Goal: Information Seeking & Learning: Learn about a topic

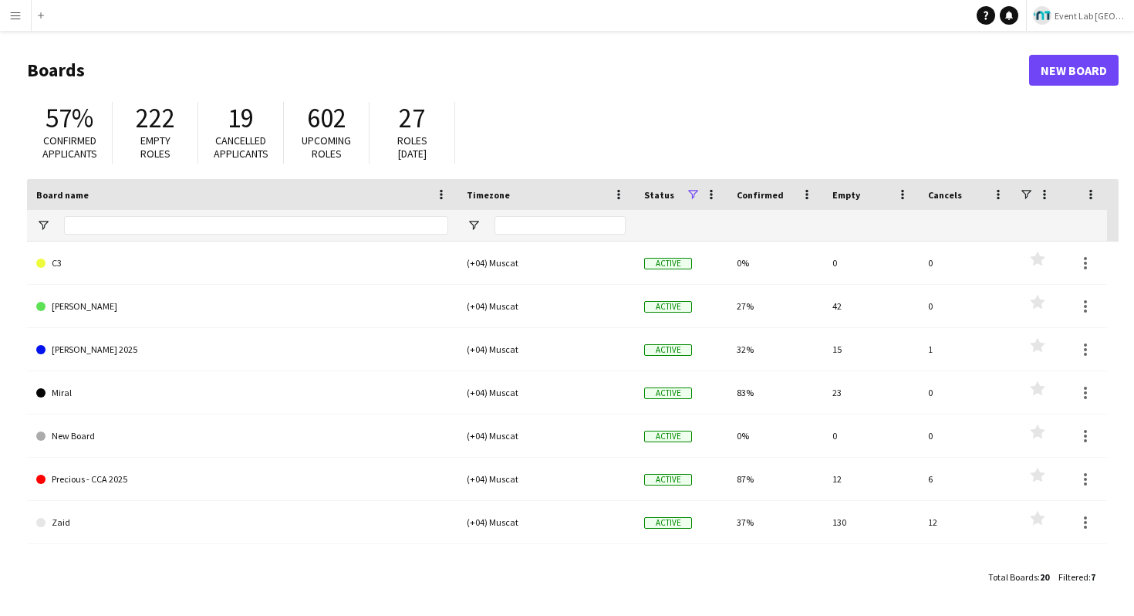
click at [696, 114] on div "57% Confirmed applicants 222 Empty roles 19 Cancelled applicants 602 Upcoming r…" at bounding box center [573, 136] width 1092 height 85
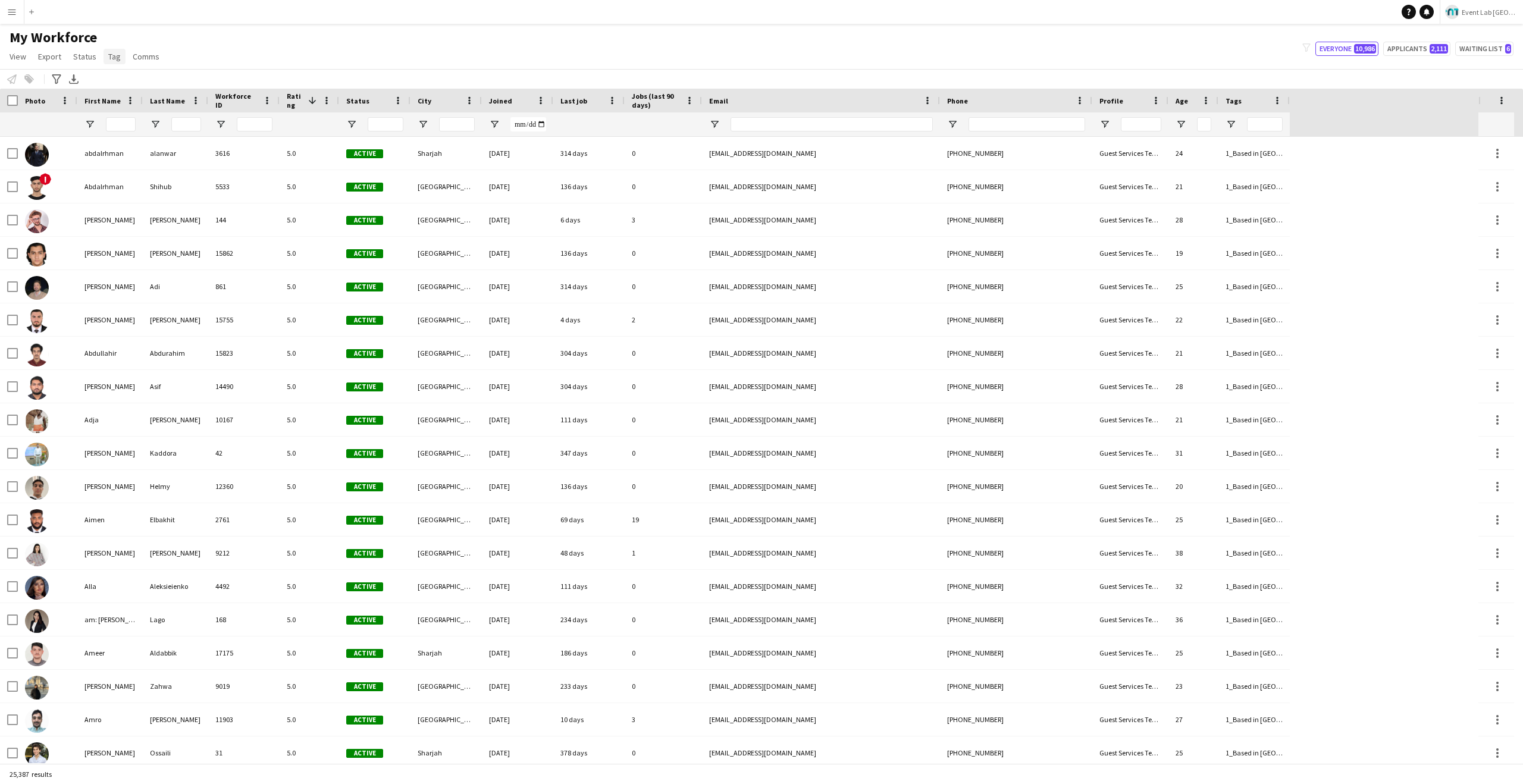
click at [109, 57] on span "Tag" at bounding box center [114, 56] width 12 height 11
click at [365, 59] on div "My Workforce View Views Default view New view Update view Delete view Edit name…" at bounding box center [761, 49] width 1523 height 40
click at [113, 68] on app-page-menu "View Views Default view New view Update view Delete view Edit name Customise vi…" at bounding box center [86, 57] width 171 height 22
click at [110, 53] on span "Tag" at bounding box center [114, 56] width 12 height 11
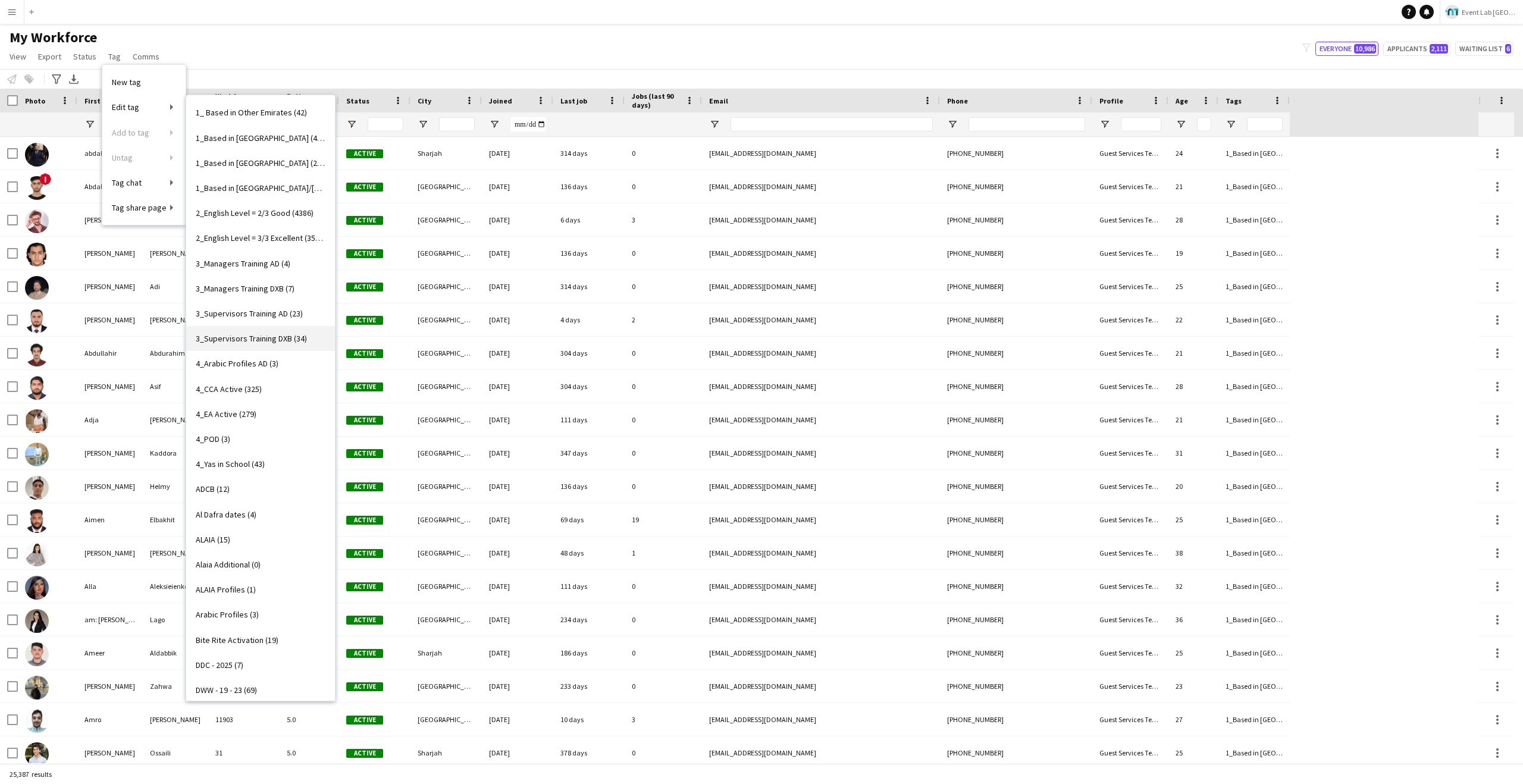
click at [251, 341] on span "3_Supervisors Training DXB (34)" at bounding box center [251, 338] width 111 height 11
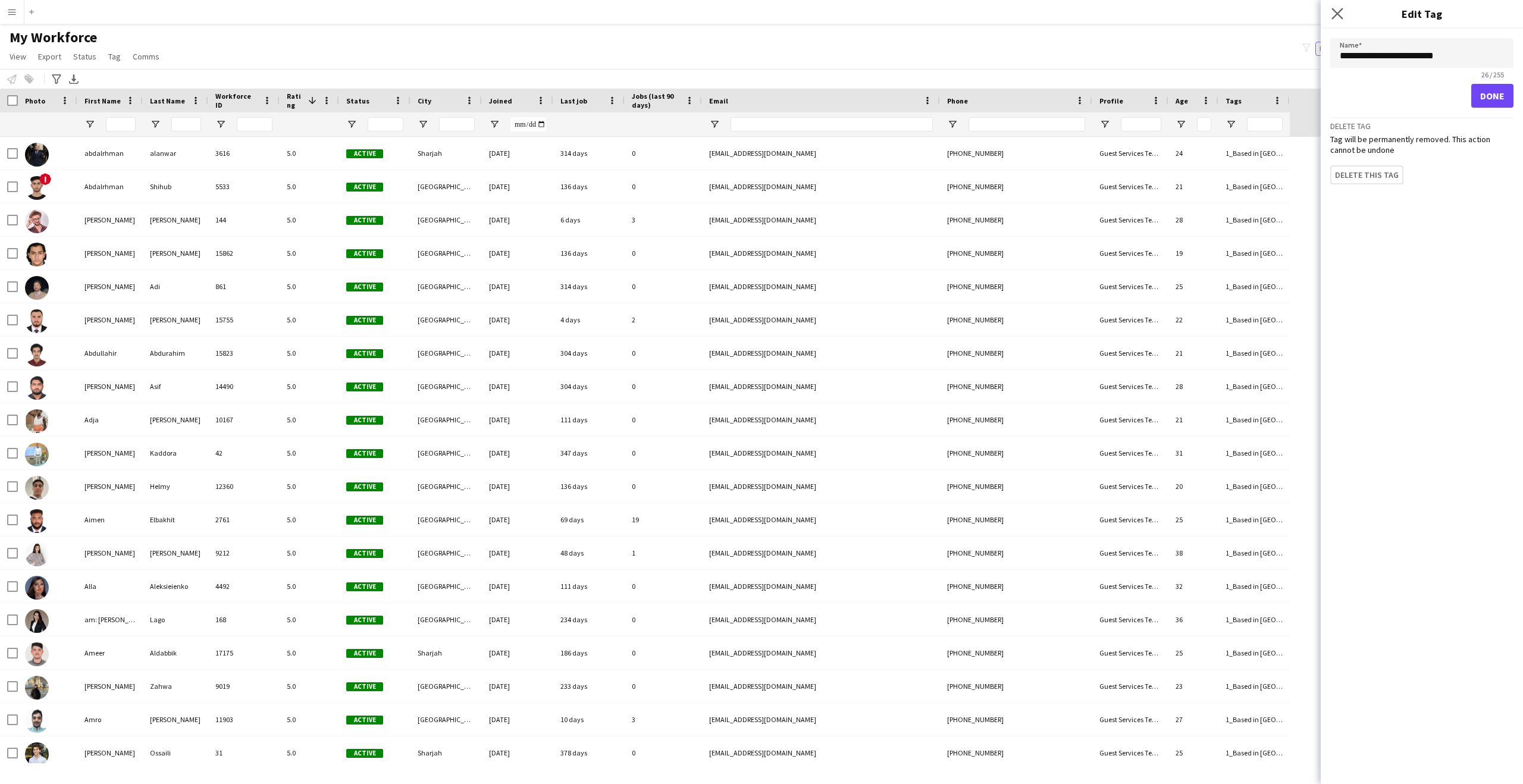
click at [1333, 6] on app-icon "Close pop-in" at bounding box center [1338, 14] width 17 height 17
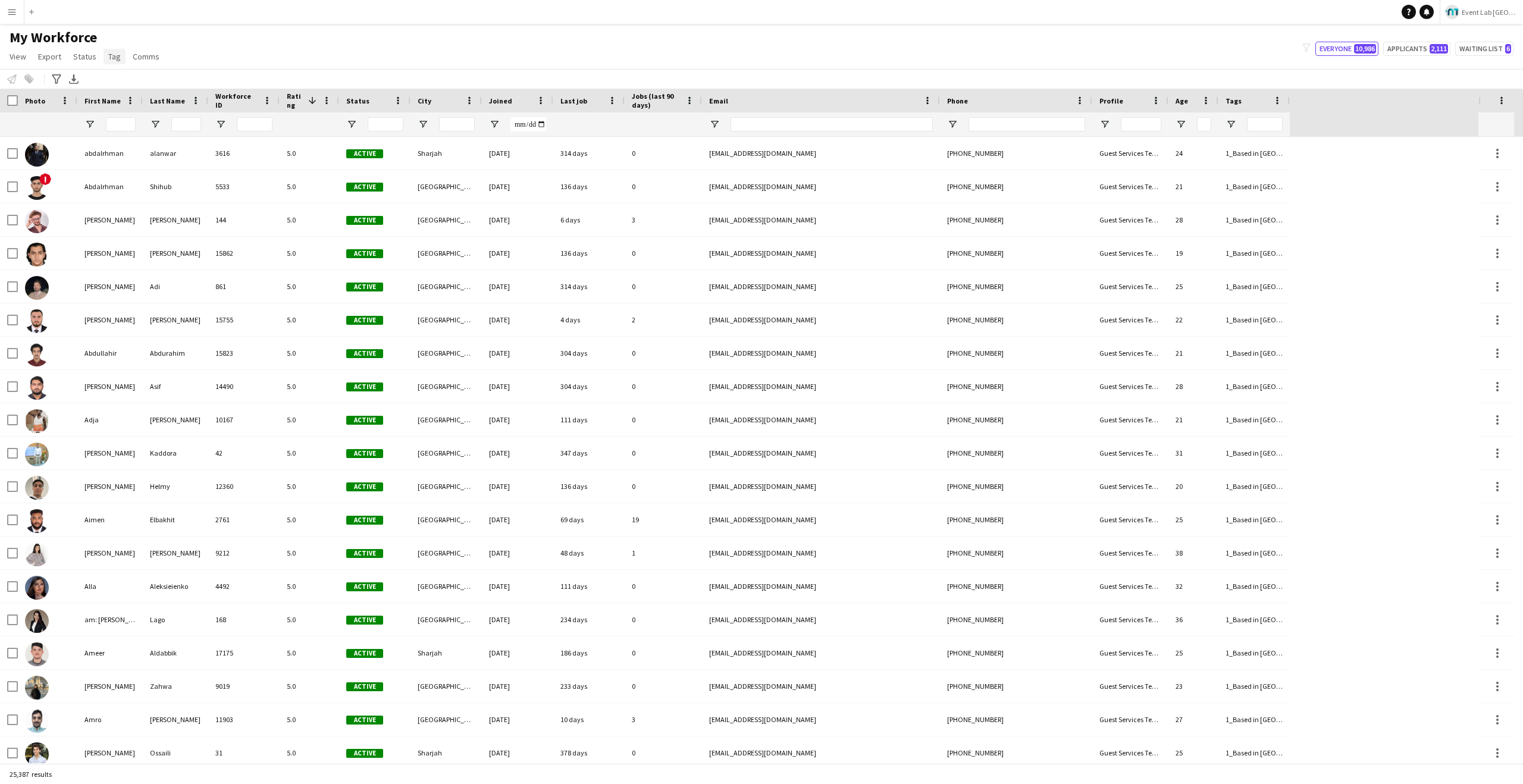
click at [104, 53] on link "Tag" at bounding box center [114, 56] width 22 height 15
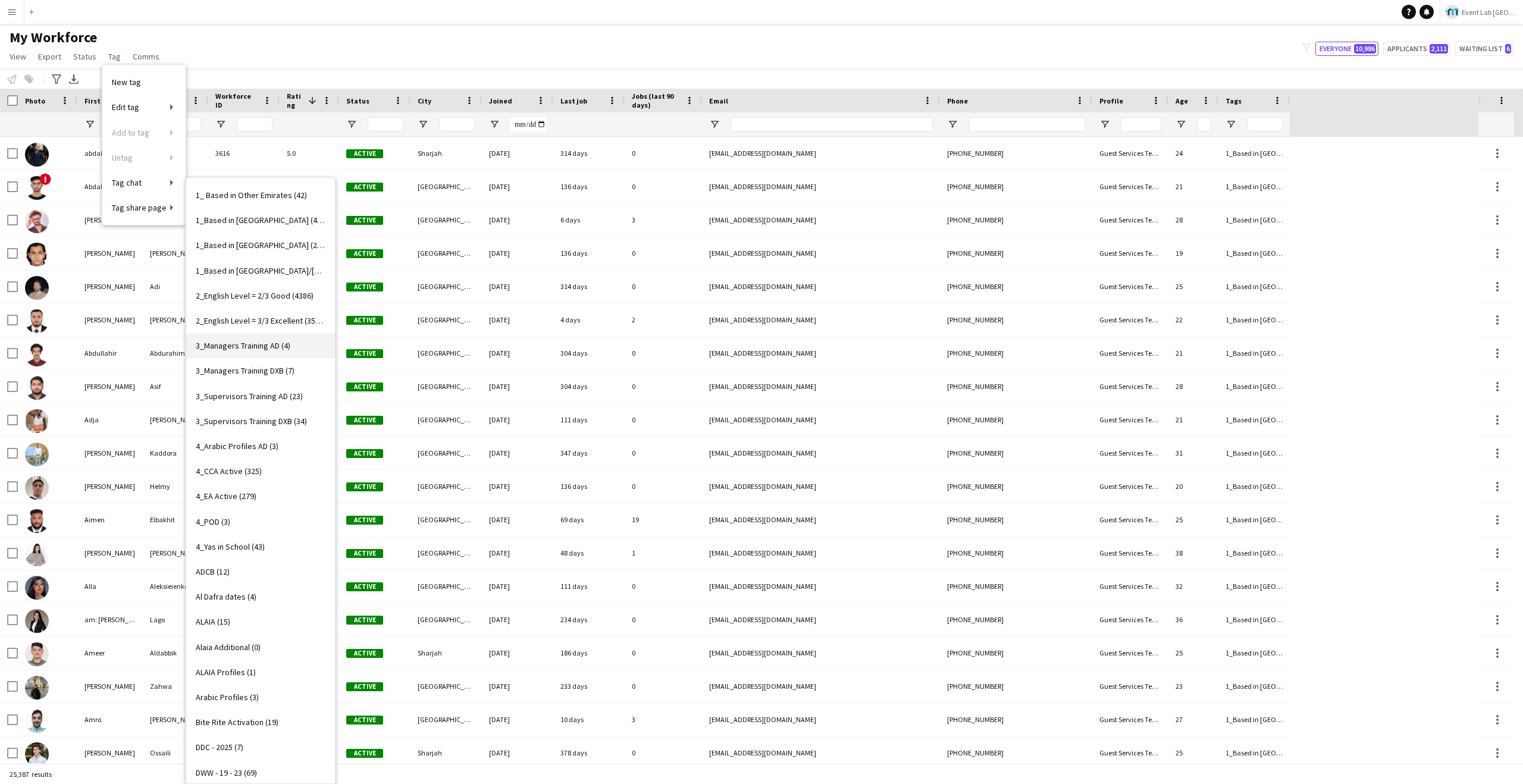
click at [260, 347] on span "3_Managers Training AD (4)" at bounding box center [243, 345] width 95 height 11
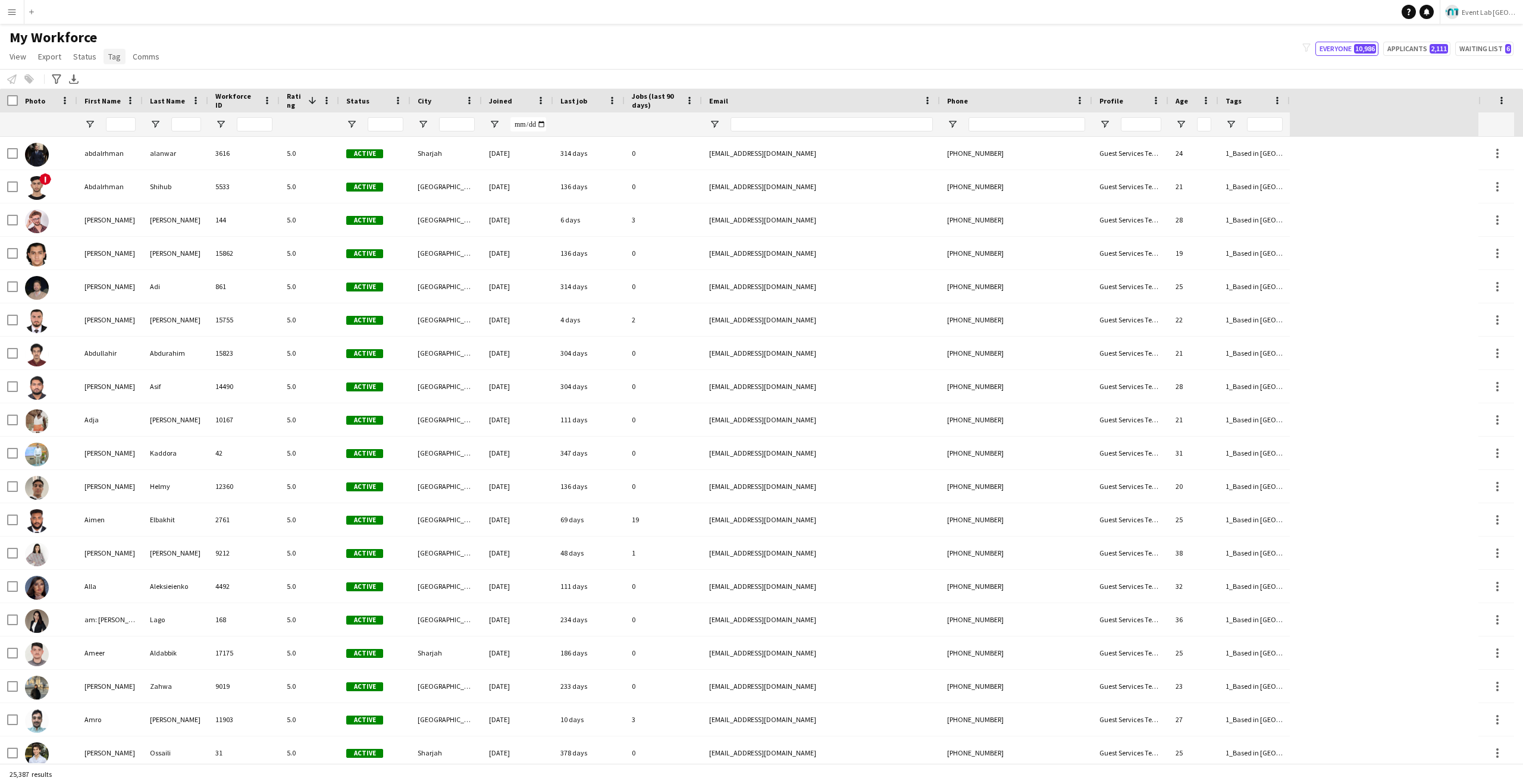
click at [108, 56] on span "Tag" at bounding box center [114, 56] width 12 height 11
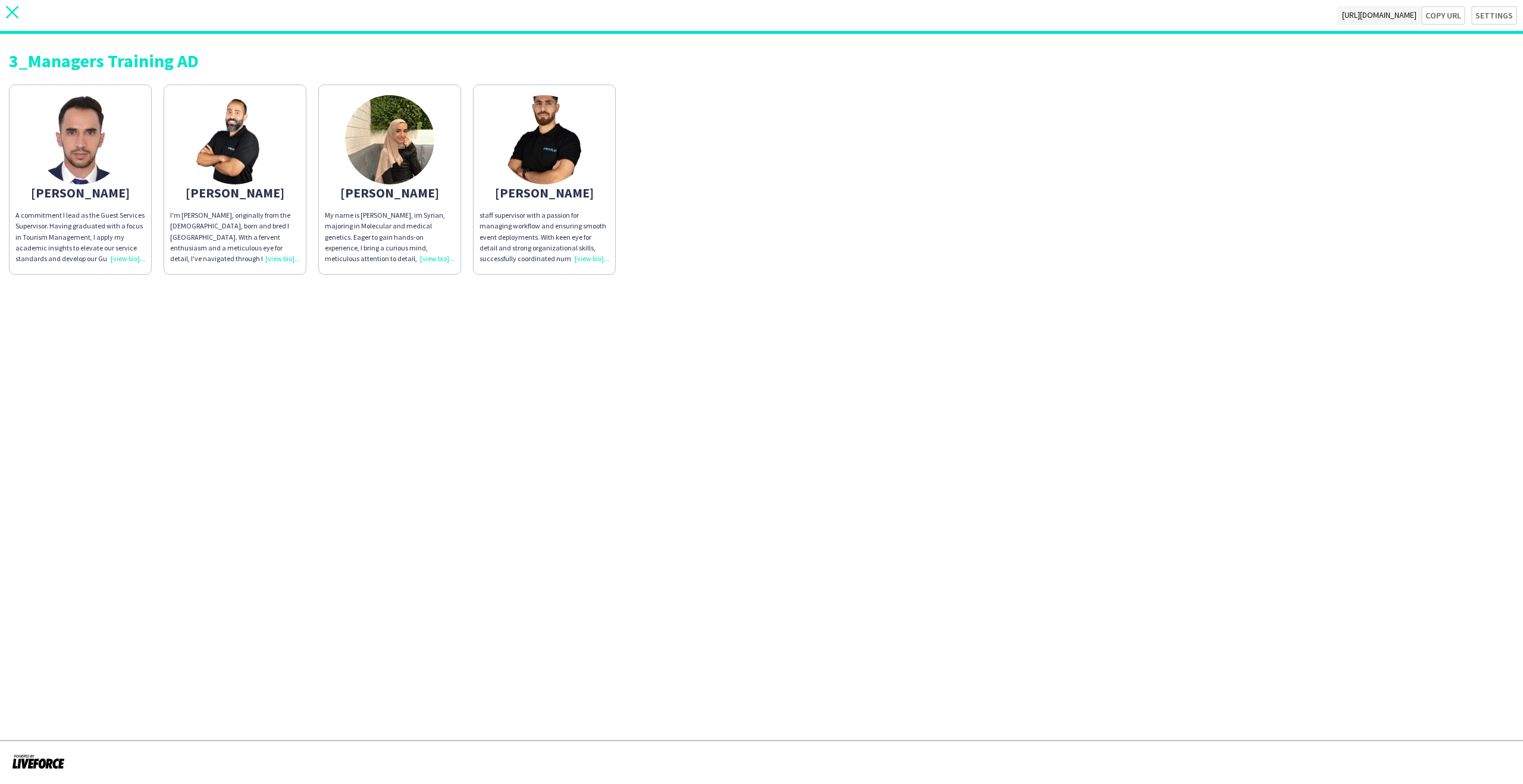
click at [15, 17] on icon "close" at bounding box center [12, 12] width 12 height 12
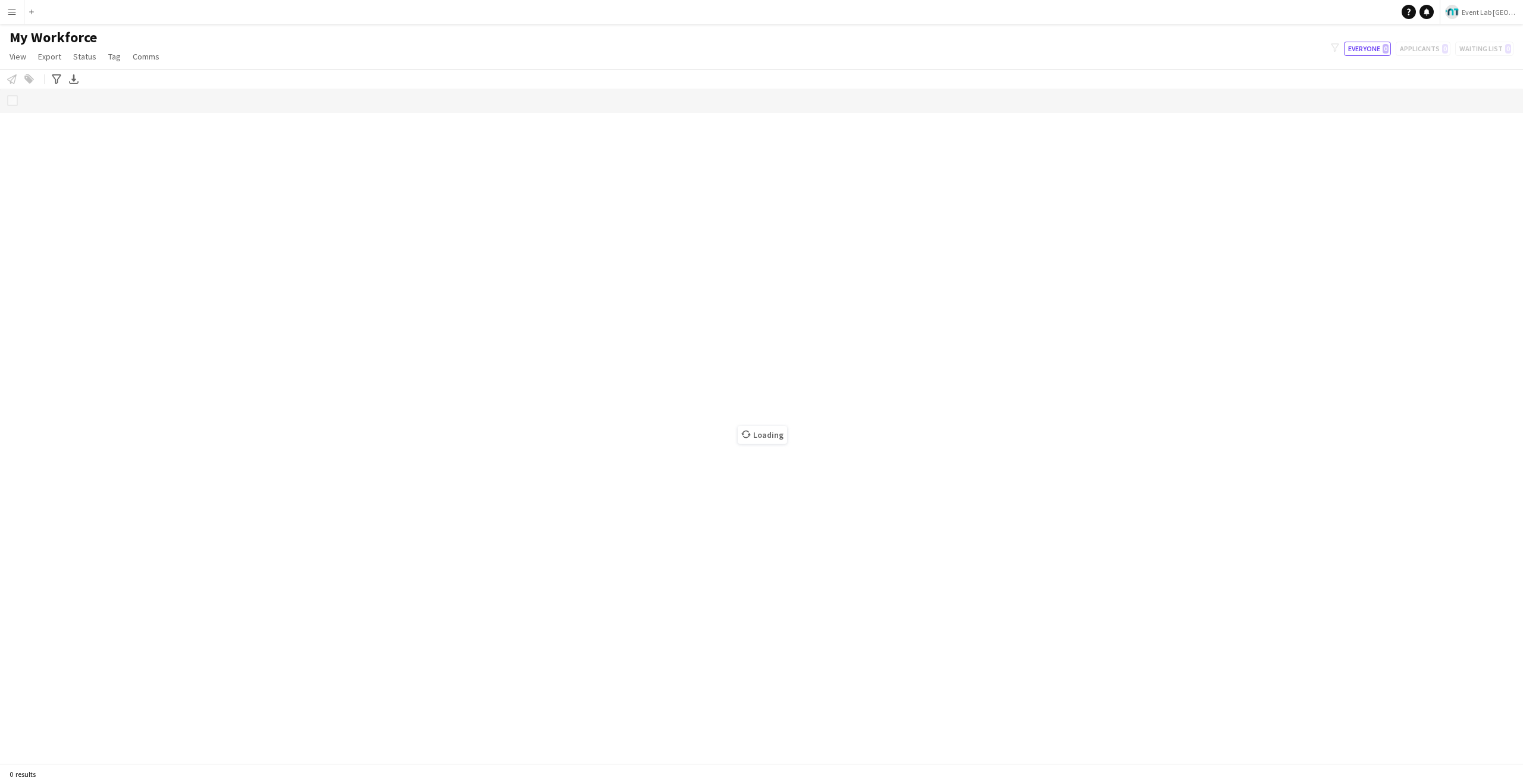
drag, startPoint x: 200, startPoint y: 35, endPoint x: 137, endPoint y: 48, distance: 64.3
click at [200, 35] on div "My Workforce View Views Default view New view Update view Delete view Edit name…" at bounding box center [761, 49] width 1523 height 40
click at [111, 56] on span "Tag" at bounding box center [114, 56] width 12 height 11
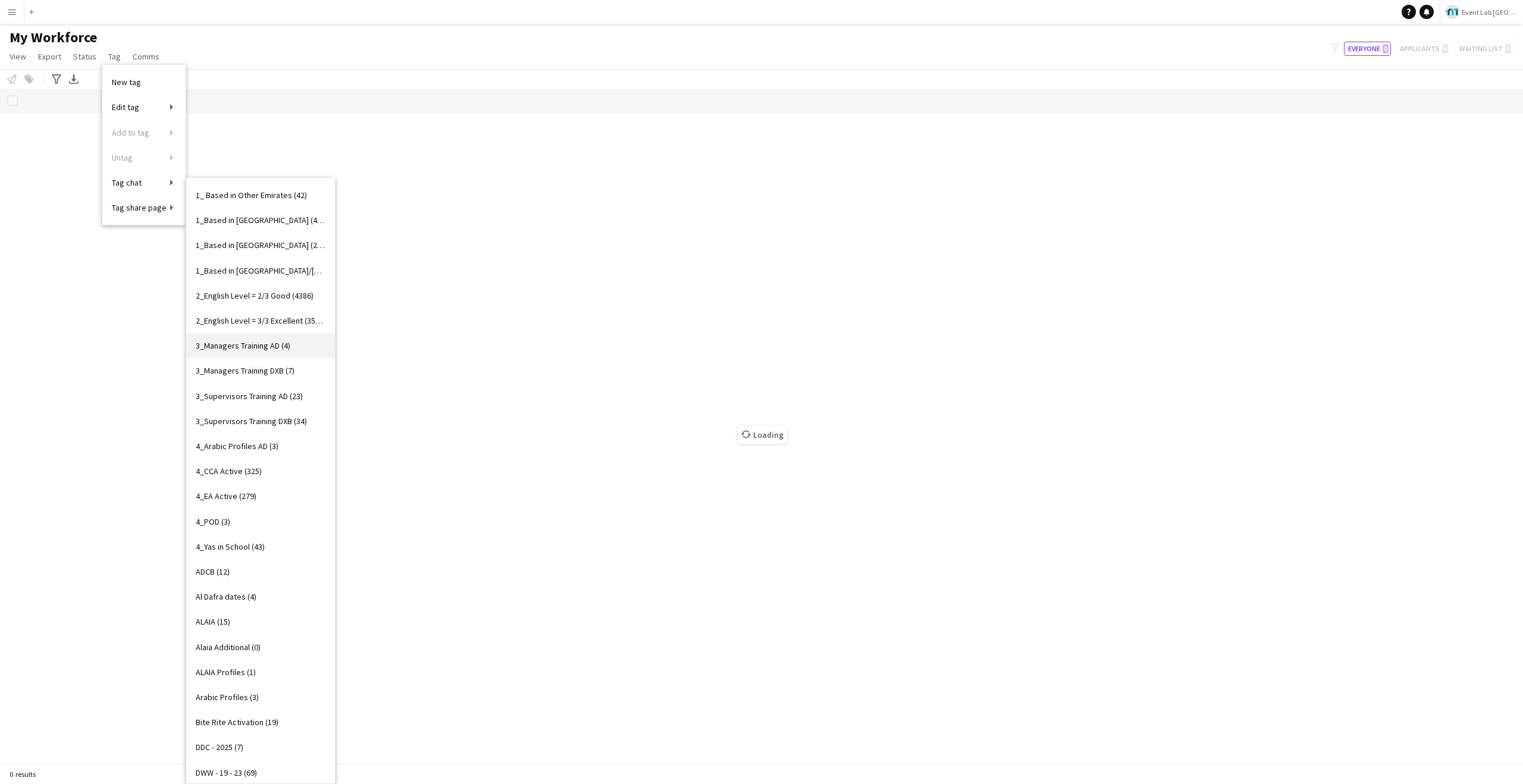
click at [272, 348] on span "3_Managers Training AD (4)" at bounding box center [243, 345] width 95 height 11
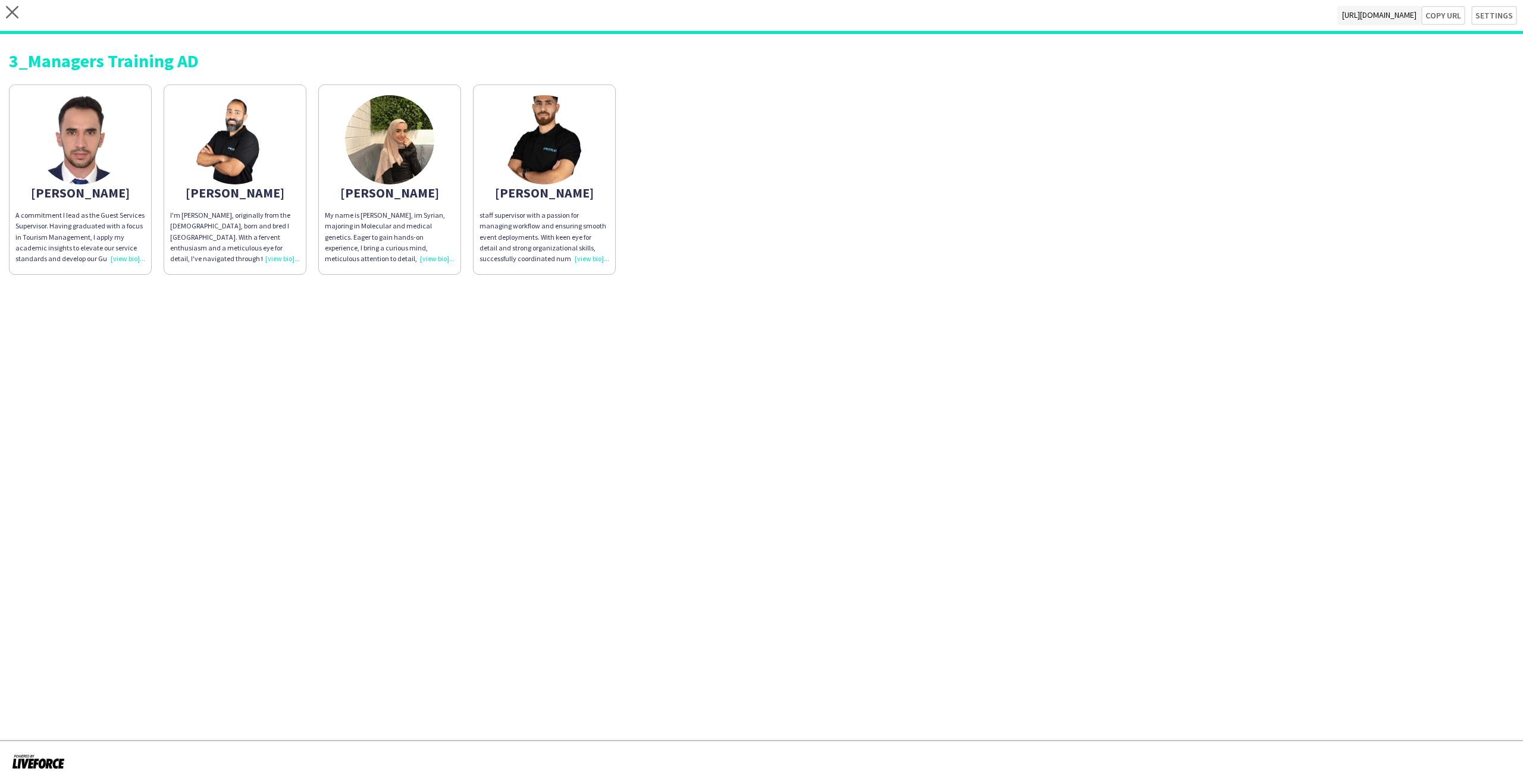
click at [412, 212] on div "My name is Randa Abdulwahab Soufi, im Syrian, majoring in Molecular and medical…" at bounding box center [389, 237] width 130 height 54
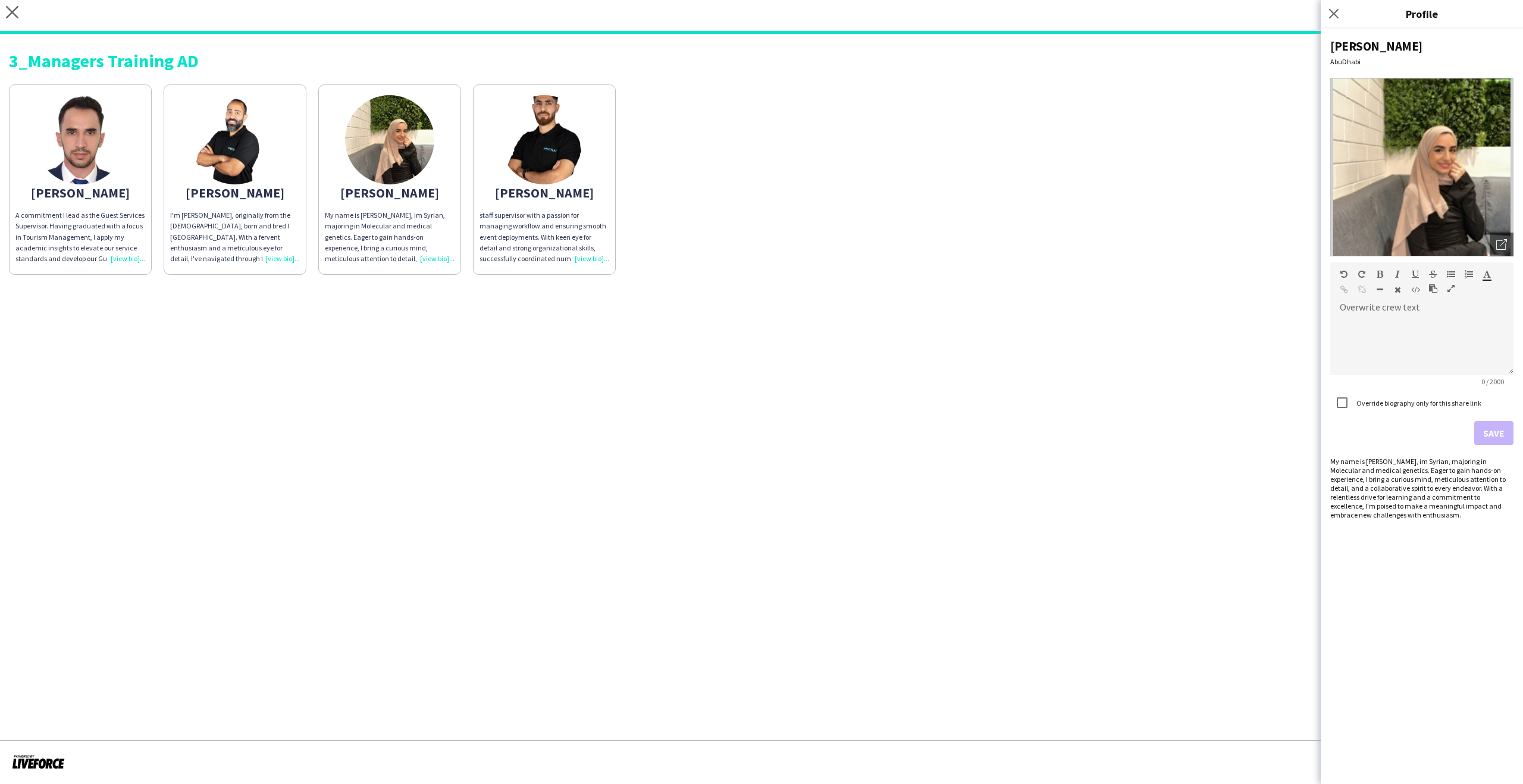
click at [229, 177] on img at bounding box center [235, 140] width 89 height 89
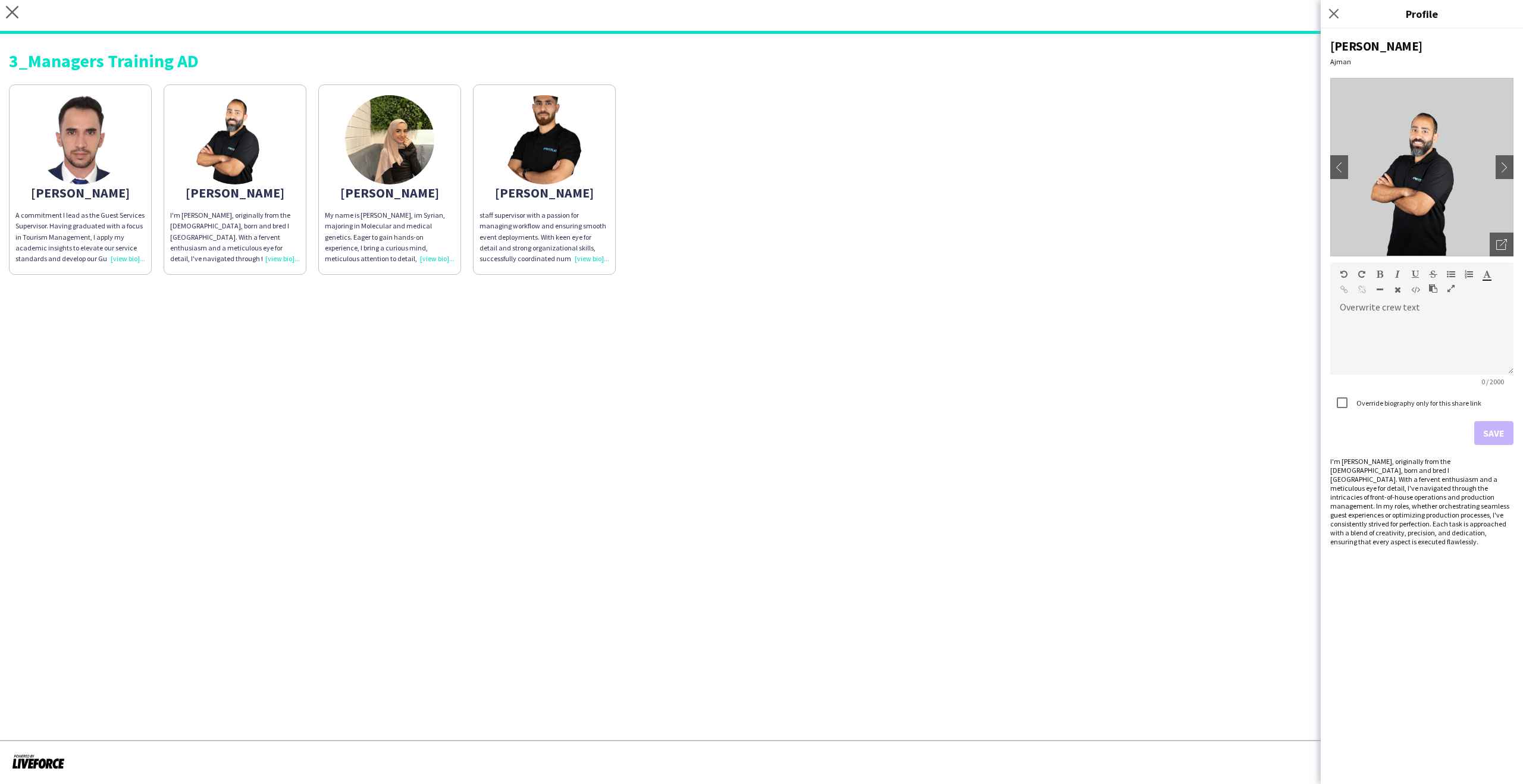
click at [128, 181] on app-share-pages-crew-card "Ahmad A commitment I lead as the Guest Services Supervisor. Having graduated wi…" at bounding box center [80, 180] width 143 height 190
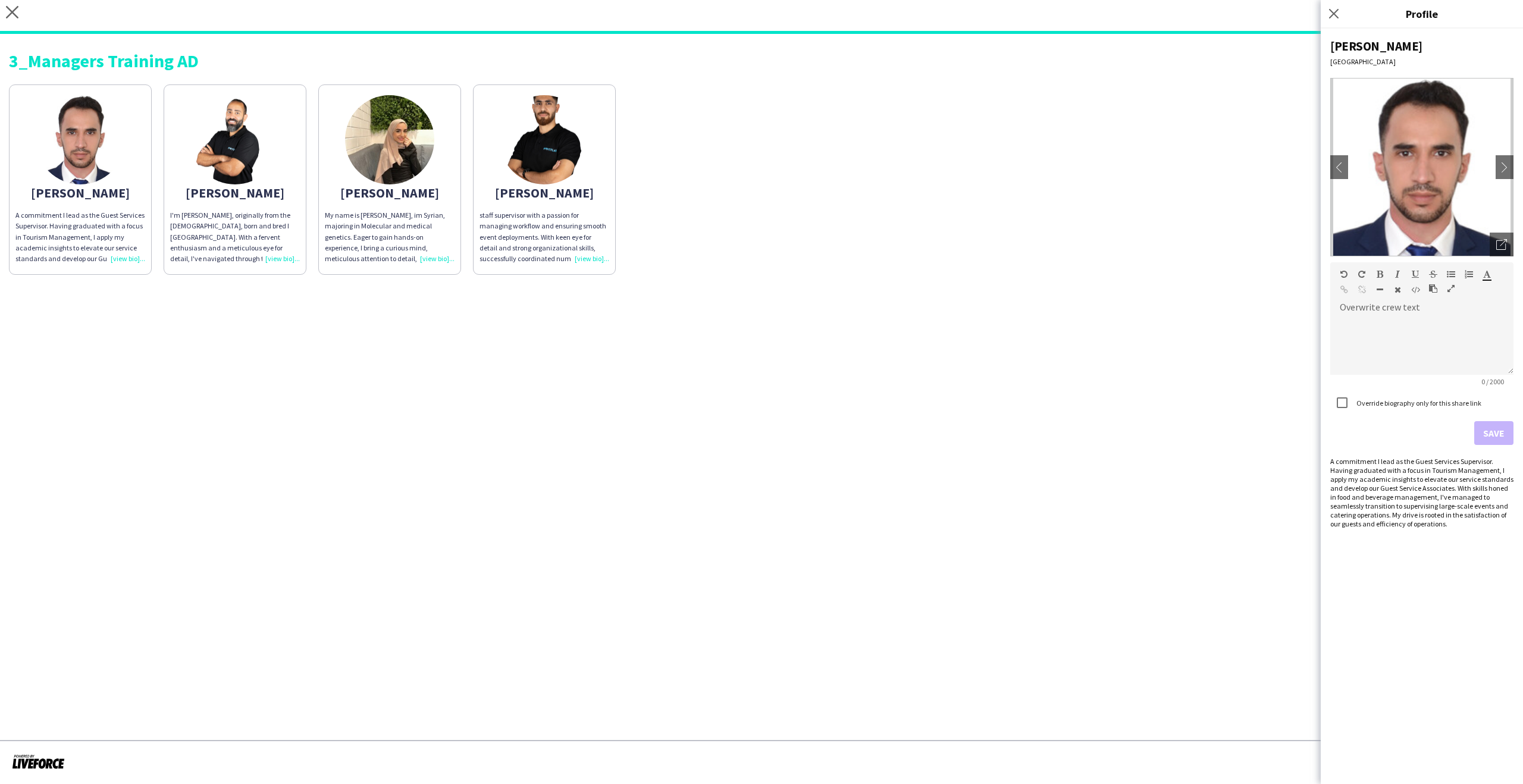
click at [560, 149] on img at bounding box center [544, 140] width 89 height 89
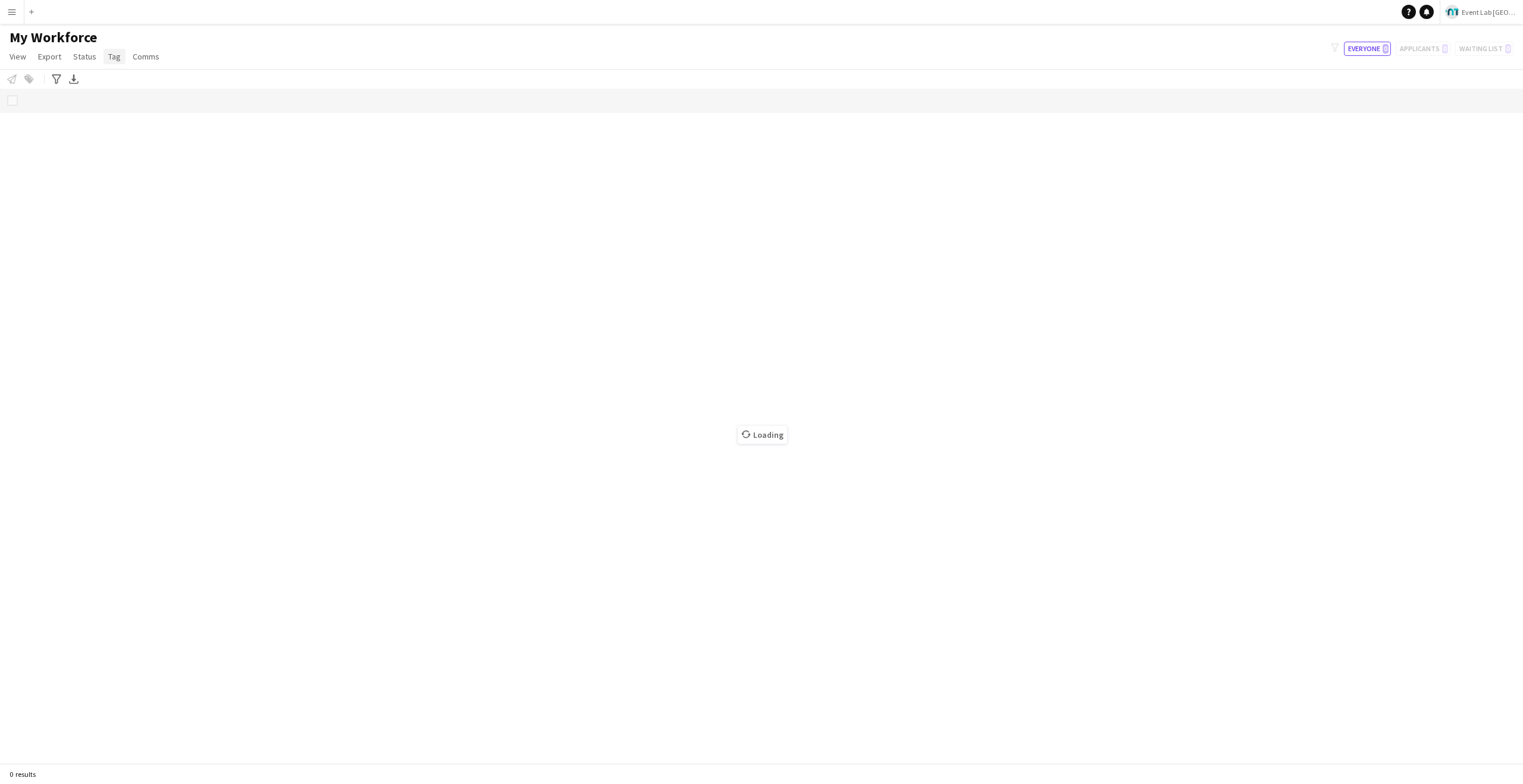
click at [116, 61] on span "Tag" at bounding box center [114, 56] width 12 height 11
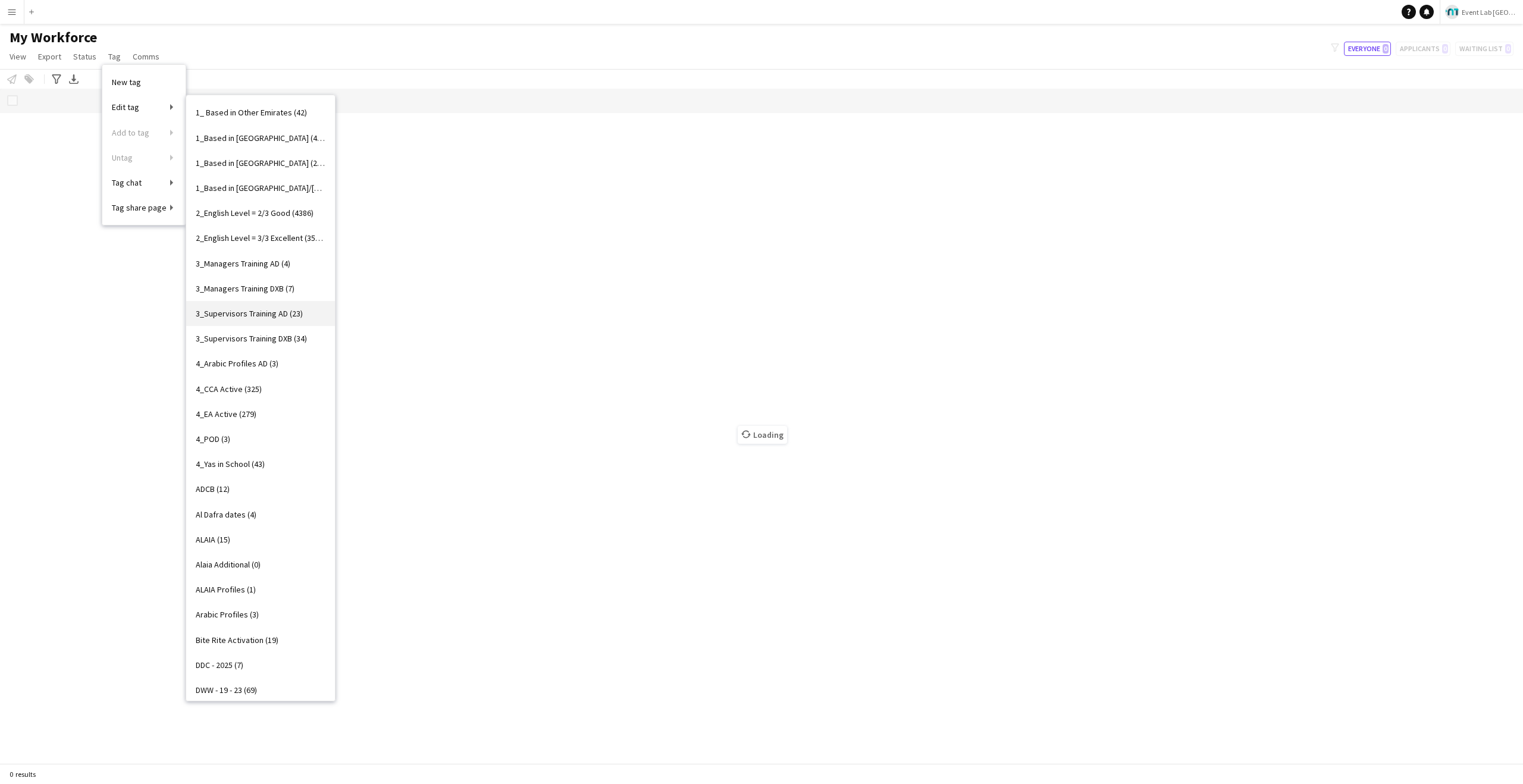
click at [297, 316] on span "3_Supervisors Training AD (23)" at bounding box center [249, 314] width 107 height 11
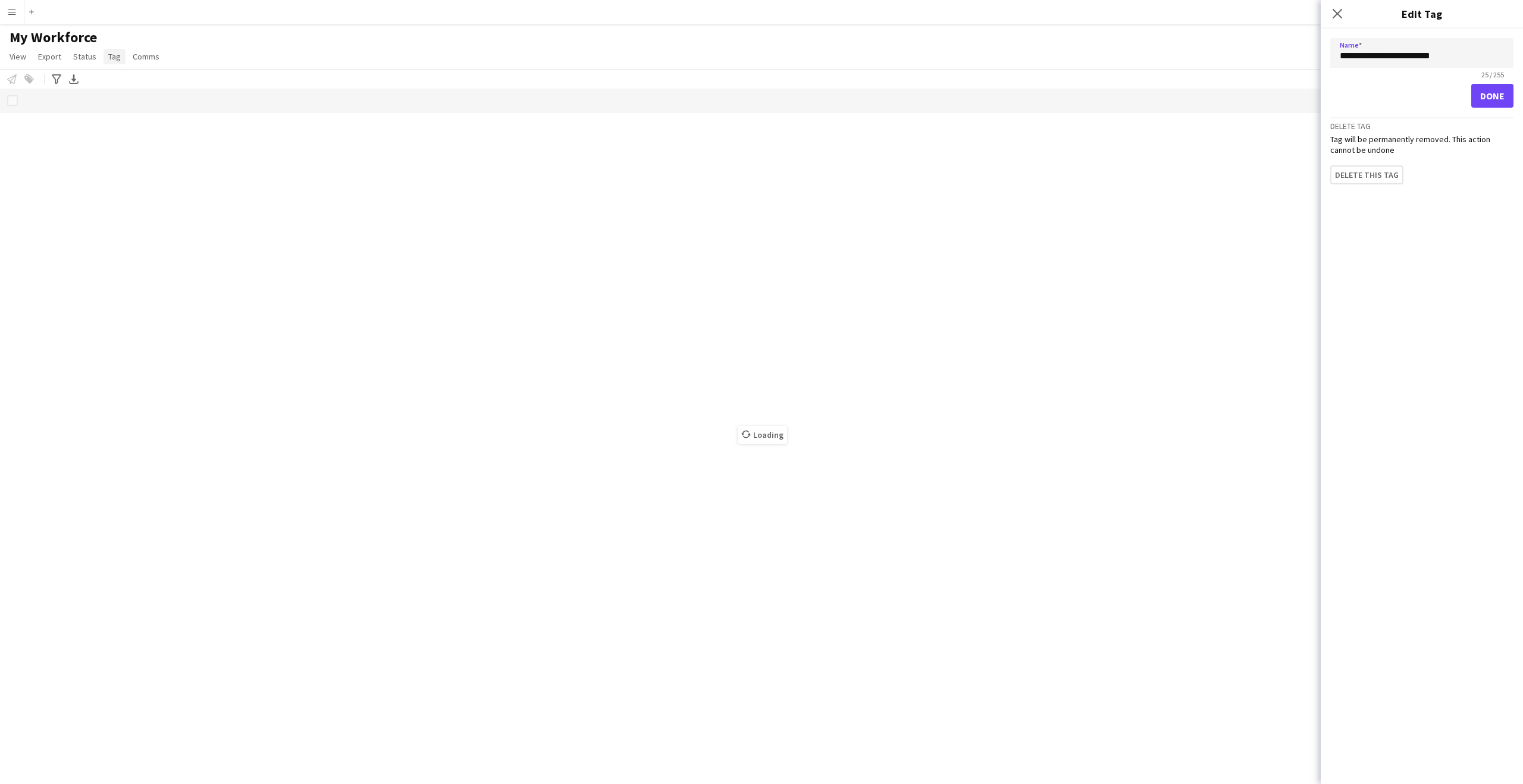
click at [105, 56] on link "Tag" at bounding box center [114, 56] width 22 height 15
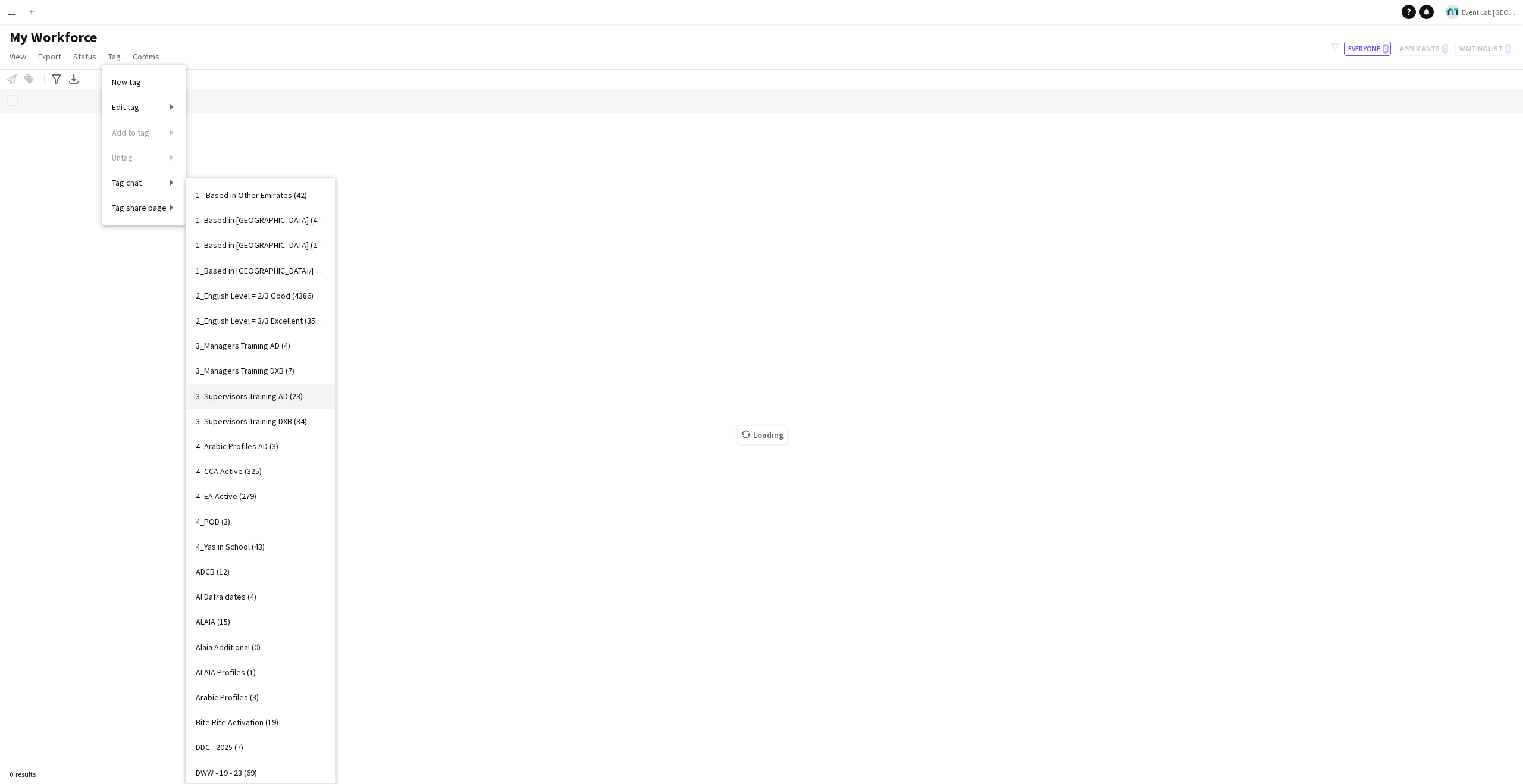
click at [291, 395] on span "3_Supervisors Training AD (23)" at bounding box center [249, 396] width 107 height 11
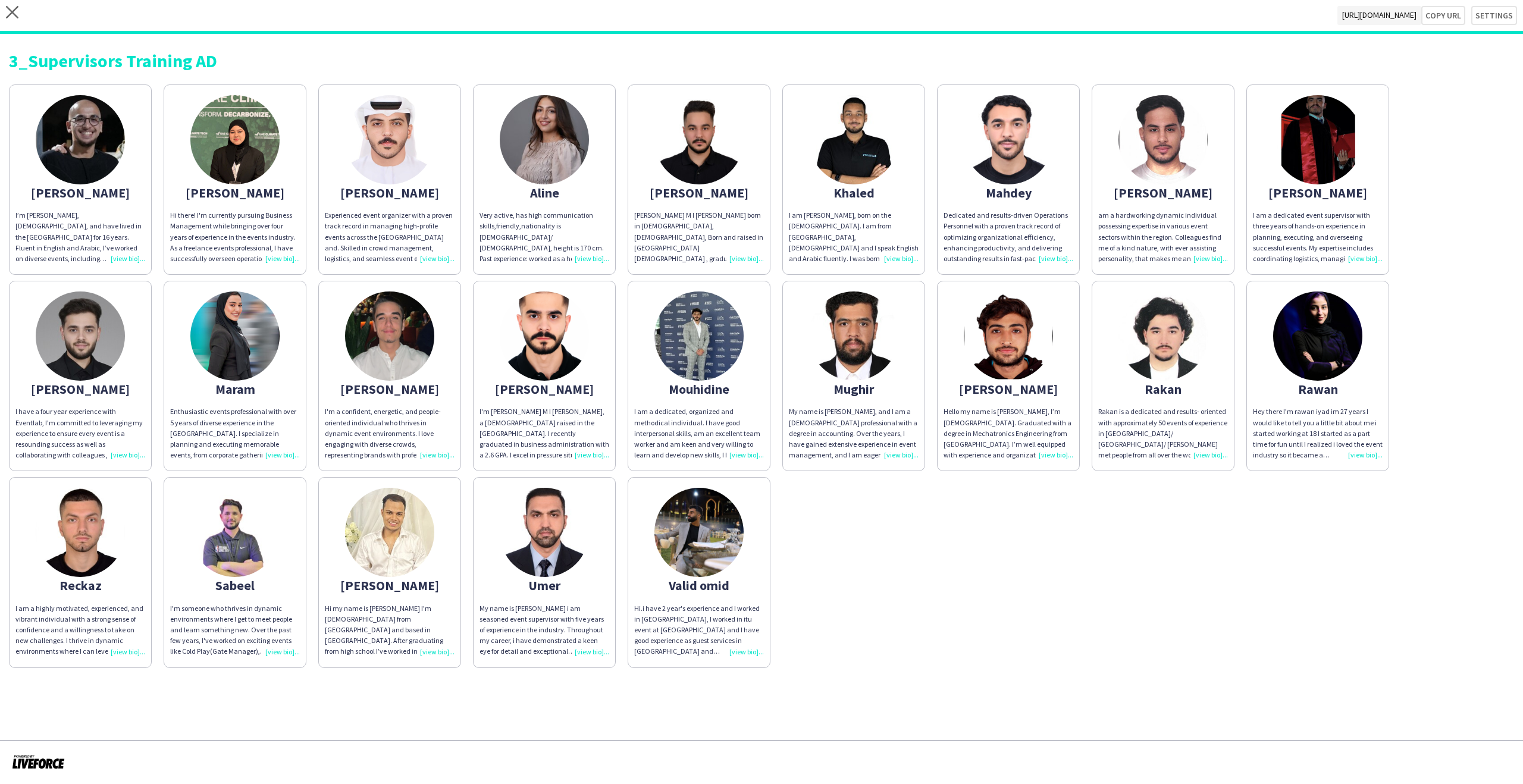
click at [254, 194] on div "Afia Anjum" at bounding box center [235, 193] width 130 height 11
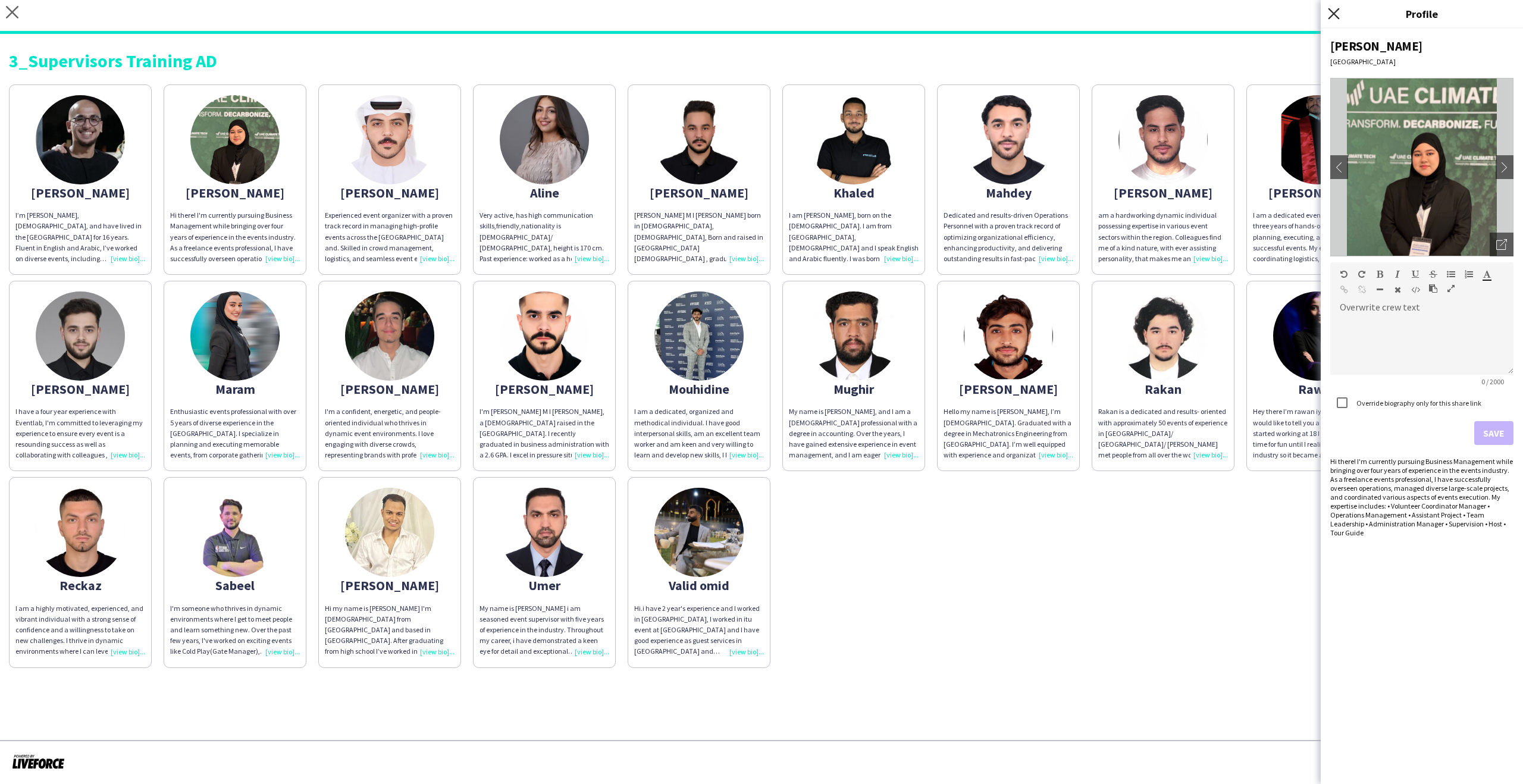
click at [1337, 16] on icon at bounding box center [1333, 13] width 12 height 12
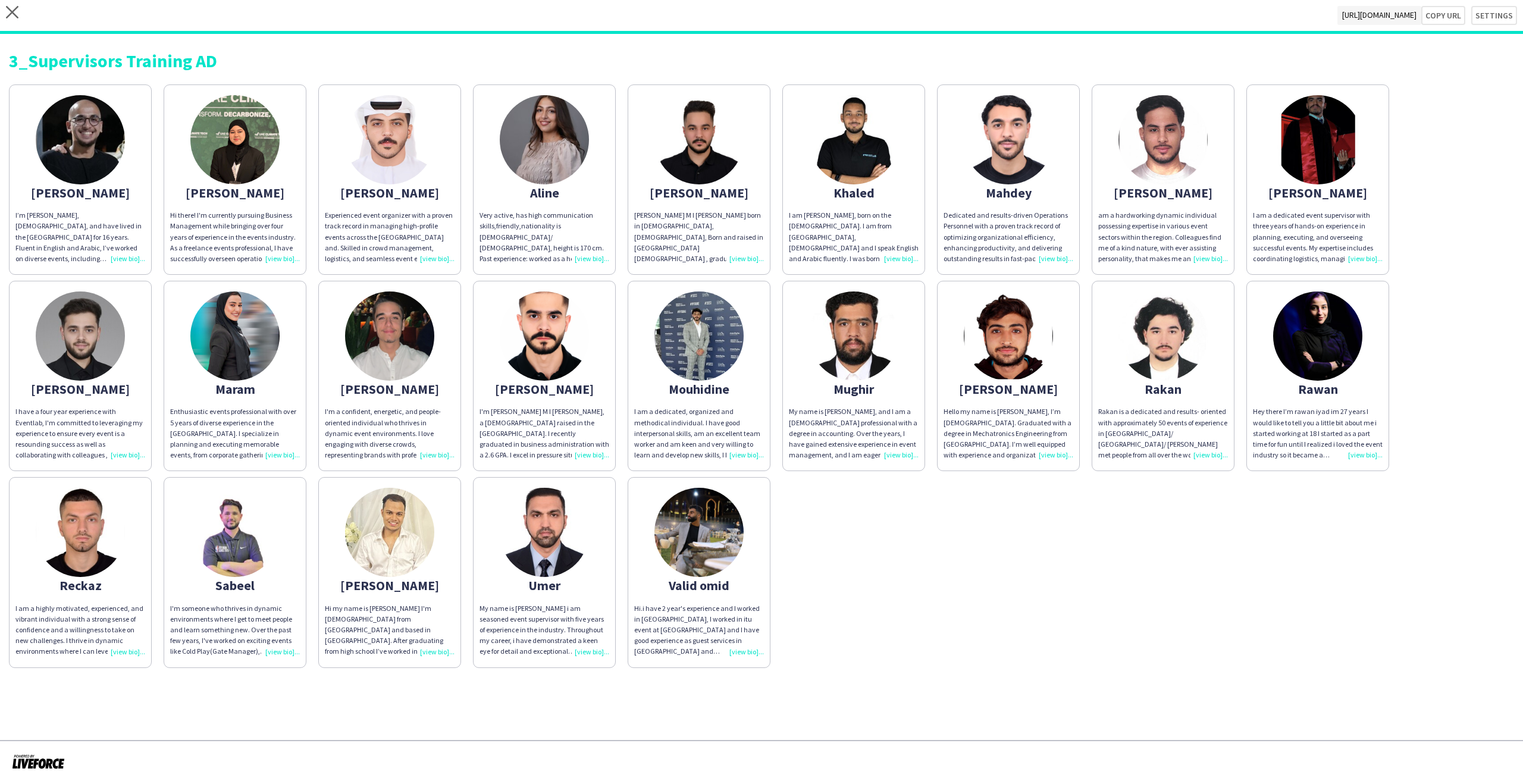
click at [113, 176] on app-share-pages-crew-card "Abdulla I’m Abdulla Zaiton, Egyptian, and have lived in the UAE for 16 years. F…" at bounding box center [80, 180] width 143 height 190
click at [278, 162] on app-share-pages-crew-card "Afia Anjum Hi there! I'm currently pursuing Business Management while bringing …" at bounding box center [234, 180] width 143 height 190
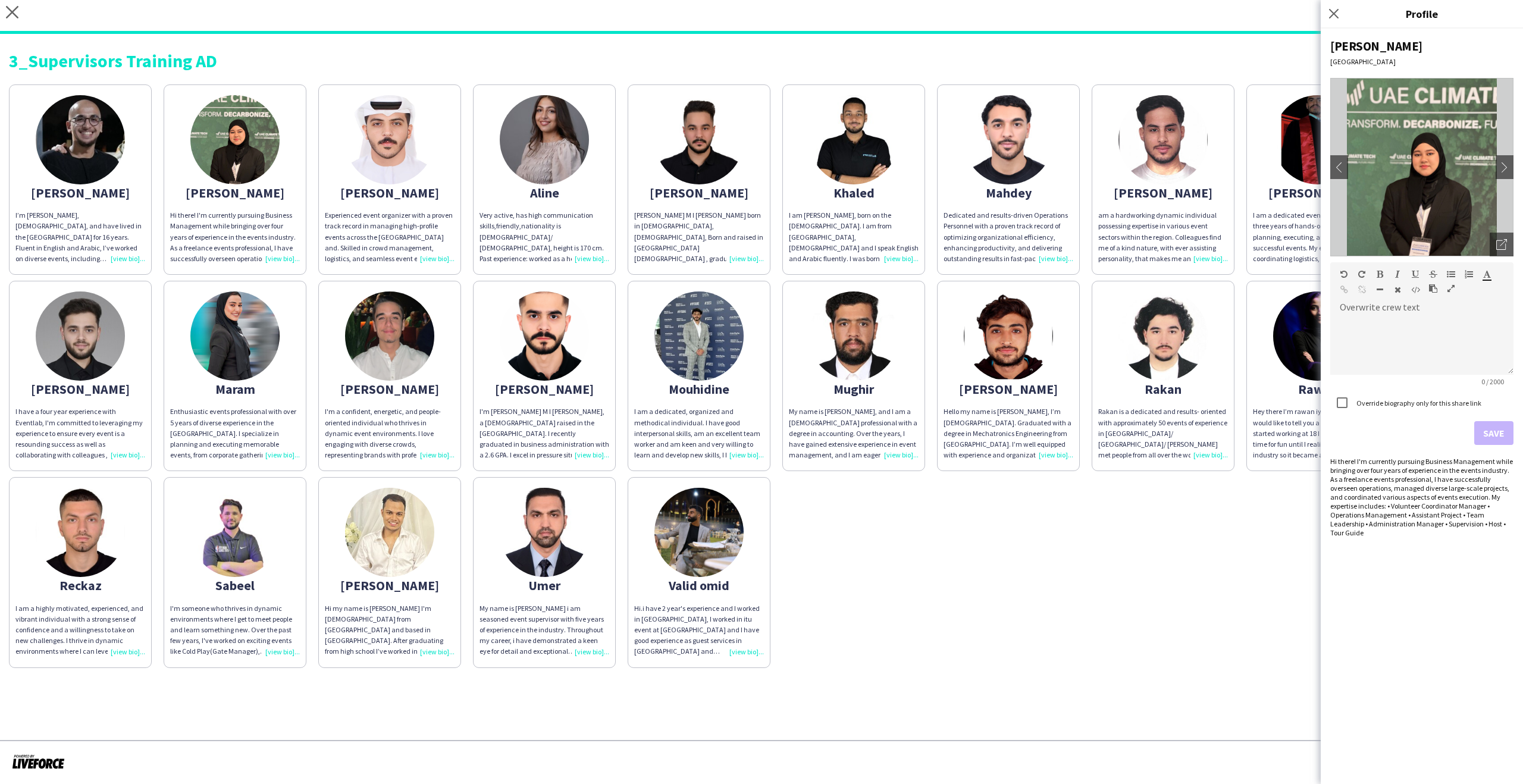
click at [386, 157] on img at bounding box center [389, 140] width 89 height 89
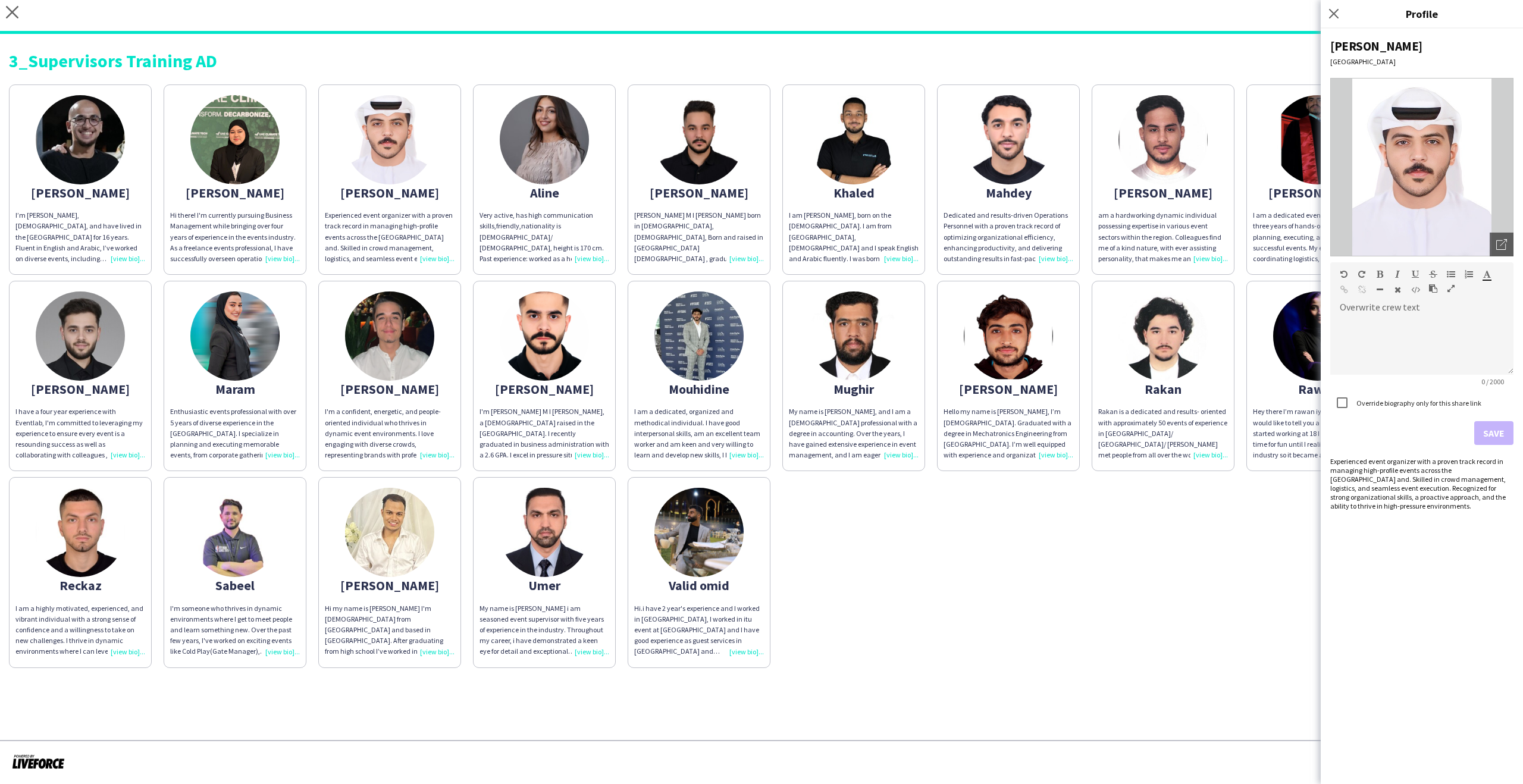
click at [612, 176] on app-share-pages-crew-card "Aline Very active, has high communication skills,friendly,nationality is Jordan…" at bounding box center [544, 180] width 143 height 190
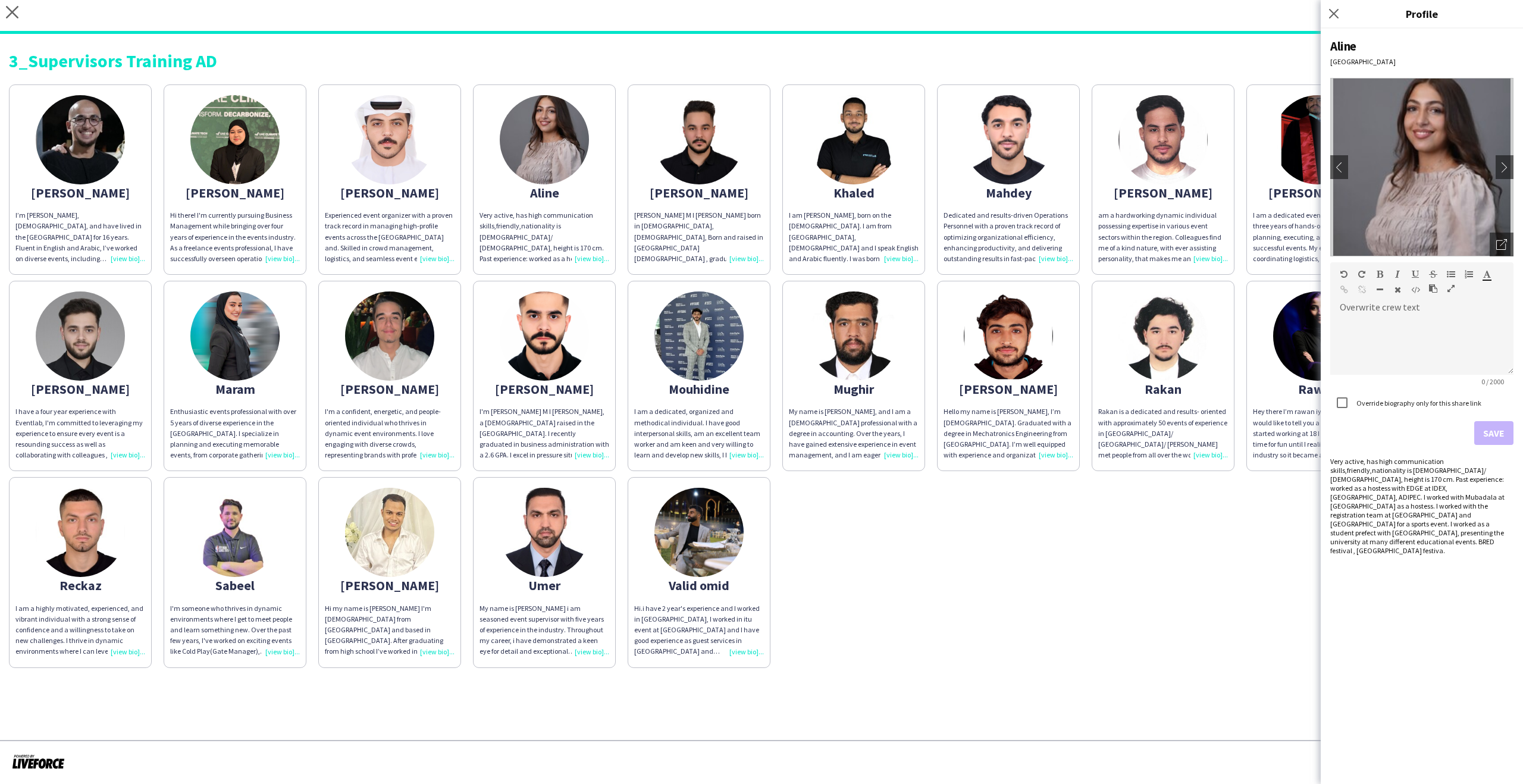
click at [751, 173] on app-share-pages-crew-card "Ibrahim Ibrahim M I Hassouna born in 19th of December 1999, Palestinian, Born a…" at bounding box center [699, 180] width 143 height 190
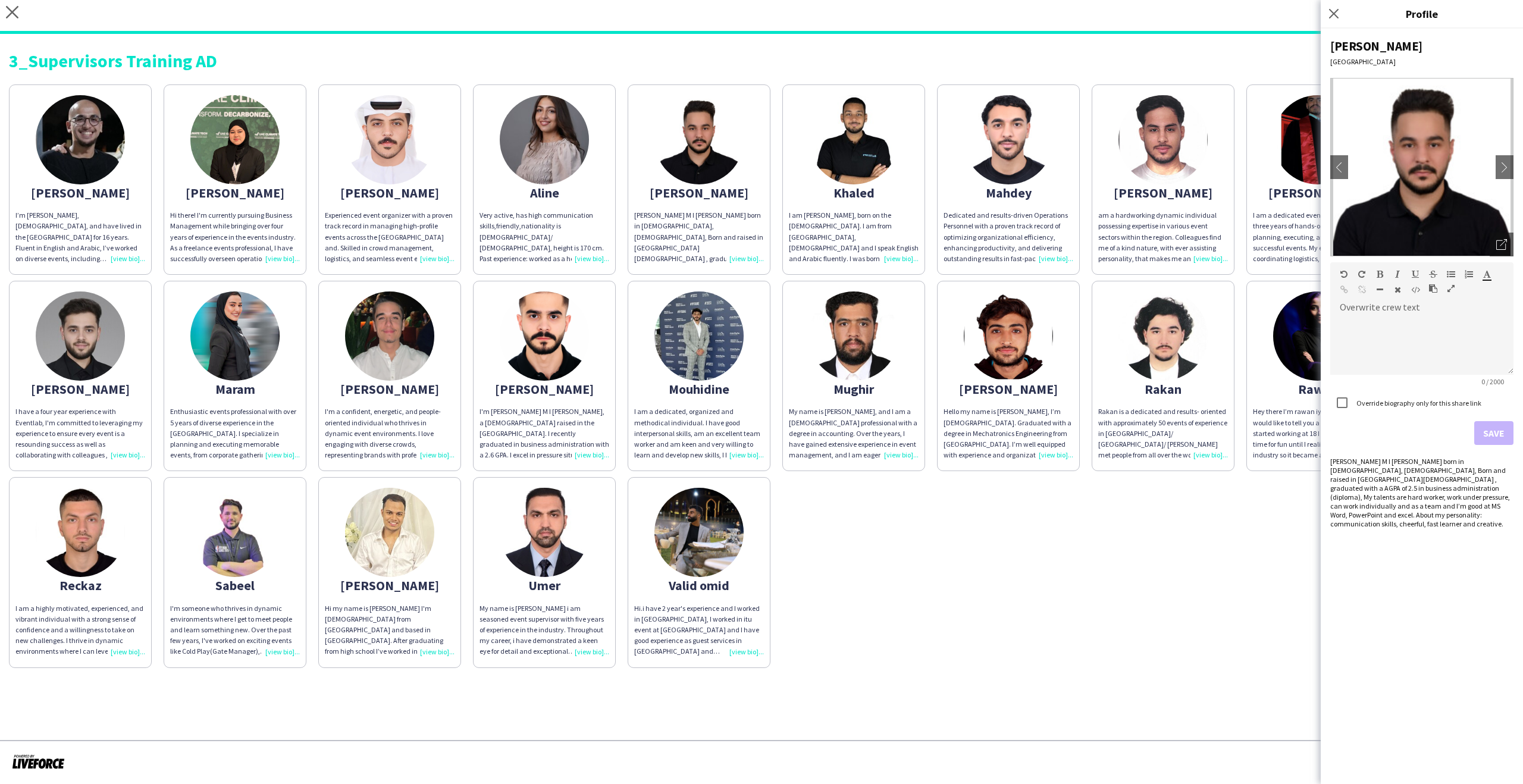
click at [884, 170] on img at bounding box center [854, 140] width 89 height 89
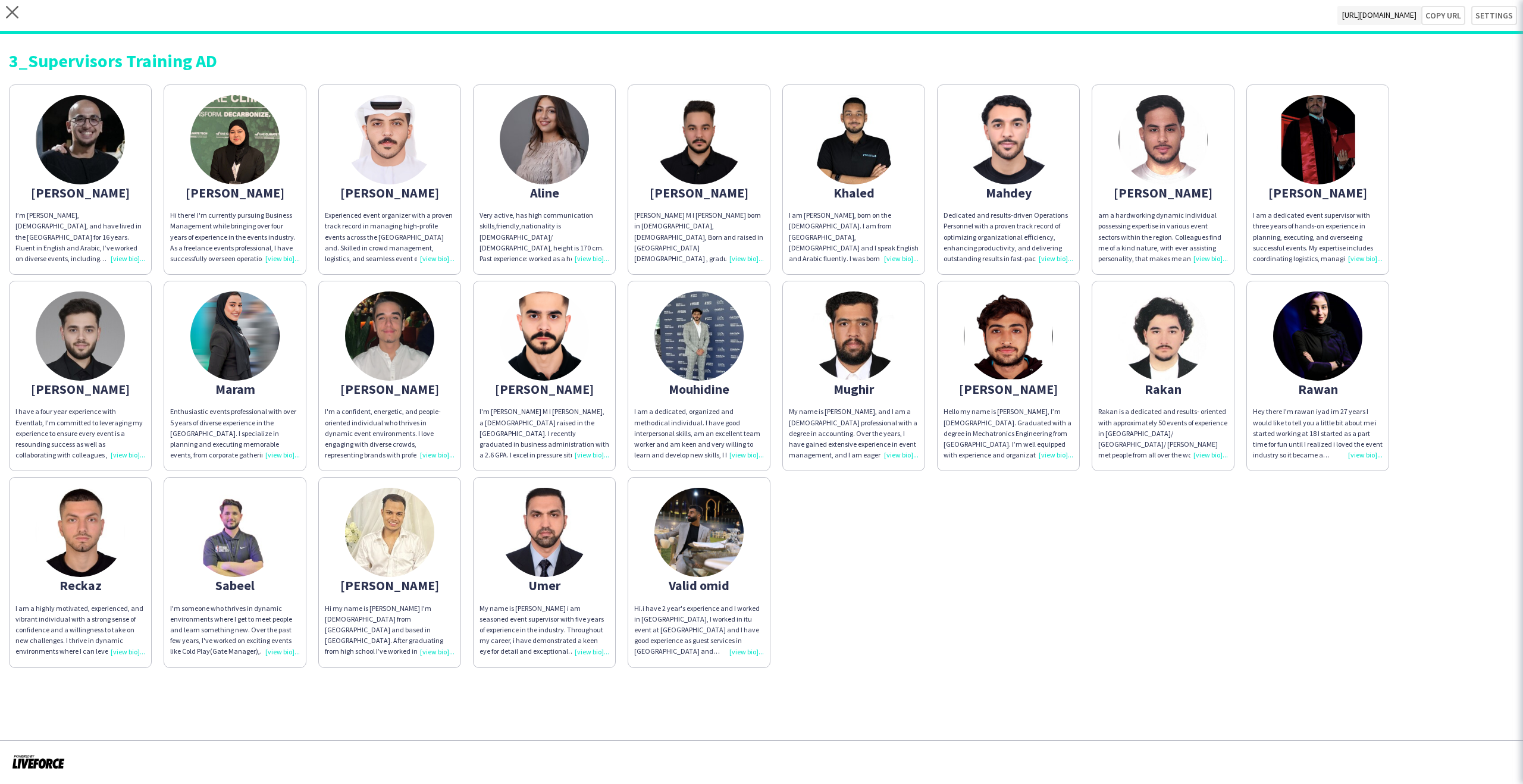
click at [1016, 187] on div "Mahdey" at bounding box center [1009, 193] width 130 height 11
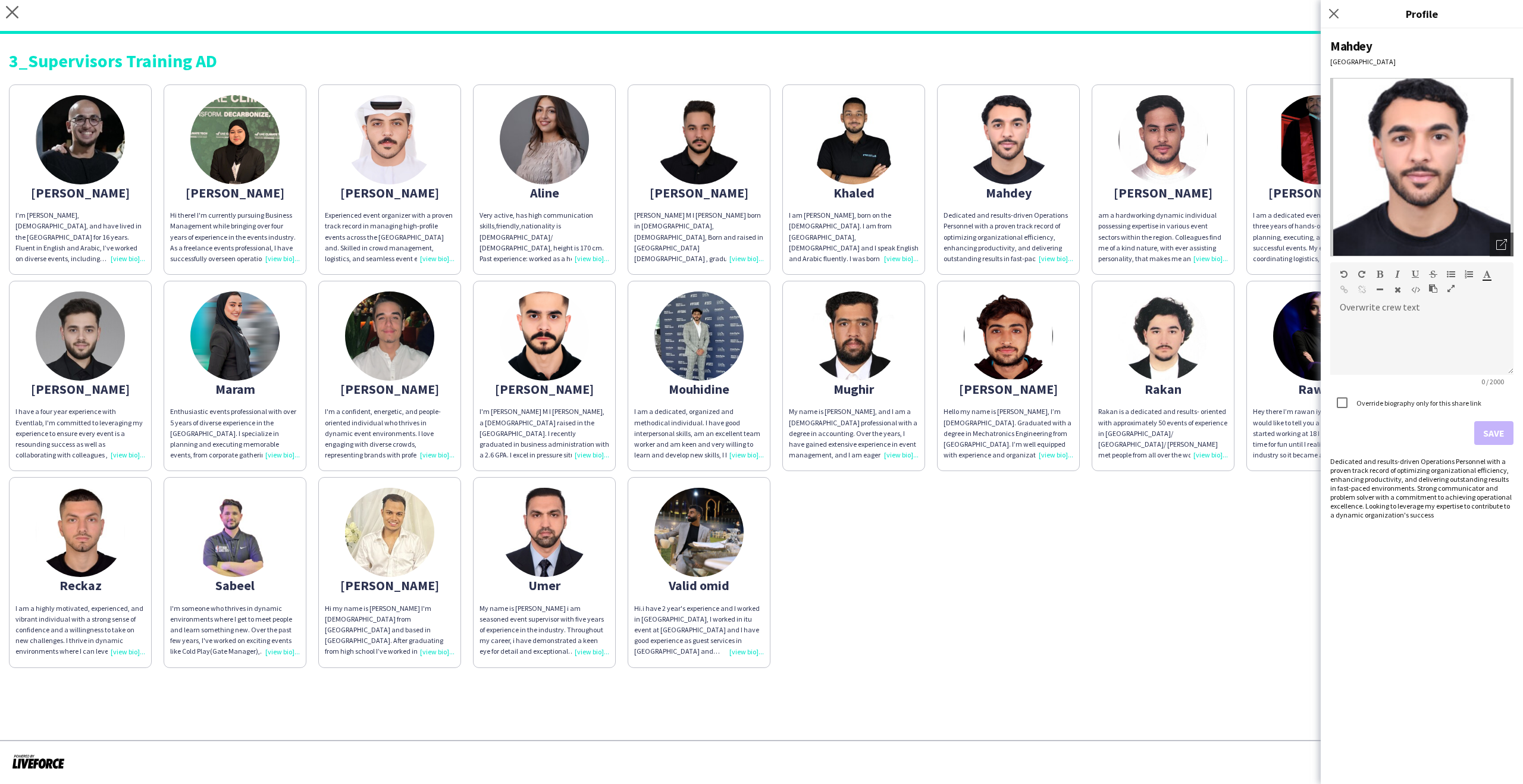
click at [1146, 157] on img at bounding box center [1163, 140] width 89 height 89
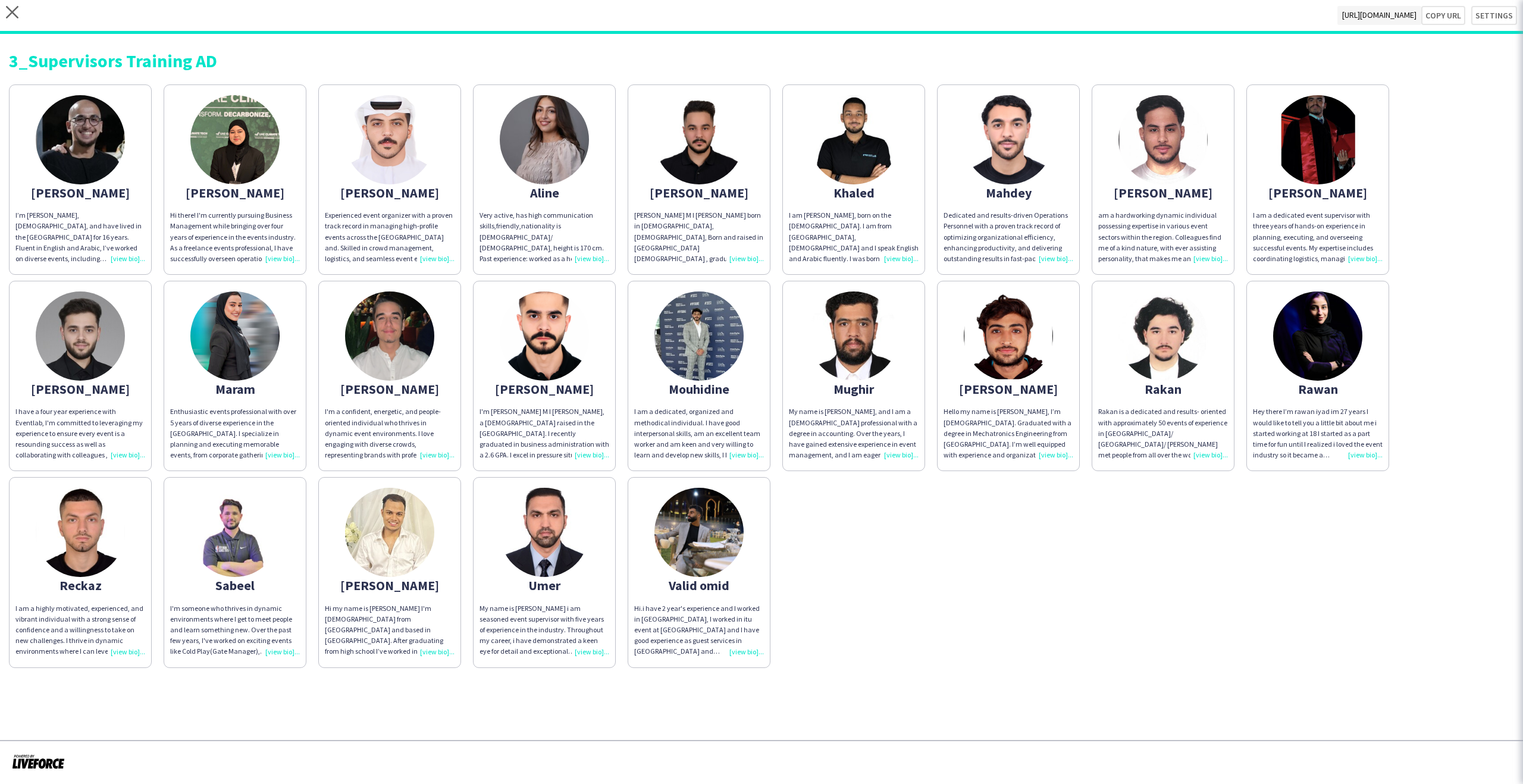
click at [1263, 154] on app-share-pages-crew-card "Mahmoud I am a dedicated event supervisor with three years of hands-on experien…" at bounding box center [1317, 180] width 143 height 190
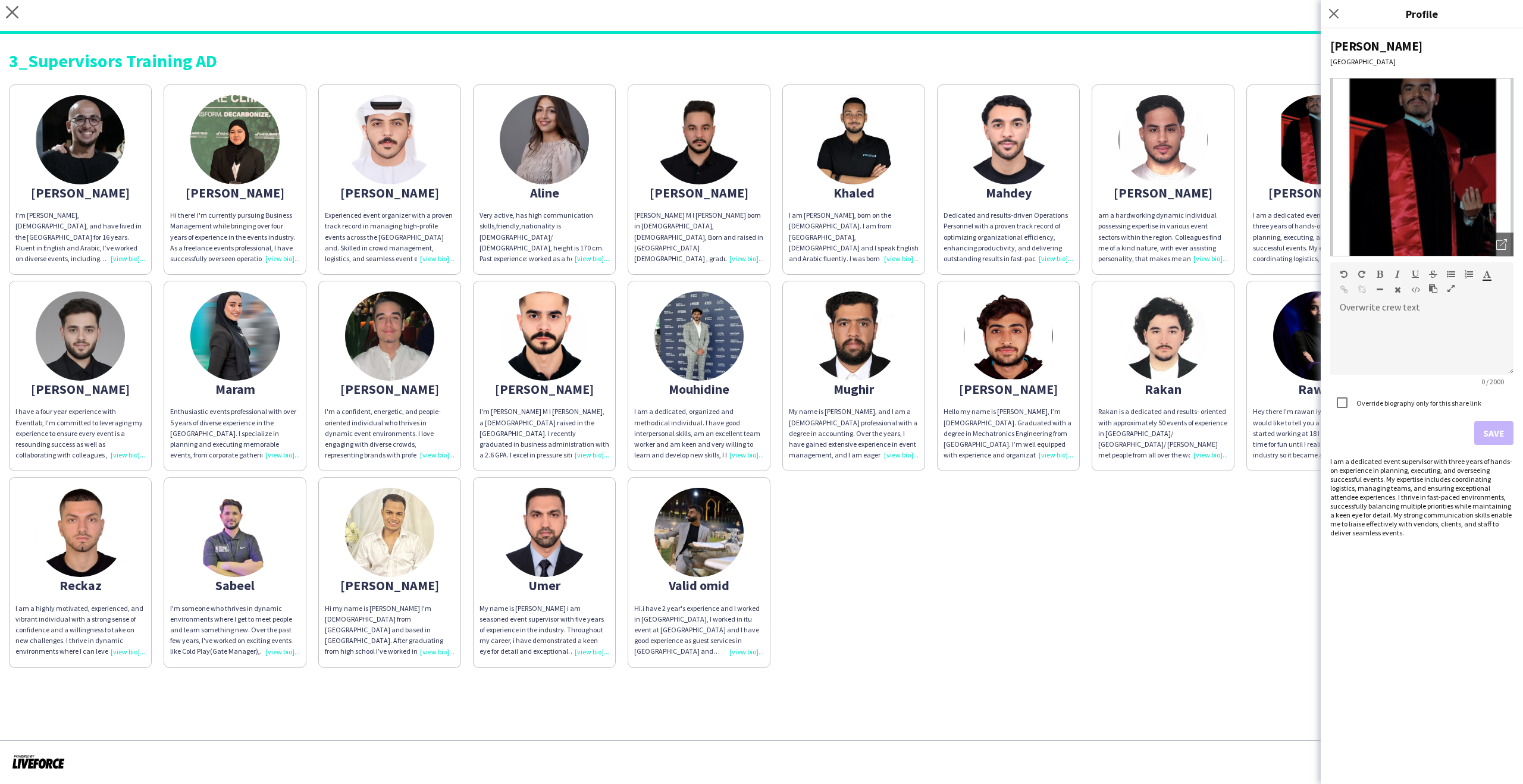
click at [962, 151] on app-share-pages-crew-card "Mahdey Dedicated and results-driven Operations Personnel with a proven track re…" at bounding box center [1008, 180] width 143 height 190
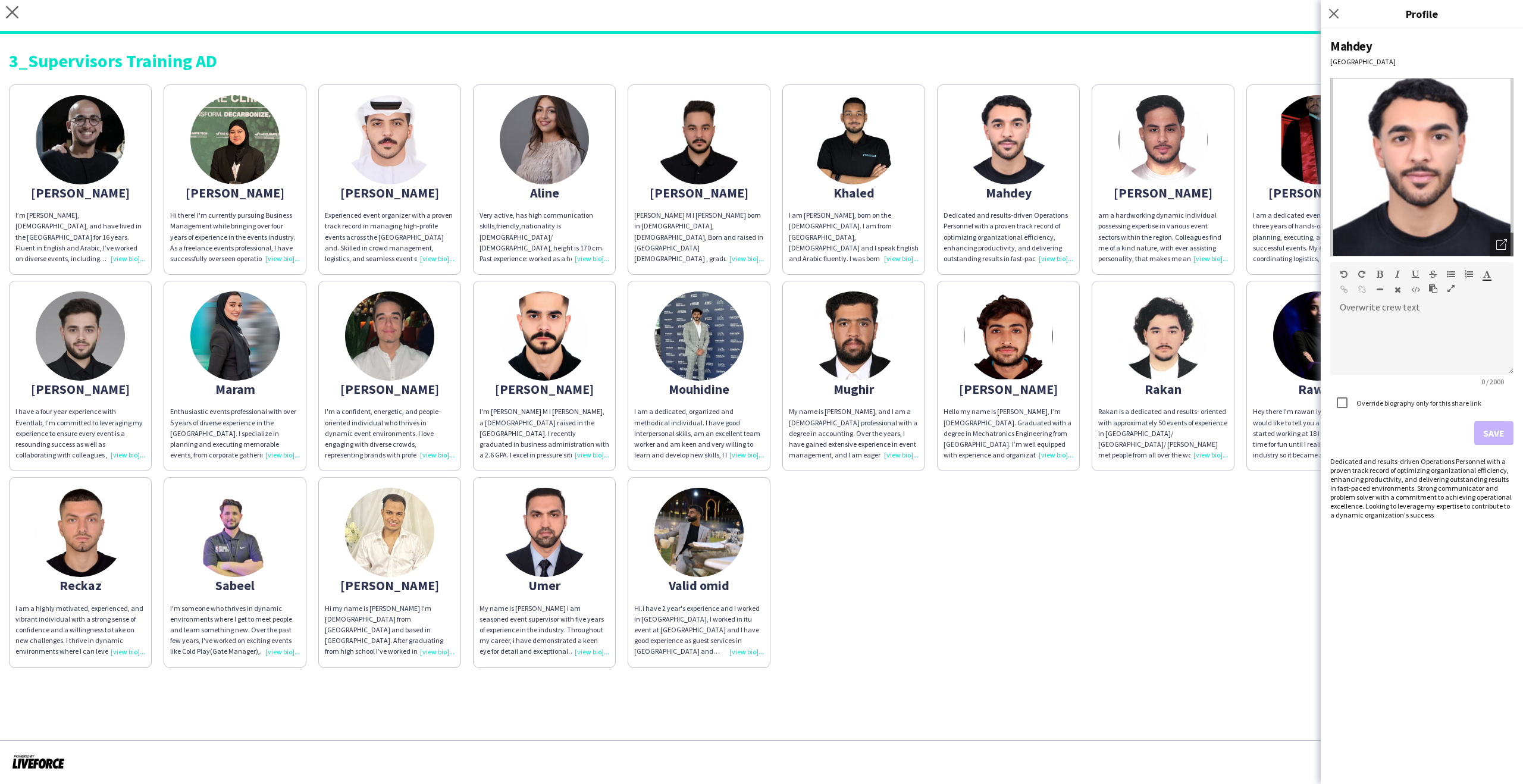
click at [1292, 371] on img at bounding box center [1318, 336] width 89 height 89
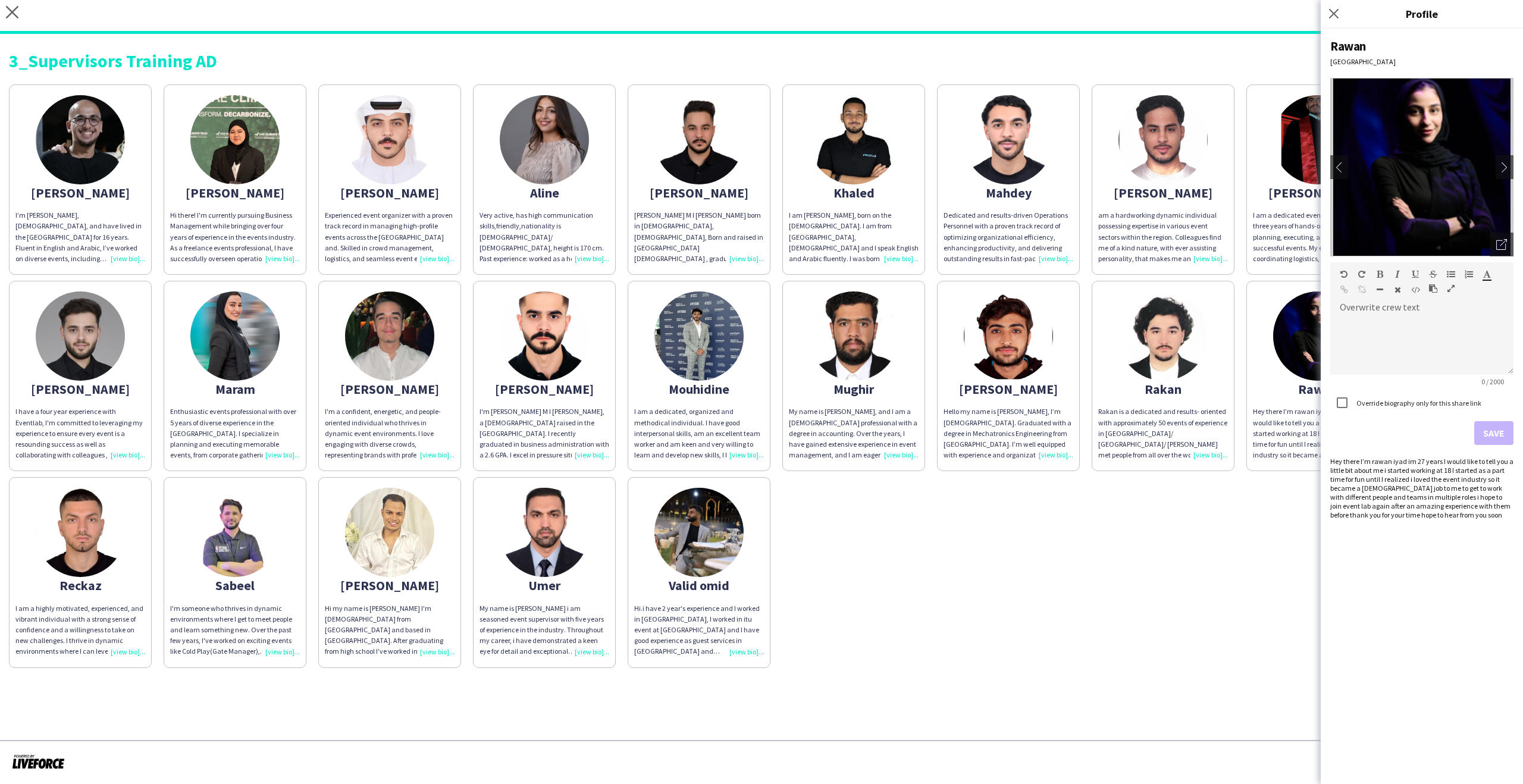
click at [1192, 375] on app-share-pages-crew-card "Rakan Rakan is a dedicated and results- oriented with approximately 50 events o…" at bounding box center [1163, 375] width 143 height 190
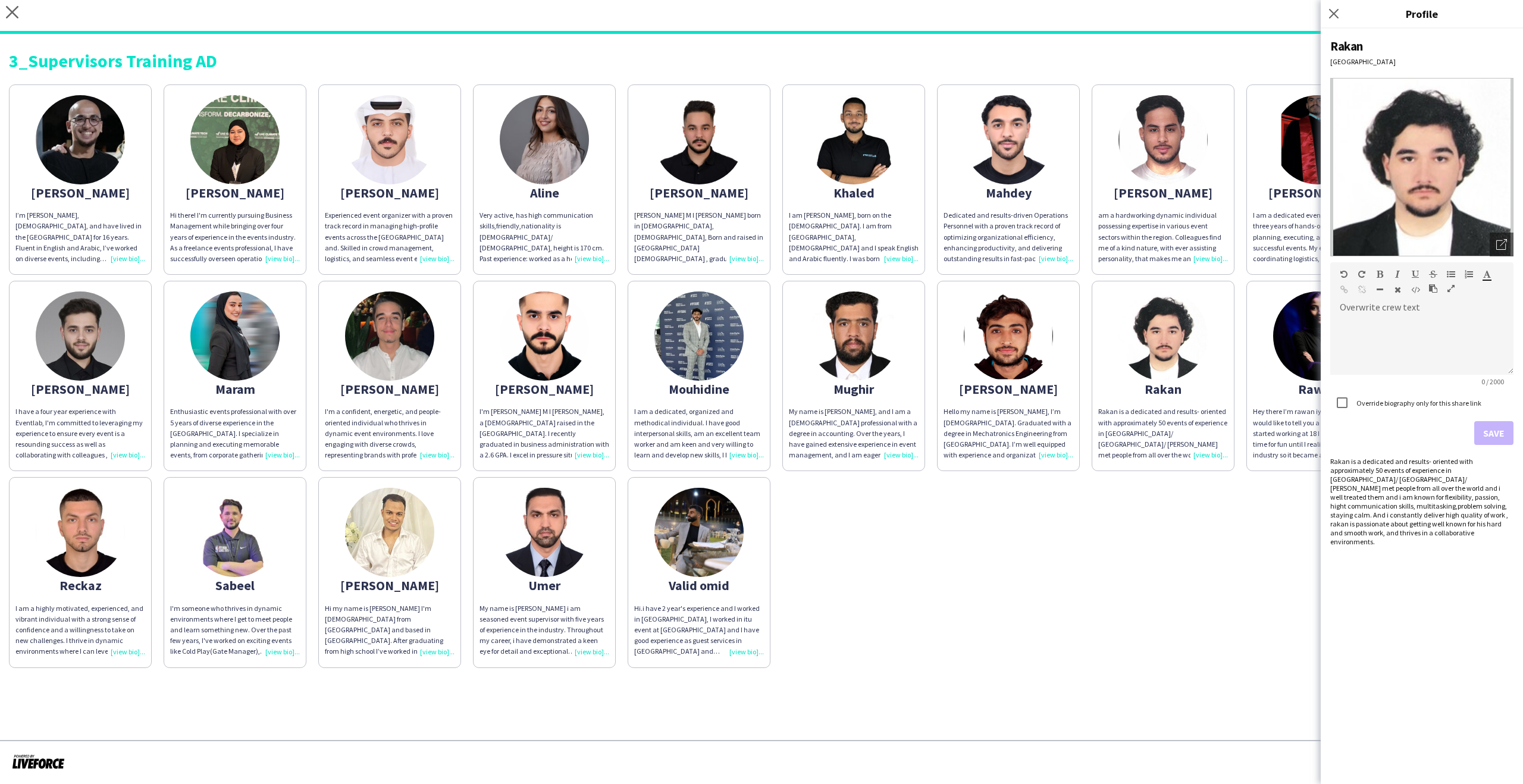
click at [1066, 379] on app-share-pages-crew-card "Omar Hello my name is Omar hosny, I’m 23 years old. Graduated with a degree in …" at bounding box center [1008, 375] width 143 height 190
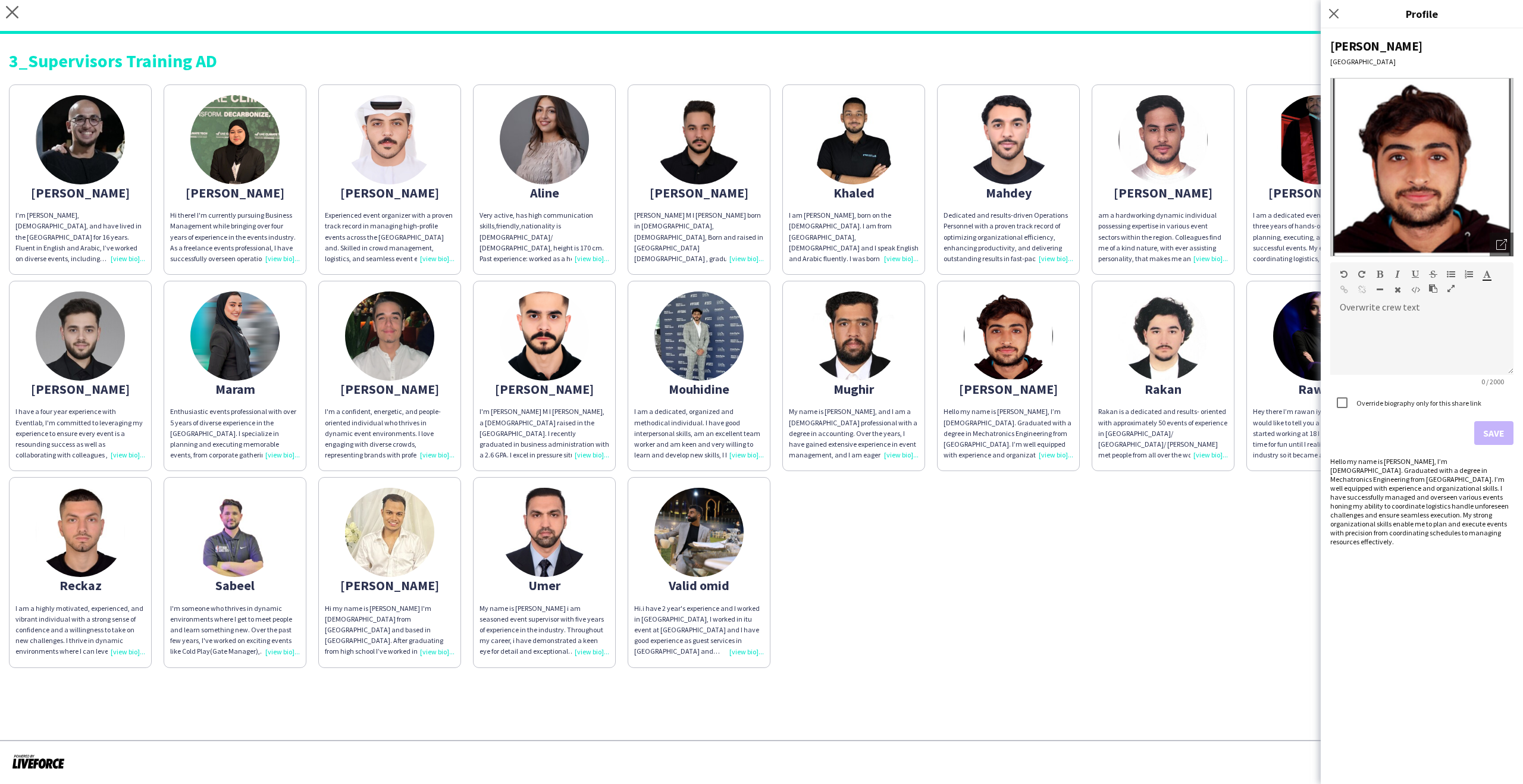
click at [922, 387] on app-share-pages-crew-card "Mughir My name is Mughir, and I am a 31-year-old professional with a degree in …" at bounding box center [854, 375] width 143 height 190
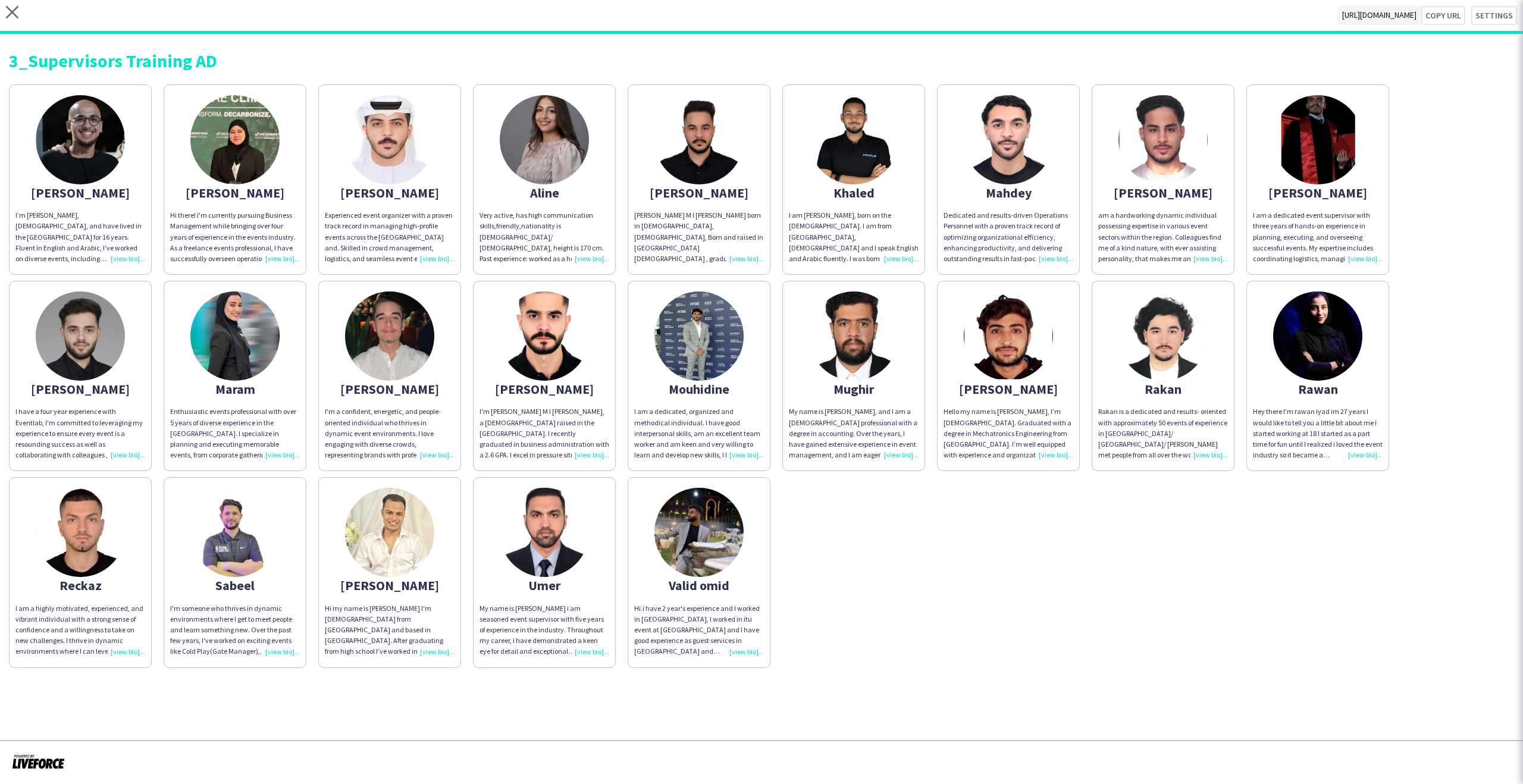
click at [737, 392] on div "Mouhidine" at bounding box center [699, 389] width 130 height 11
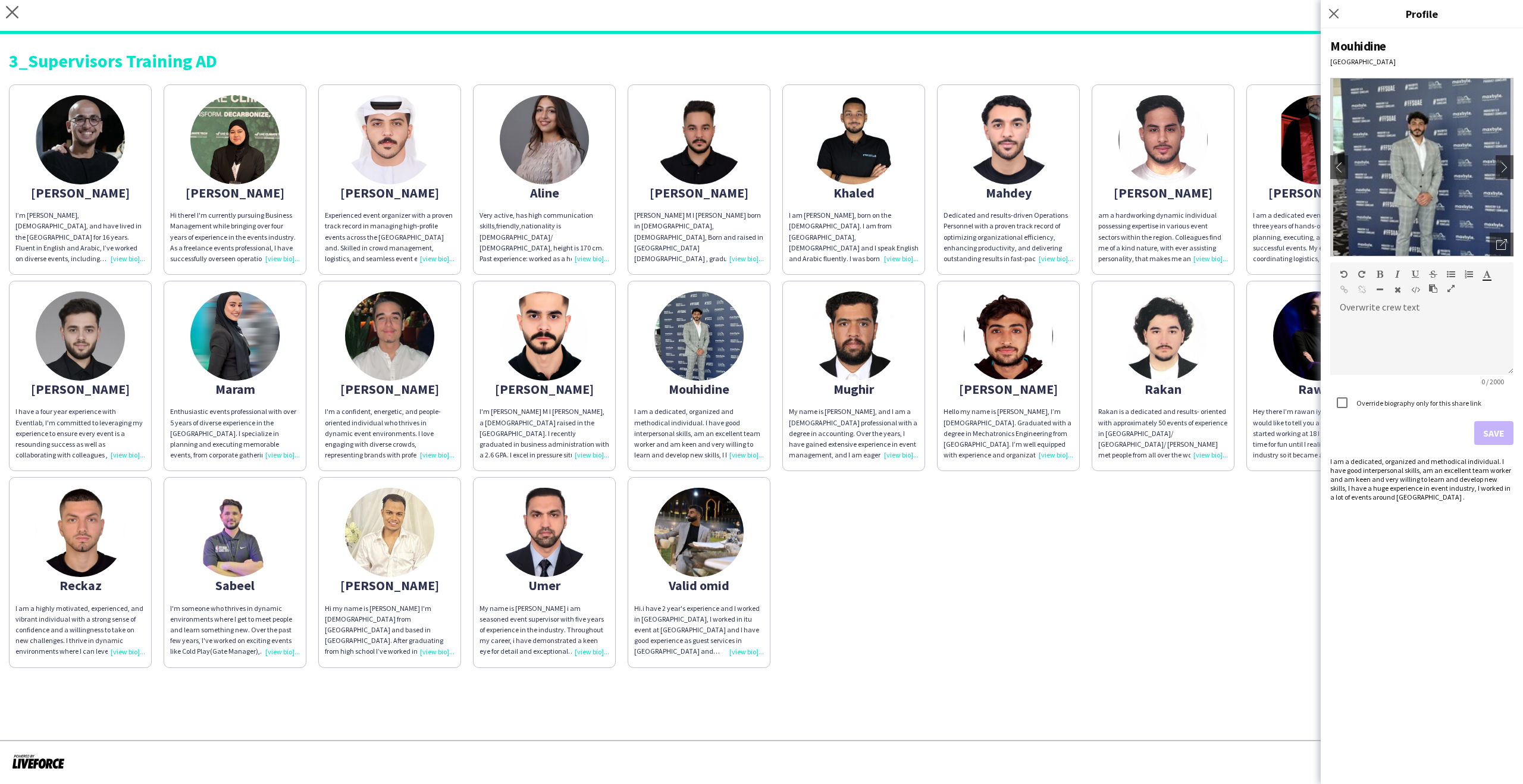
click at [596, 395] on div "Mohammed" at bounding box center [544, 389] width 130 height 11
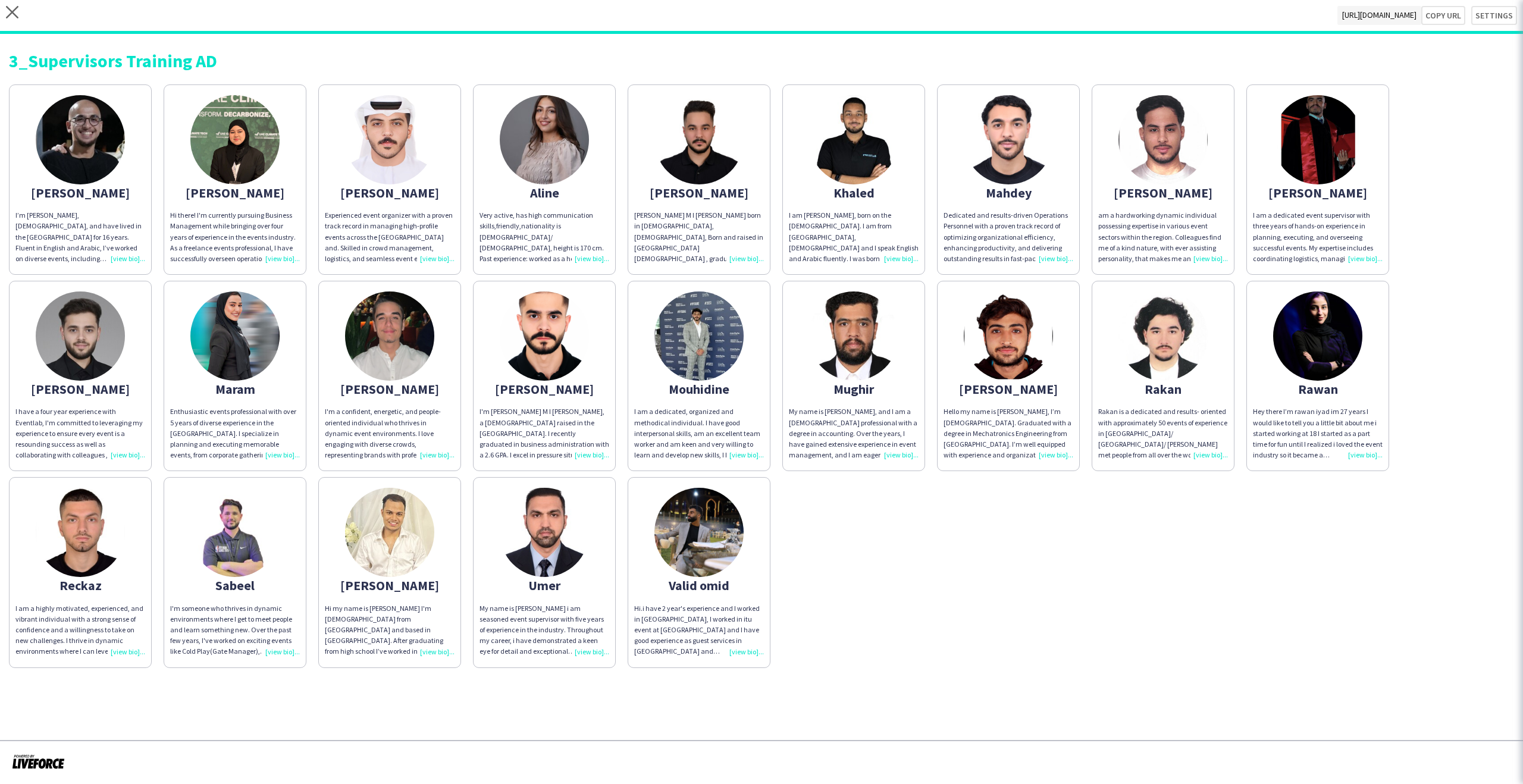
click at [453, 394] on div "Mohamad" at bounding box center [389, 389] width 130 height 11
click at [249, 393] on div "Maram" at bounding box center [235, 389] width 130 height 11
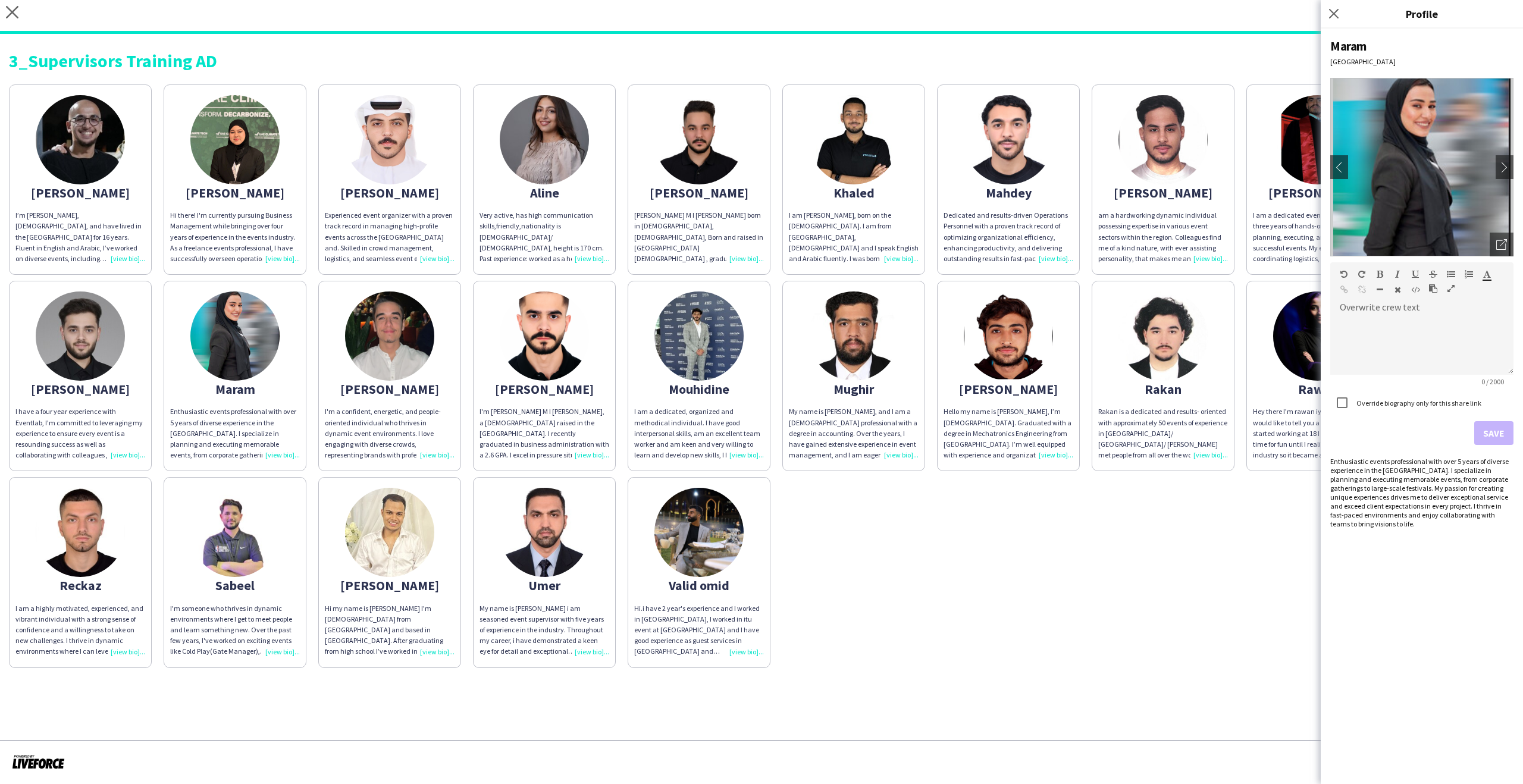
click at [98, 394] on div "Mahmoud" at bounding box center [80, 389] width 130 height 11
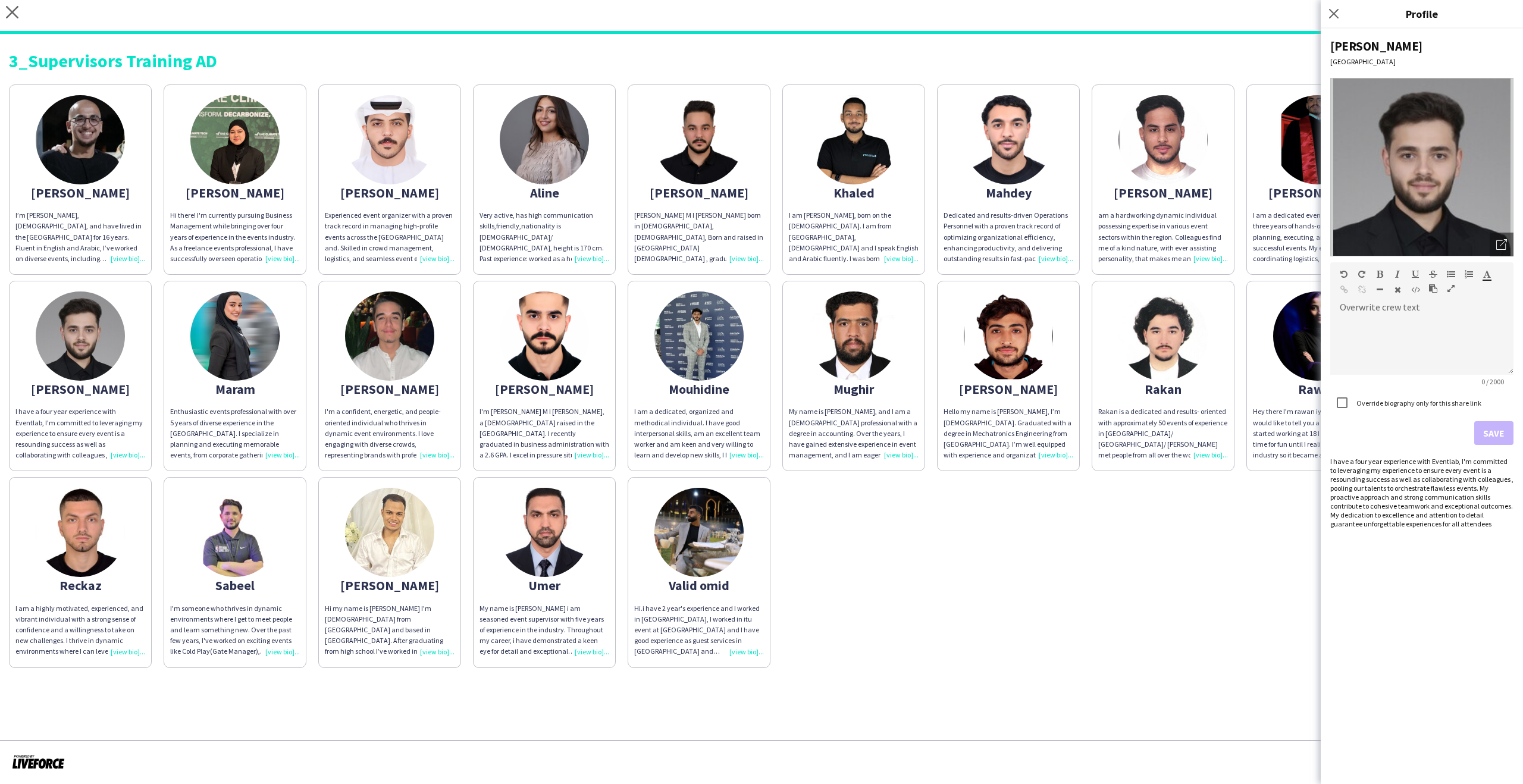
click at [83, 510] on img at bounding box center [80, 533] width 89 height 89
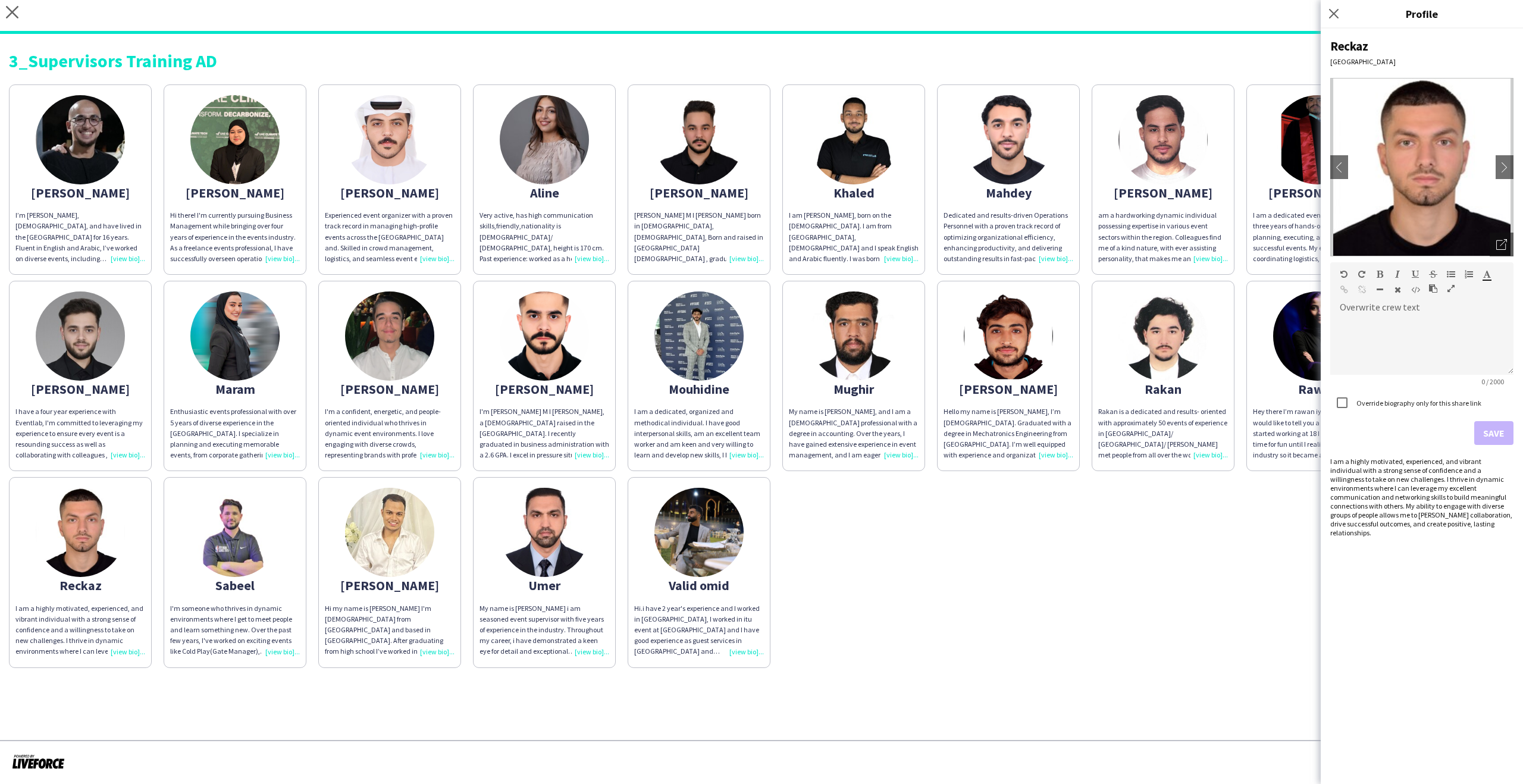
click at [238, 537] on img at bounding box center [235, 533] width 89 height 89
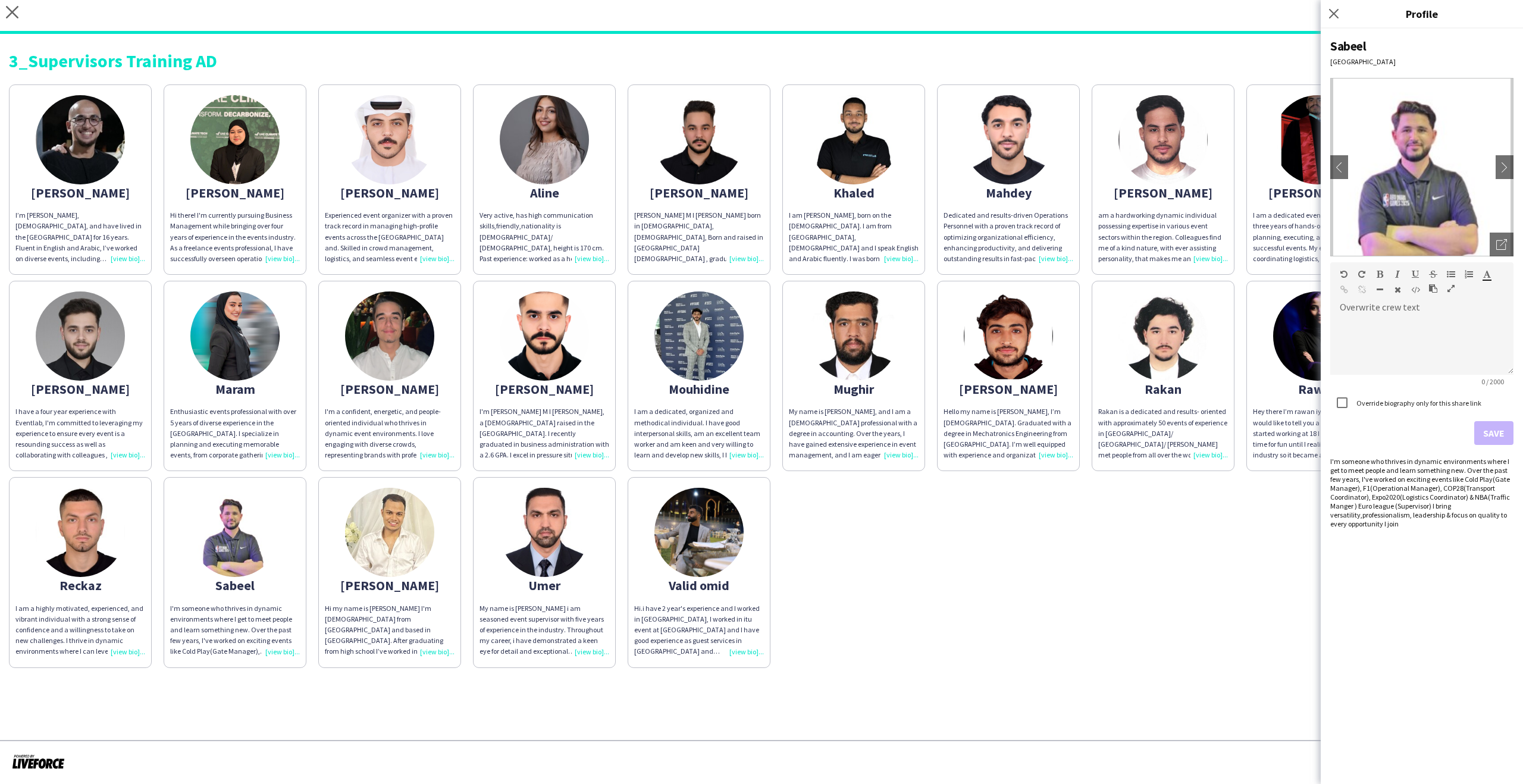
click at [453, 550] on app-share-pages-crew-card "Sakib Hi my name is Sakib Sayed I'm 24 years old from Bangladesh and based in A…" at bounding box center [389, 572] width 143 height 190
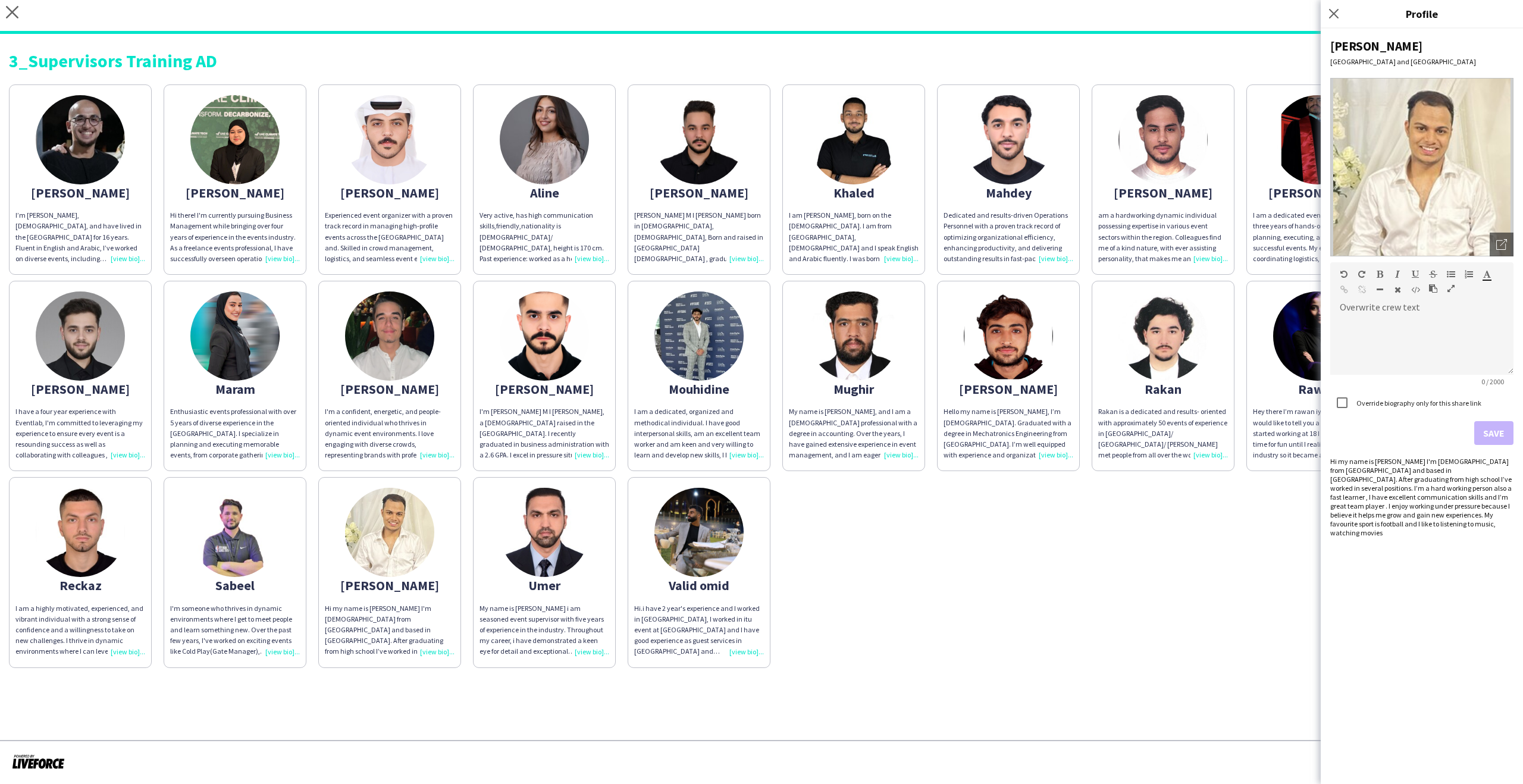
click at [579, 550] on img at bounding box center [544, 533] width 89 height 89
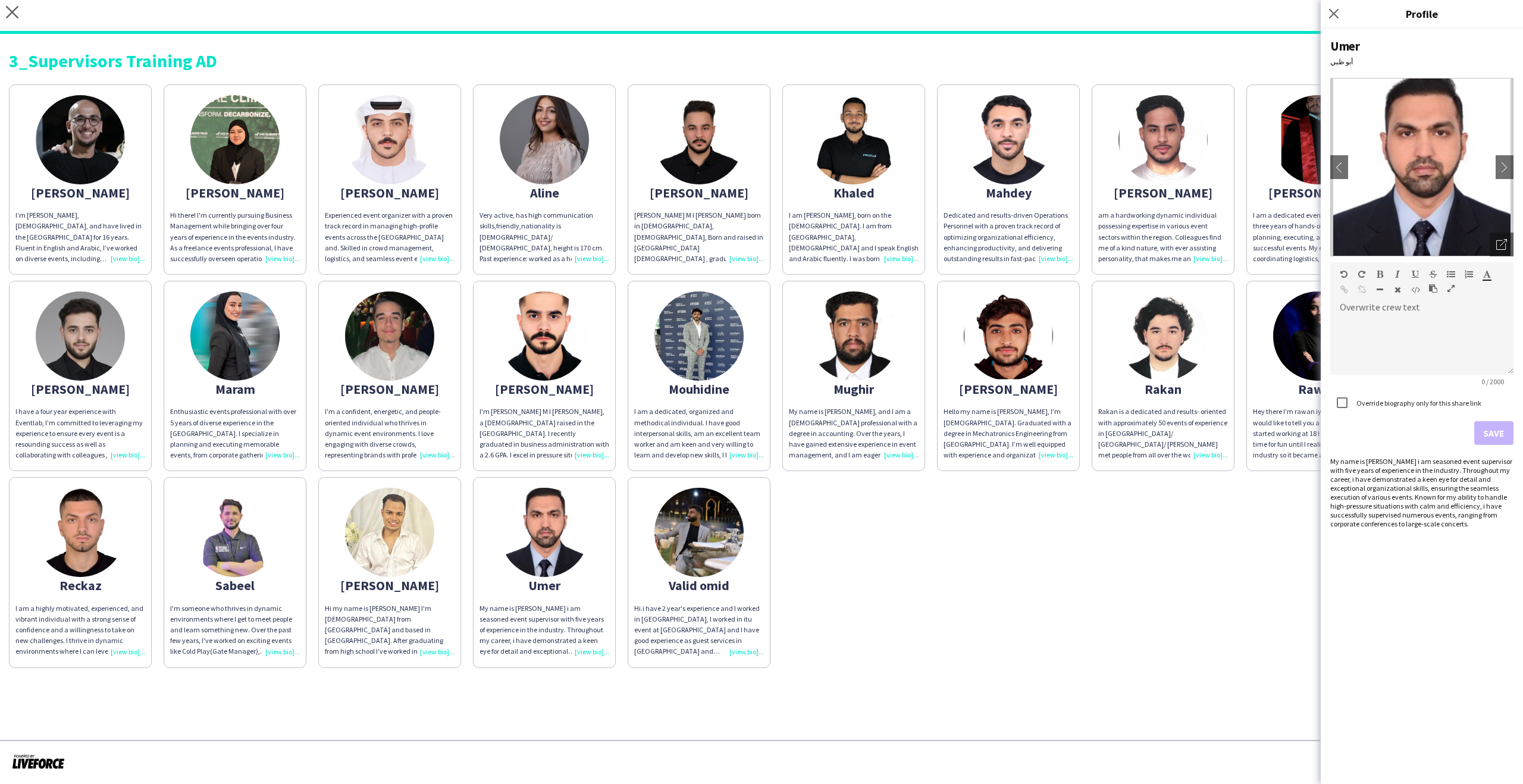
click at [682, 549] on img at bounding box center [699, 533] width 89 height 89
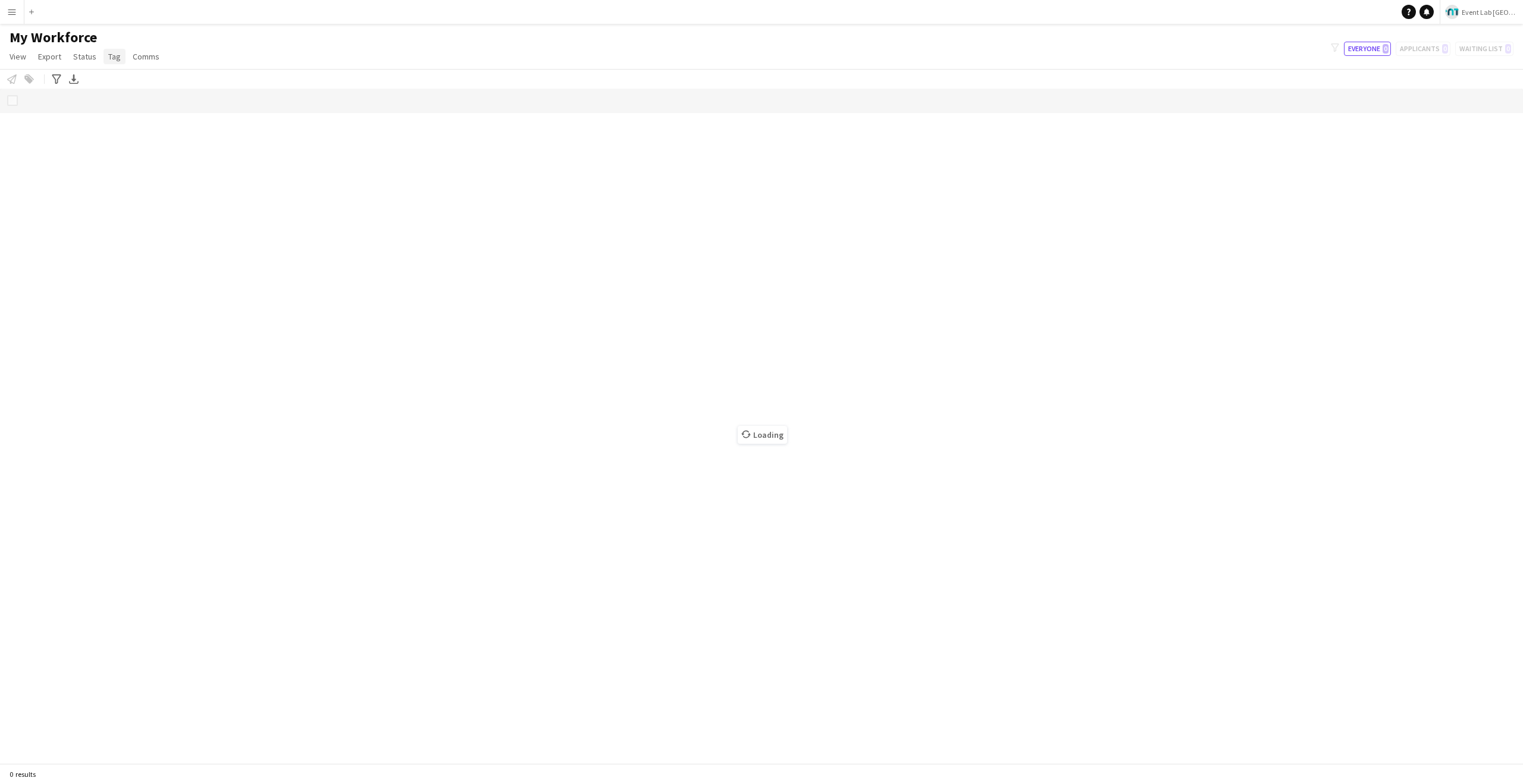
click at [120, 55] on link "Tag" at bounding box center [114, 56] width 22 height 15
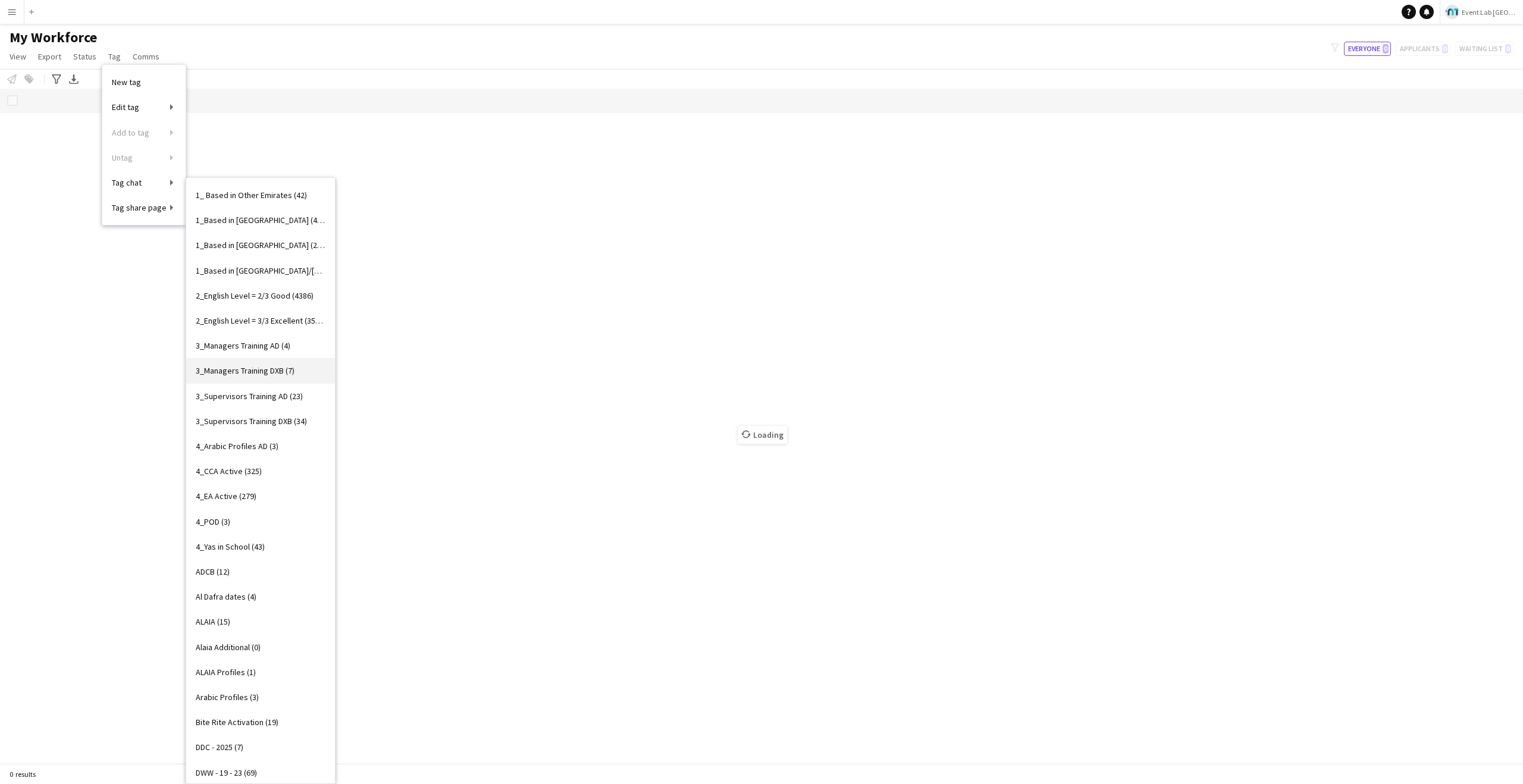
click at [290, 372] on span "3_Managers Training DXB (7)" at bounding box center [245, 371] width 99 height 11
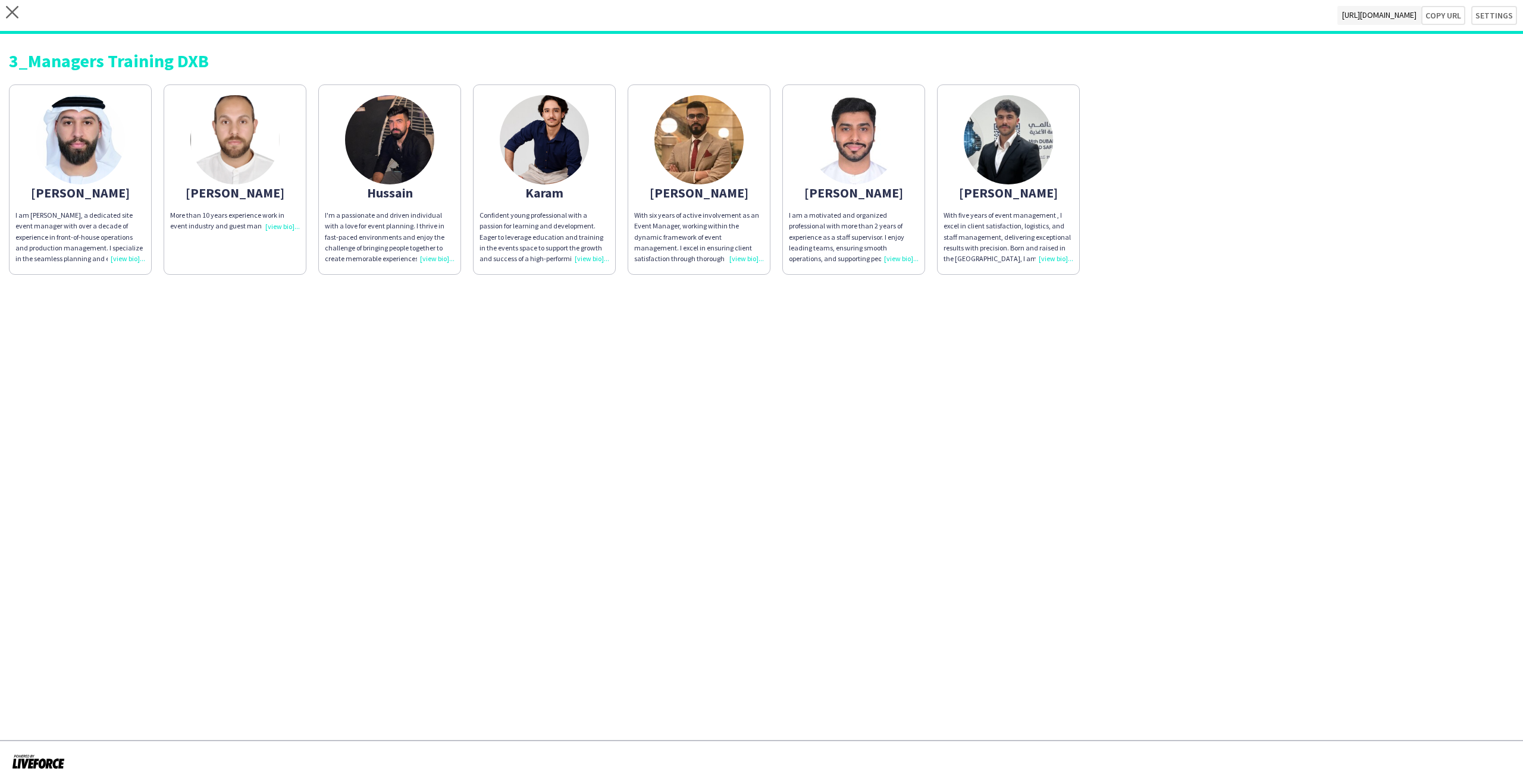
click at [107, 194] on div "Ahmad" at bounding box center [80, 193] width 130 height 11
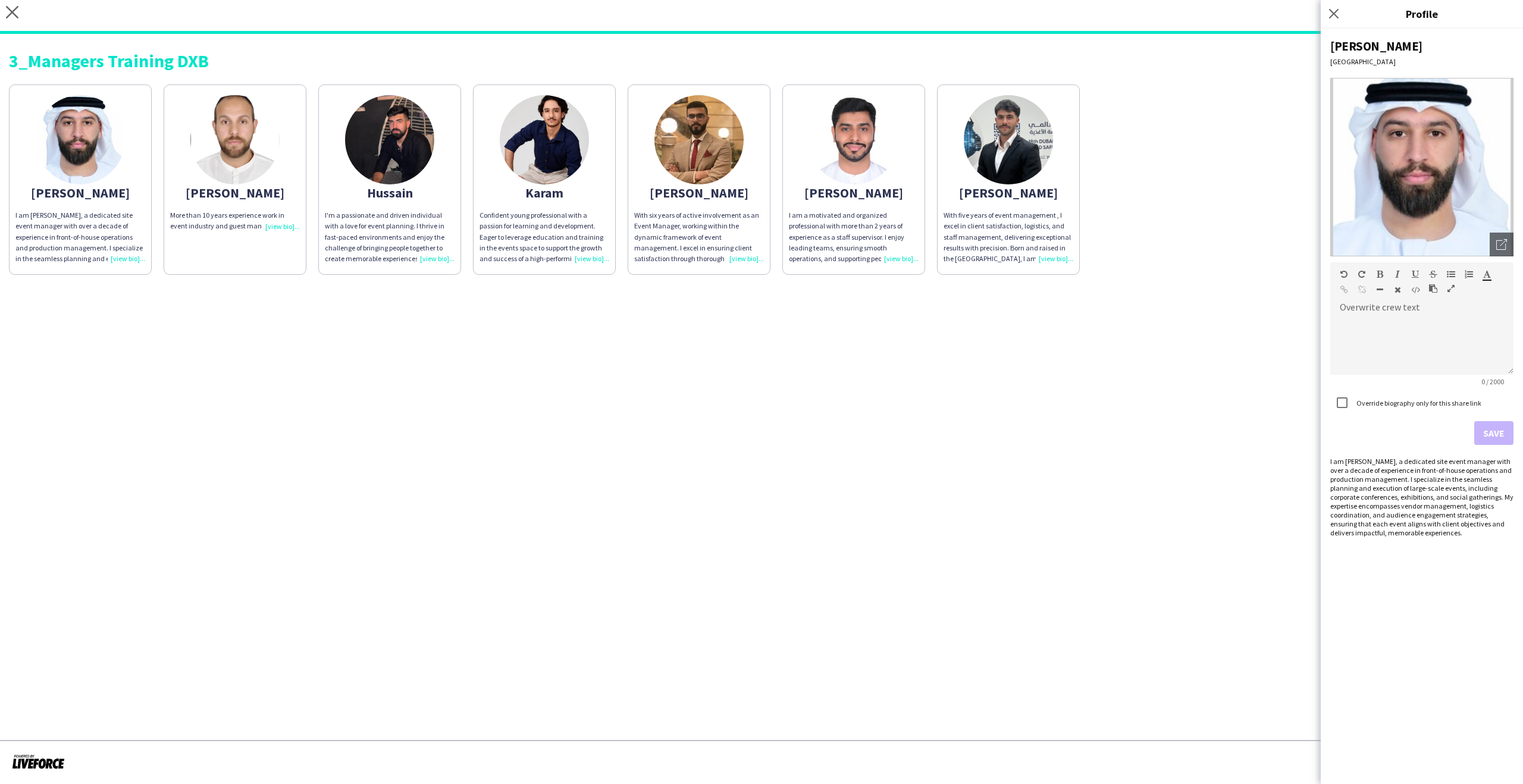
click at [235, 202] on app-share-pages-crew-card "Ahmed More than 10 years experience work in event industry and guest management" at bounding box center [234, 180] width 143 height 190
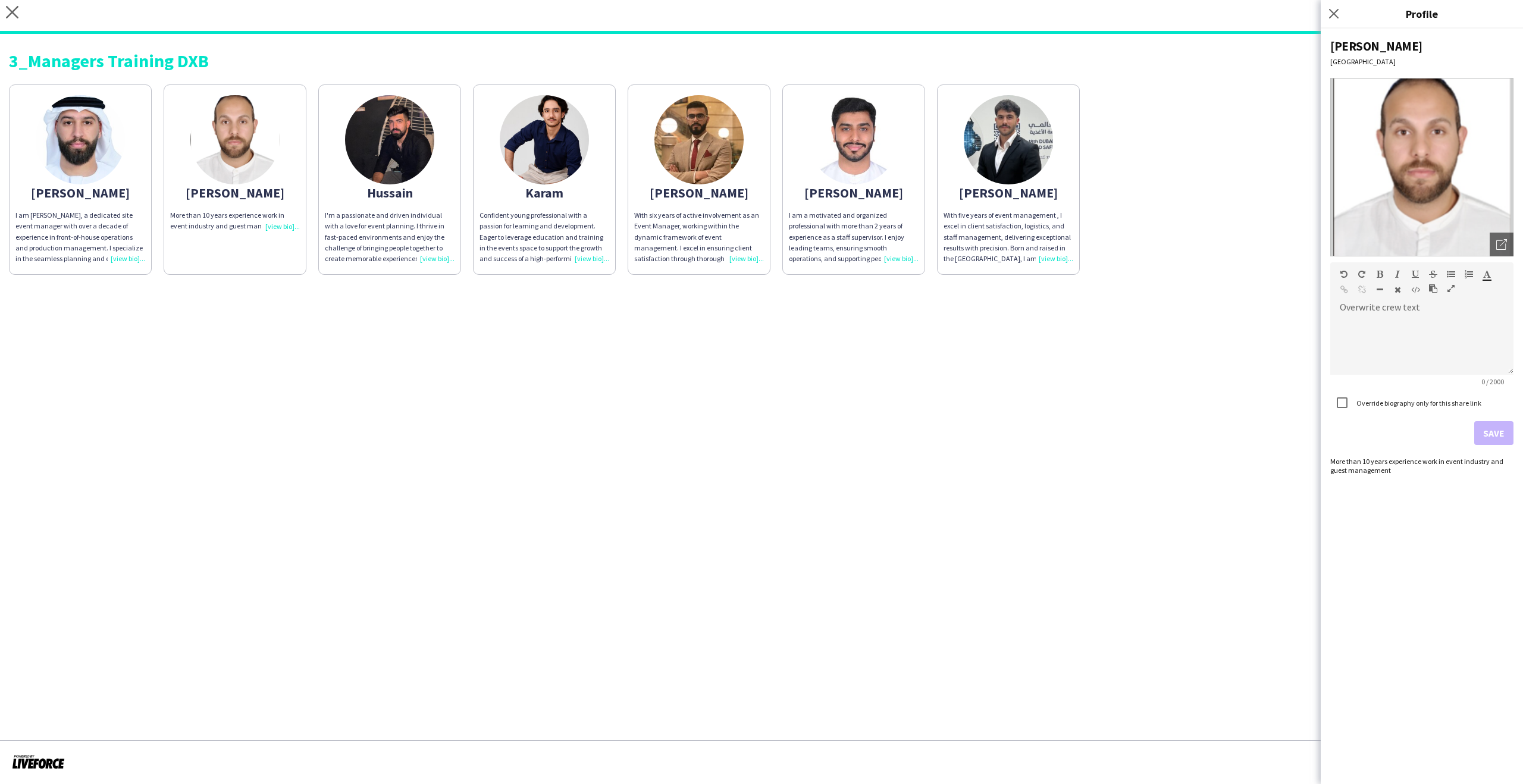
click at [386, 192] on div "Hussain" at bounding box center [389, 193] width 130 height 11
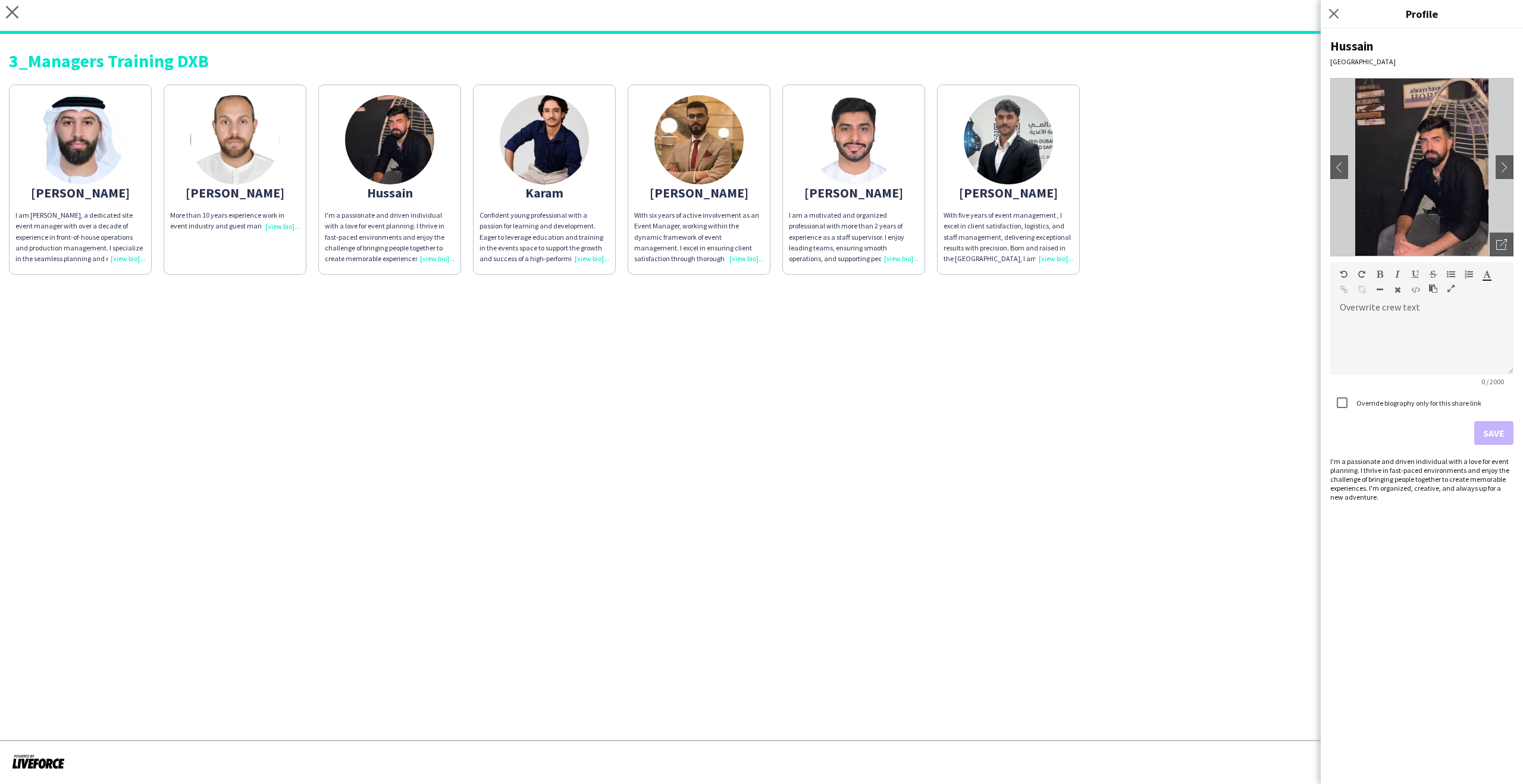
click at [278, 223] on div "More than 10 years experience work in event industry and guest management" at bounding box center [235, 220] width 130 height 22
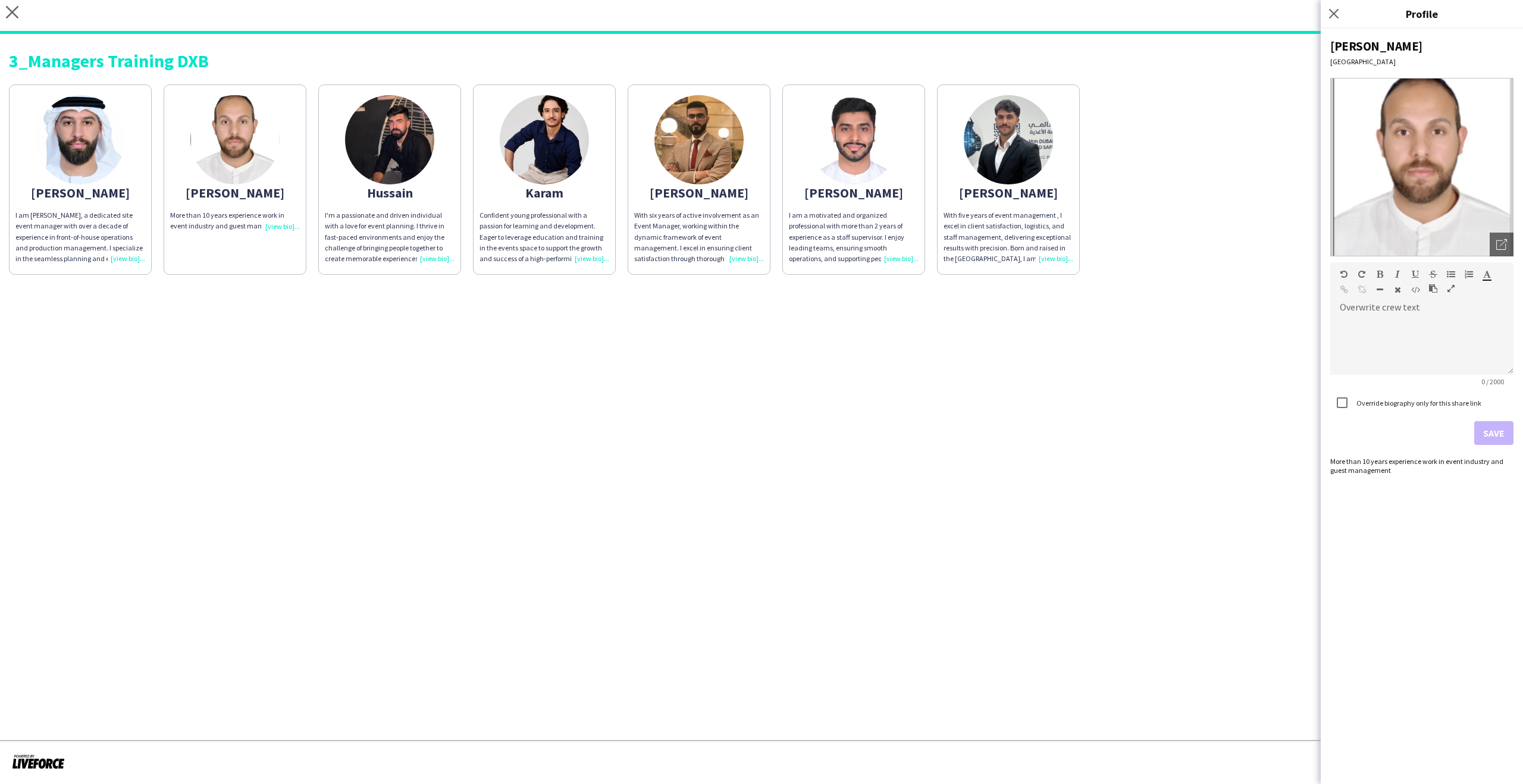
click at [442, 220] on div "I'm a passionate and driven individual with a love for event planning. I thrive…" at bounding box center [389, 237] width 130 height 54
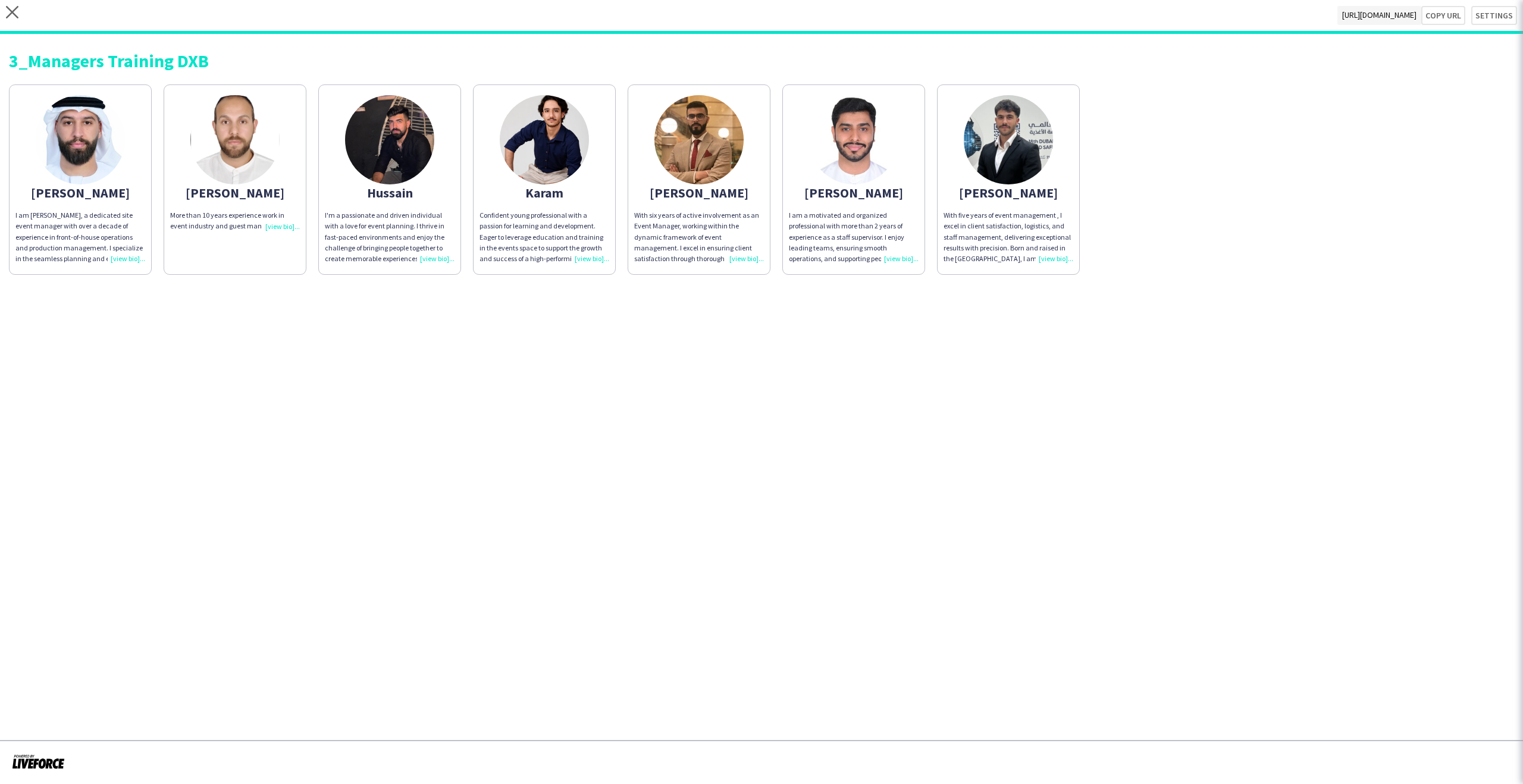
click at [180, 201] on app-share-pages-crew-card "Ahmed More than 10 years experience work in event industry and guest management" at bounding box center [234, 180] width 143 height 190
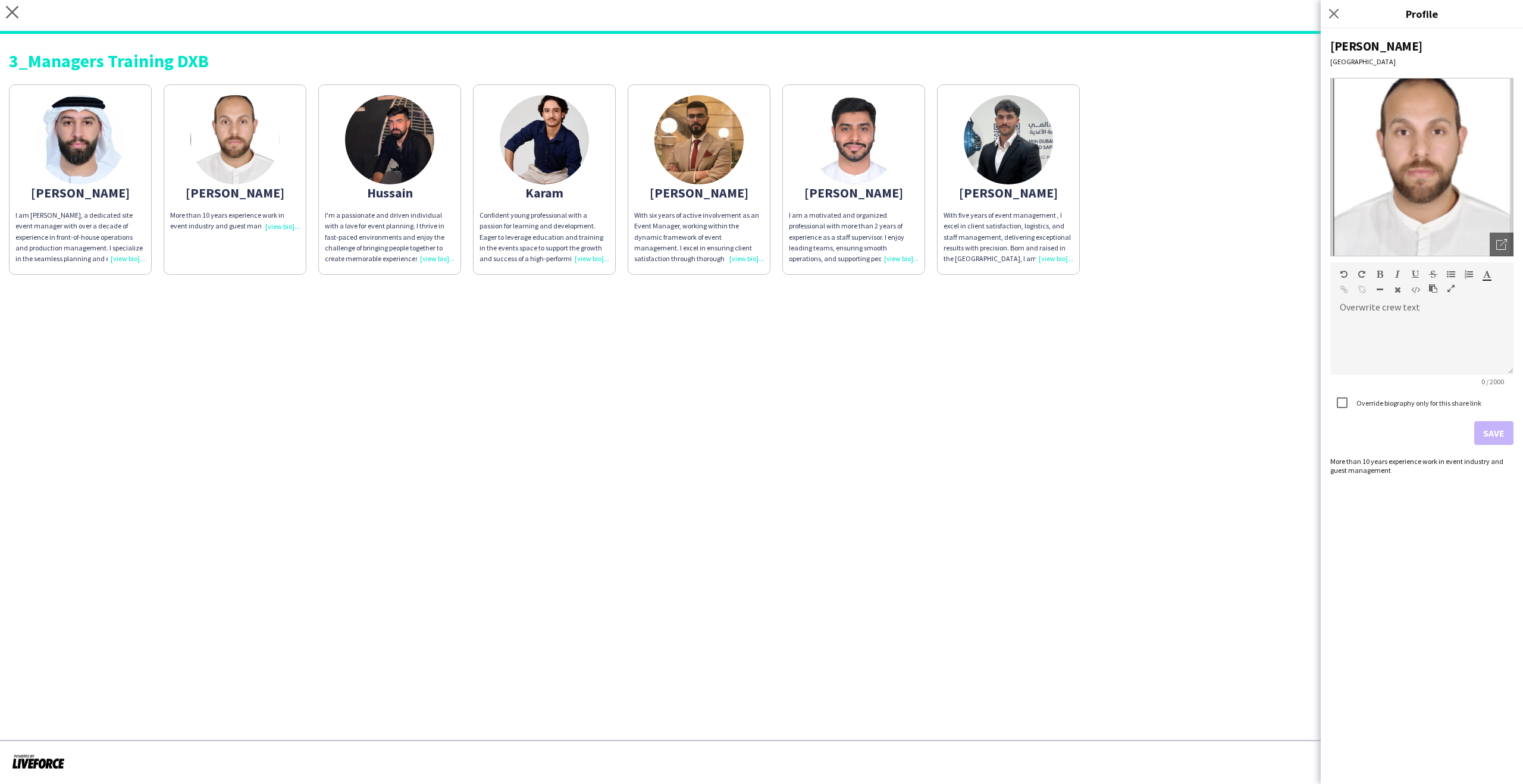
drag, startPoint x: 68, startPoint y: 202, endPoint x: 80, endPoint y: 201, distance: 12.0
click at [68, 202] on app-share-pages-crew-card "Ahmad I am Ahmed, a dedicated site event manager with over a decade of experien…" at bounding box center [80, 180] width 143 height 190
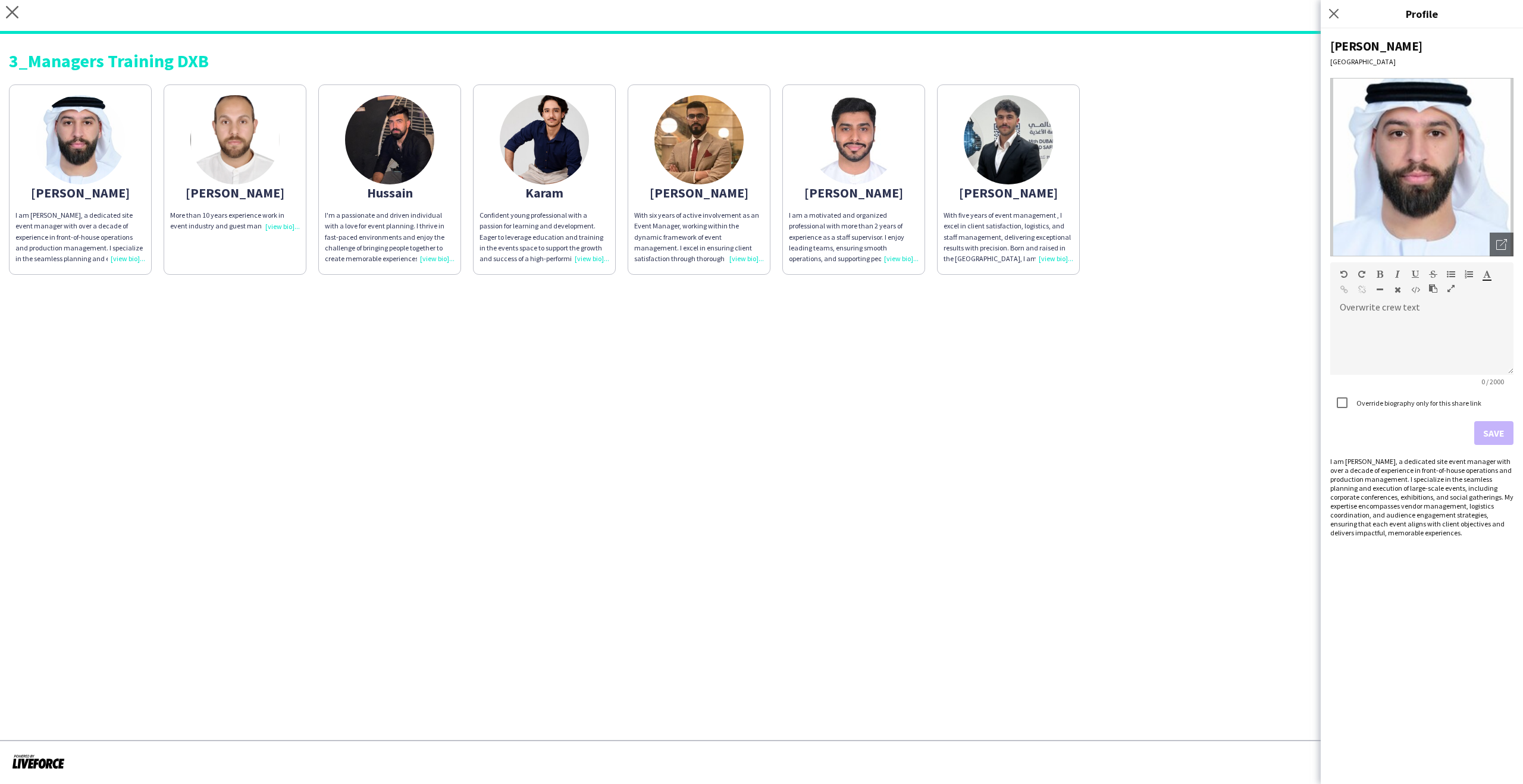
click at [329, 190] on div "Hussain" at bounding box center [389, 193] width 130 height 11
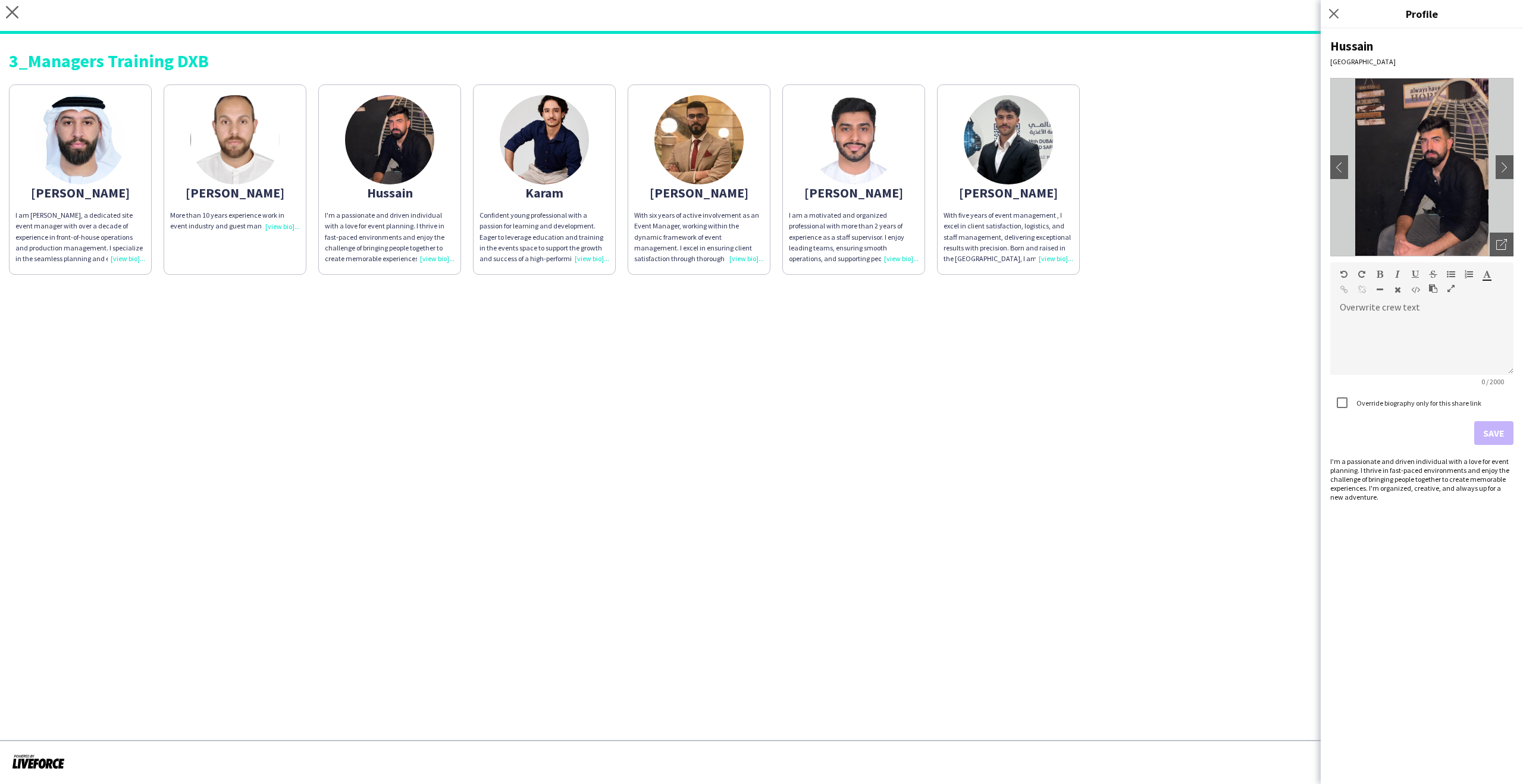
click at [462, 187] on div "Ahmad I am Ahmed, a dedicated site event manager with over a decade of experien…" at bounding box center [762, 177] width 1505 height 197
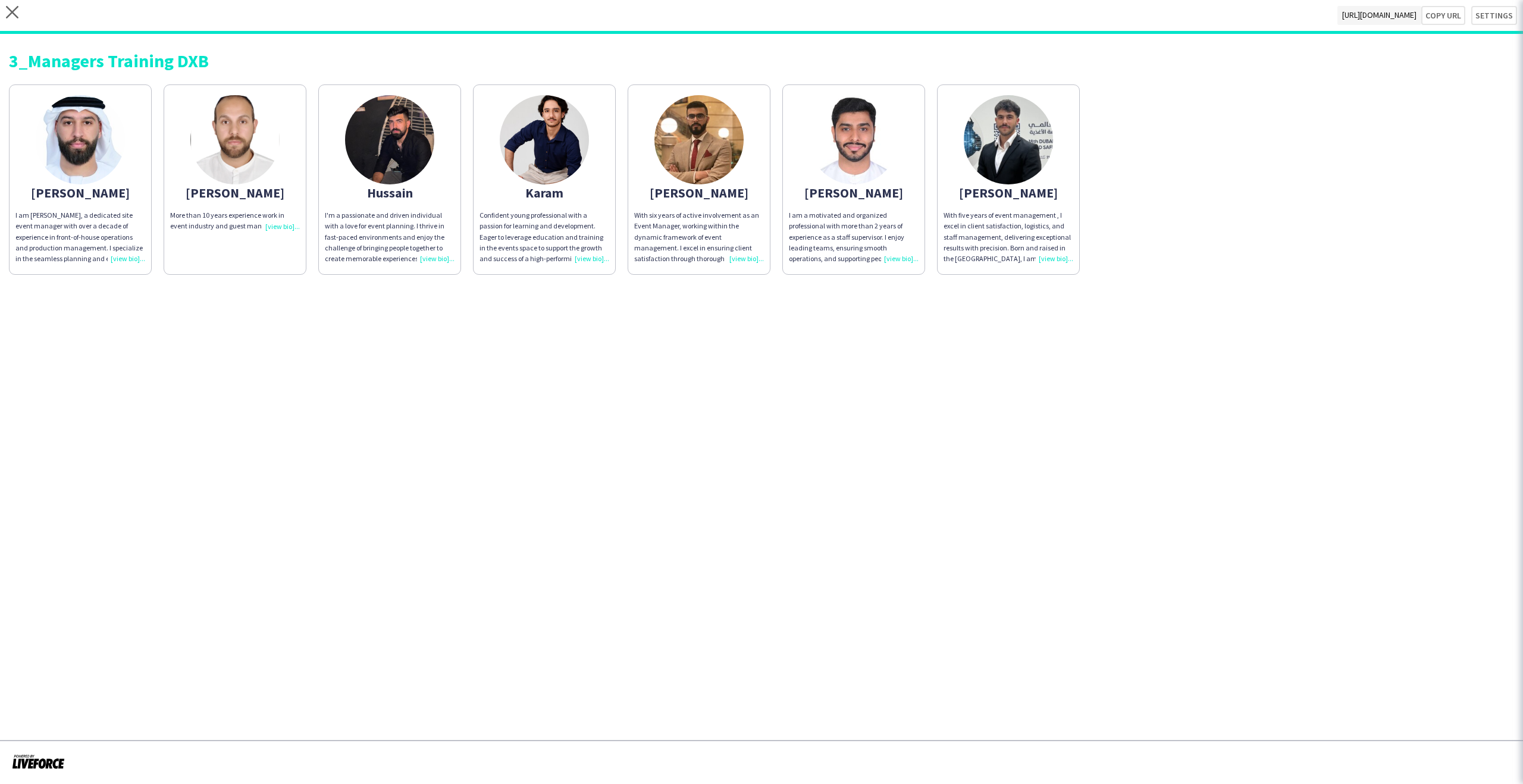
click at [590, 187] on div "Karam" at bounding box center [544, 193] width 130 height 11
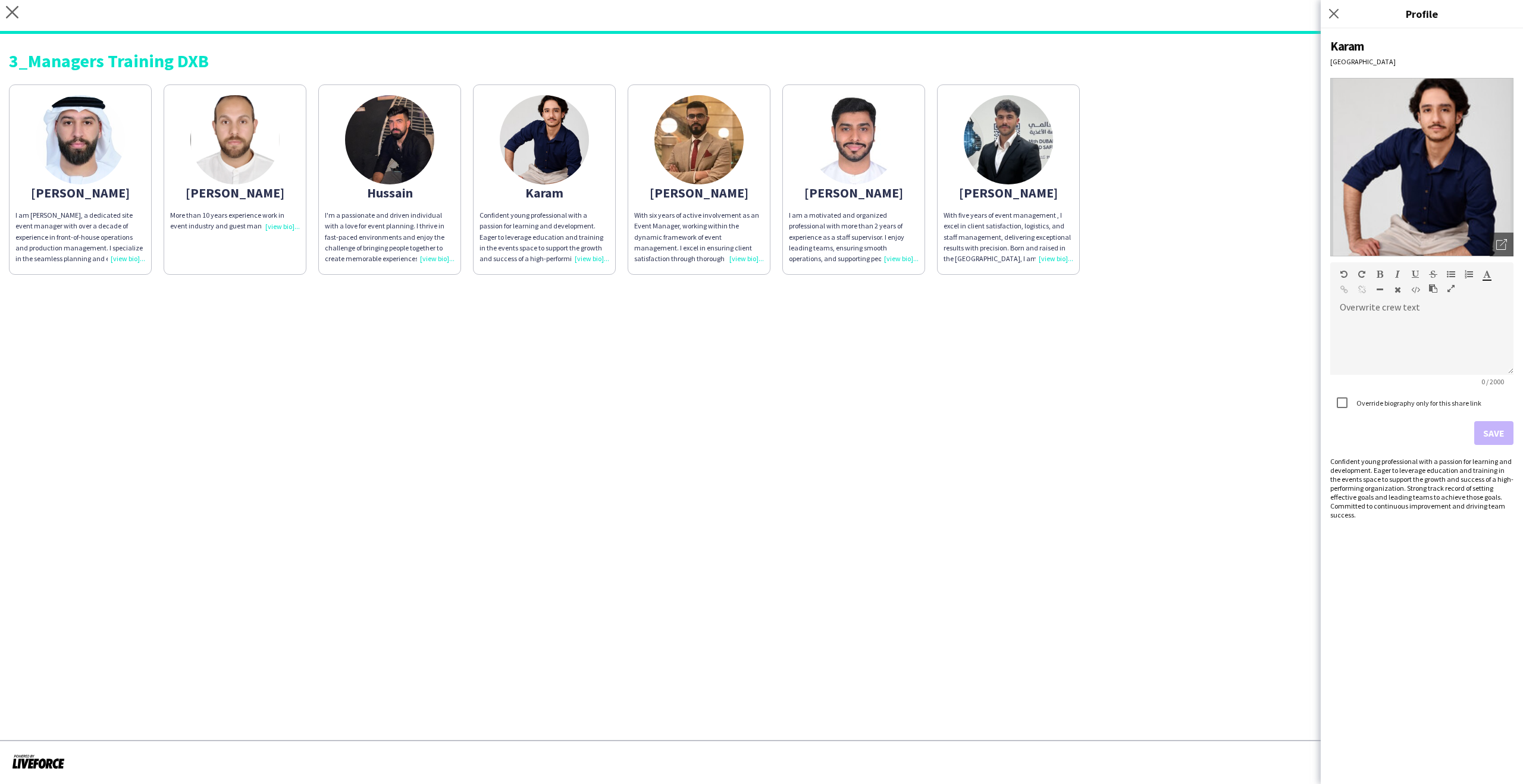
click at [376, 198] on div "Hussain" at bounding box center [389, 193] width 130 height 11
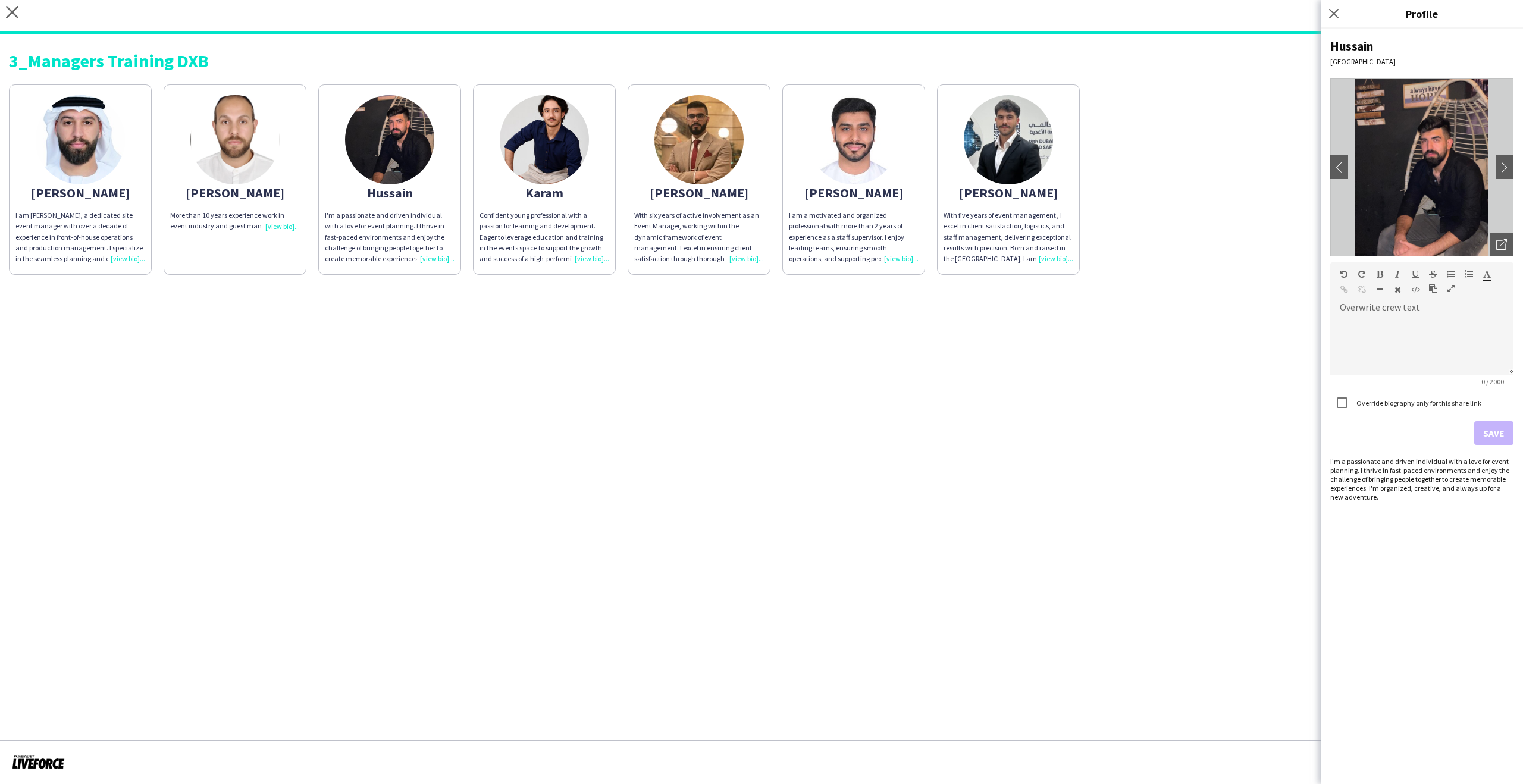
click at [545, 207] on app-share-pages-crew-card "Karam Confident young professional with a passion for learning and development.…" at bounding box center [544, 180] width 143 height 190
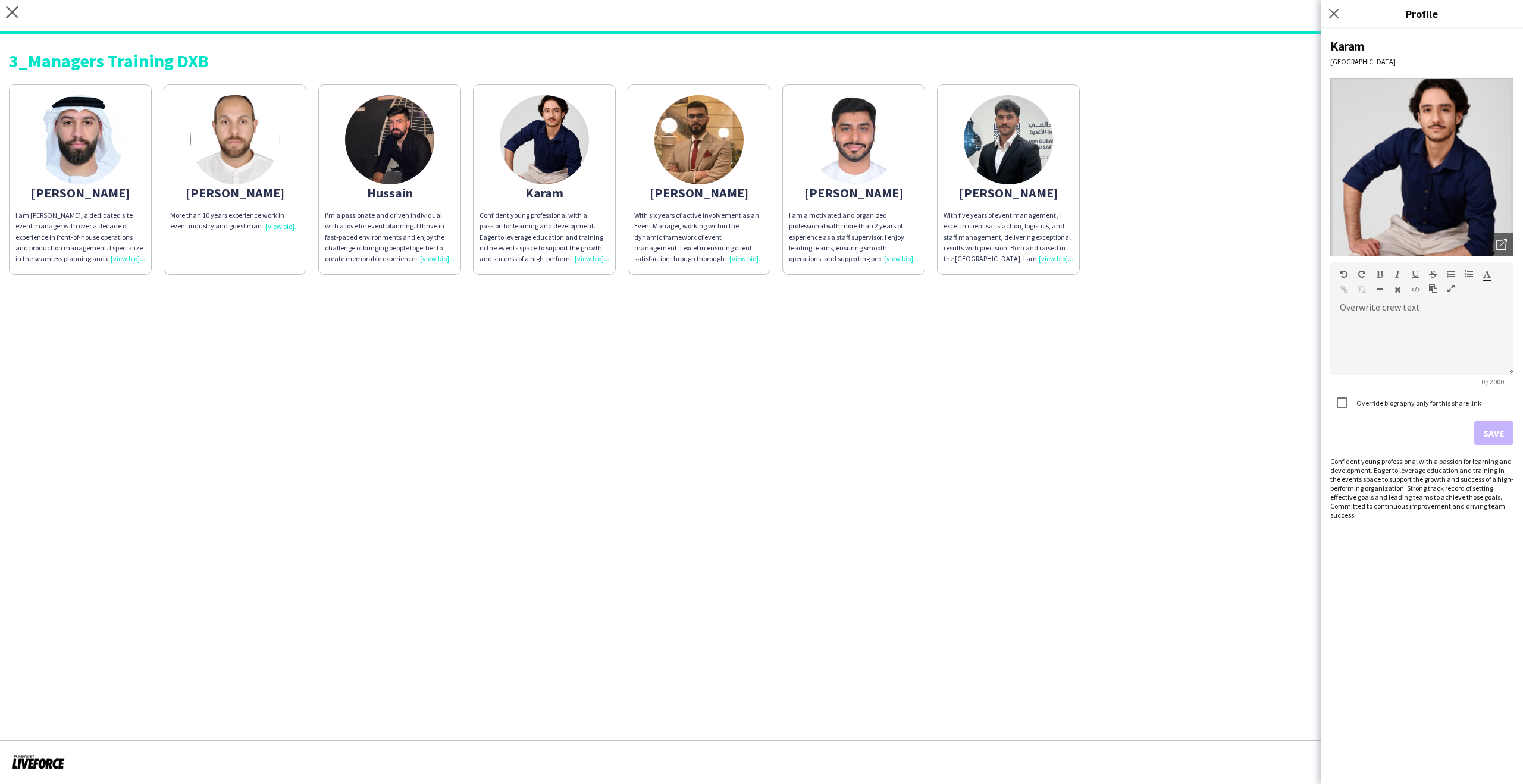
click at [717, 193] on div "Mohamed" at bounding box center [699, 193] width 130 height 11
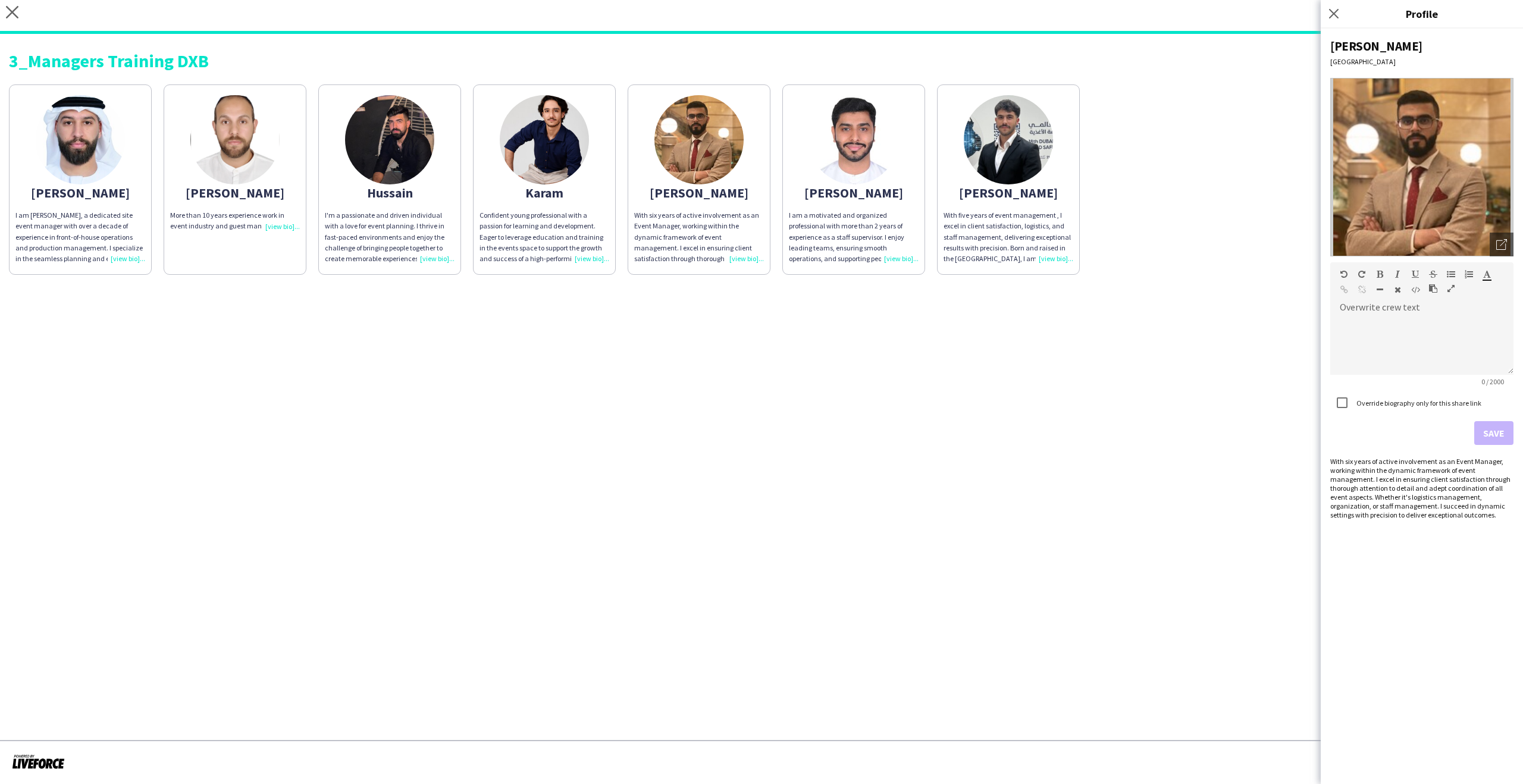
click at [834, 180] on app-share-pages-crew-card "Mohammed I am a motivated and organized professional with more than 2 years of …" at bounding box center [854, 180] width 143 height 190
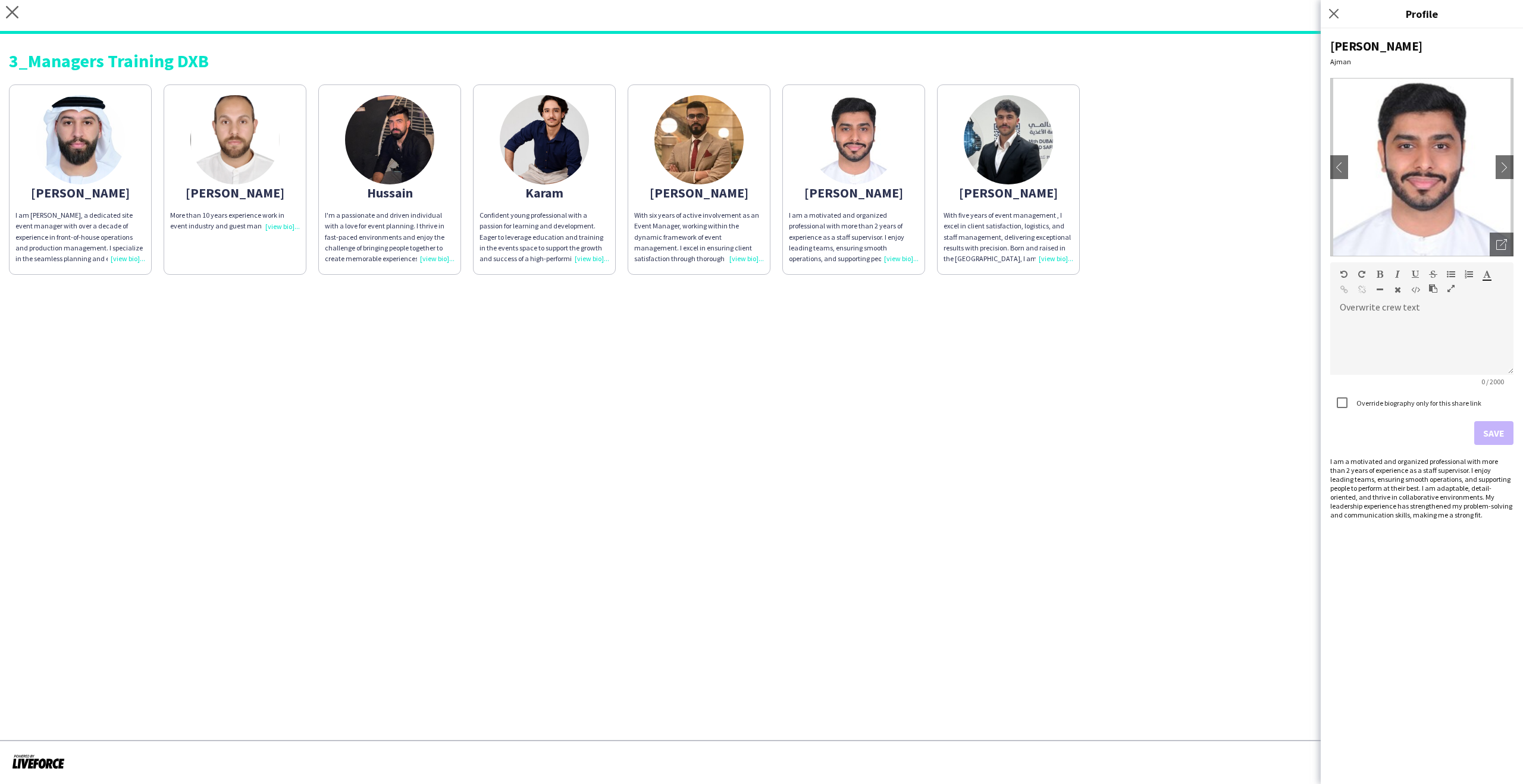
click at [1031, 181] on app-share-pages-crew-card "Osama With five years of event management , I excel in client satisfaction, log…" at bounding box center [1008, 180] width 143 height 190
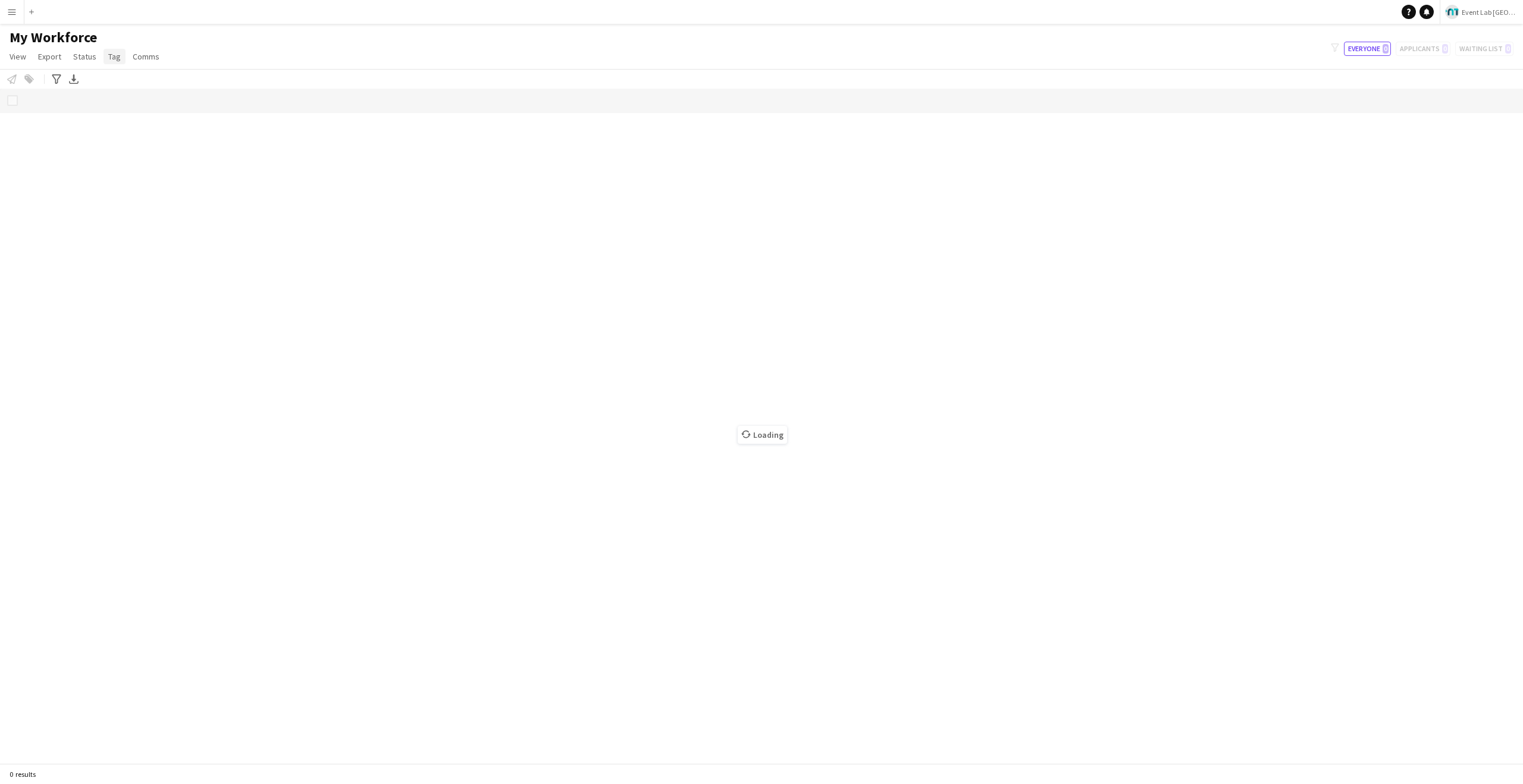
click at [118, 59] on span "Tag" at bounding box center [114, 56] width 12 height 11
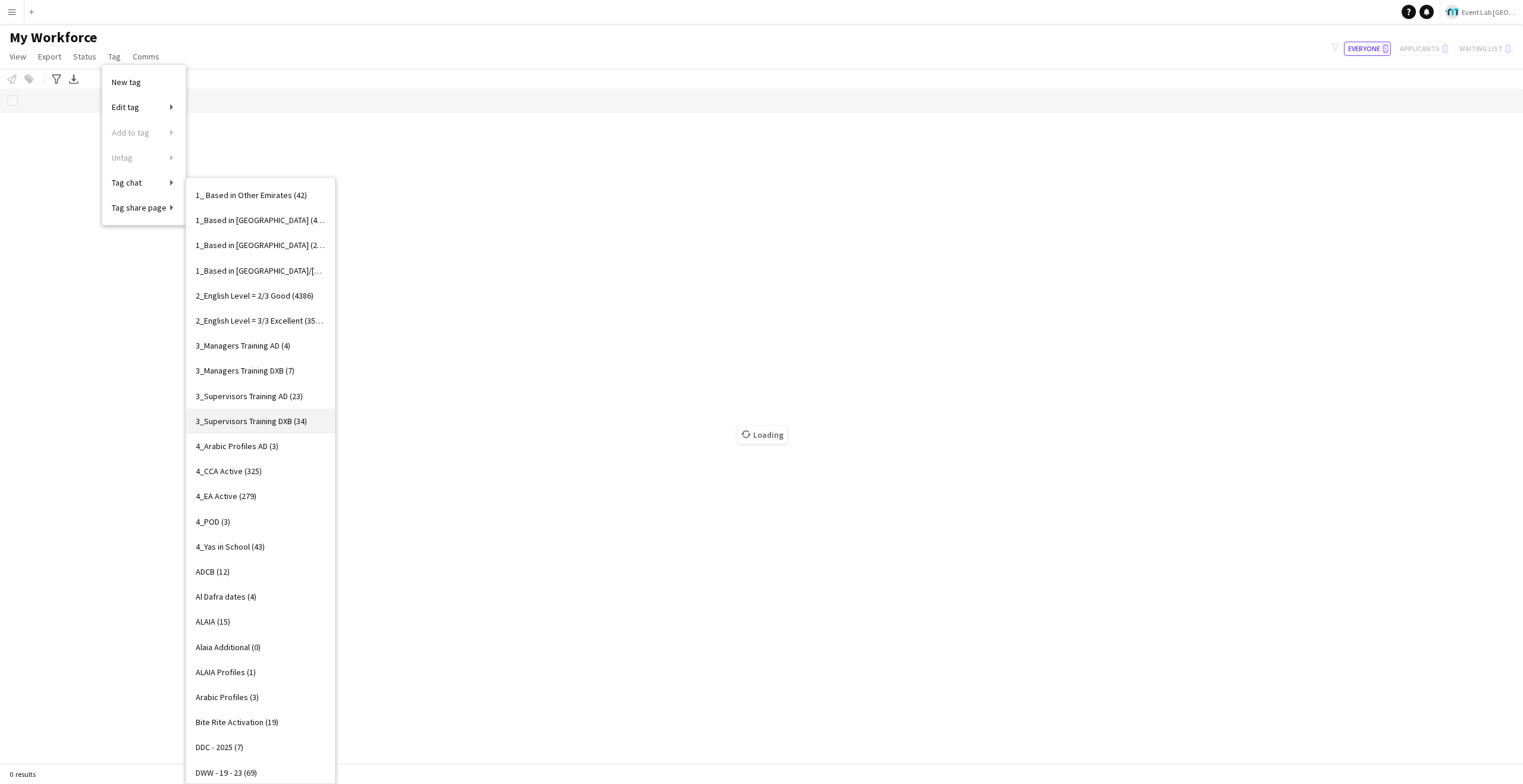
click at [275, 416] on span "3_Supervisors Training DXB (34)" at bounding box center [251, 421] width 111 height 11
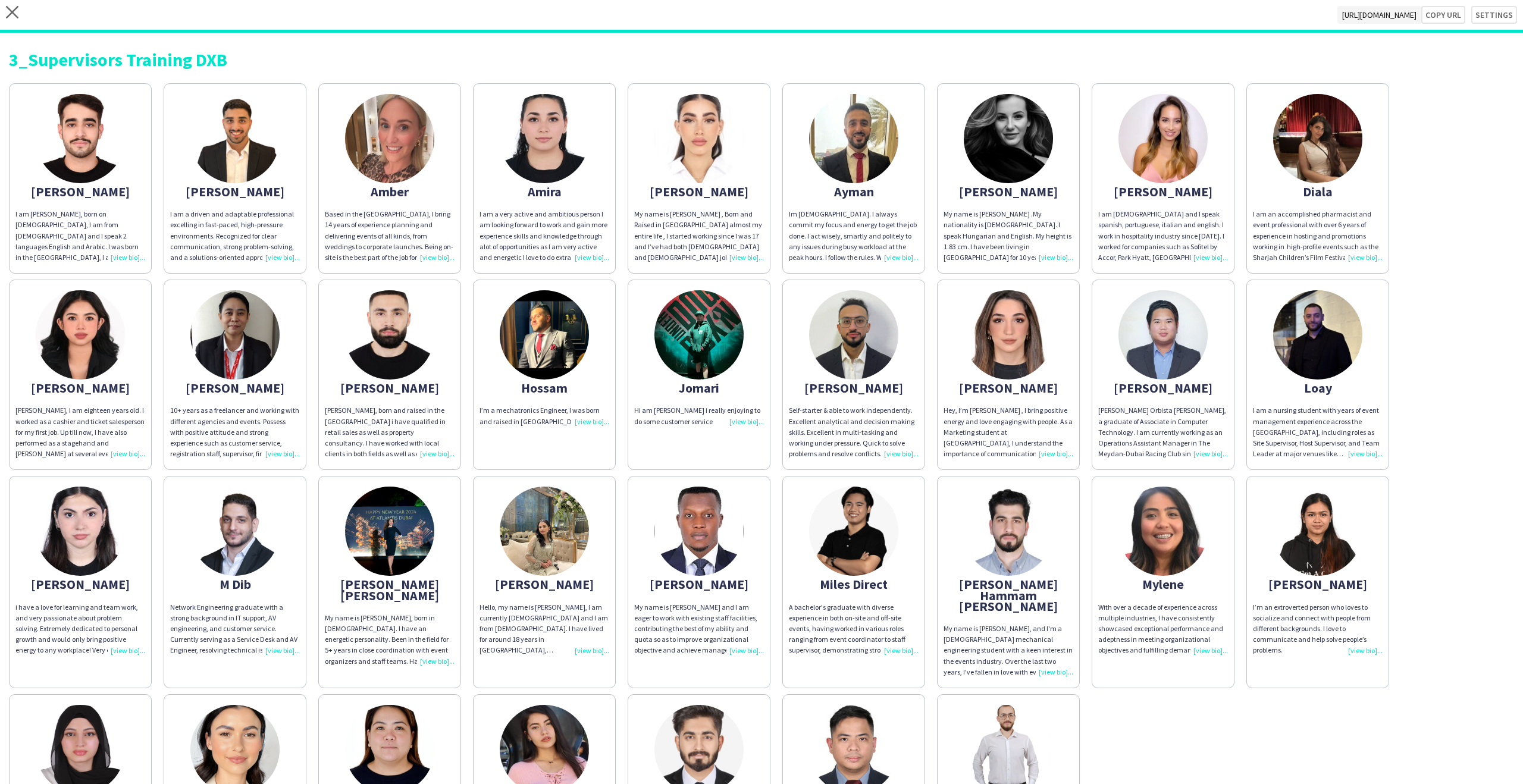
click at [95, 204] on app-share-pages-crew-card "[PERSON_NAME] am [PERSON_NAME], born on [DEMOGRAPHIC_DATA], I am from [DEMOGRAP…" at bounding box center [80, 178] width 143 height 190
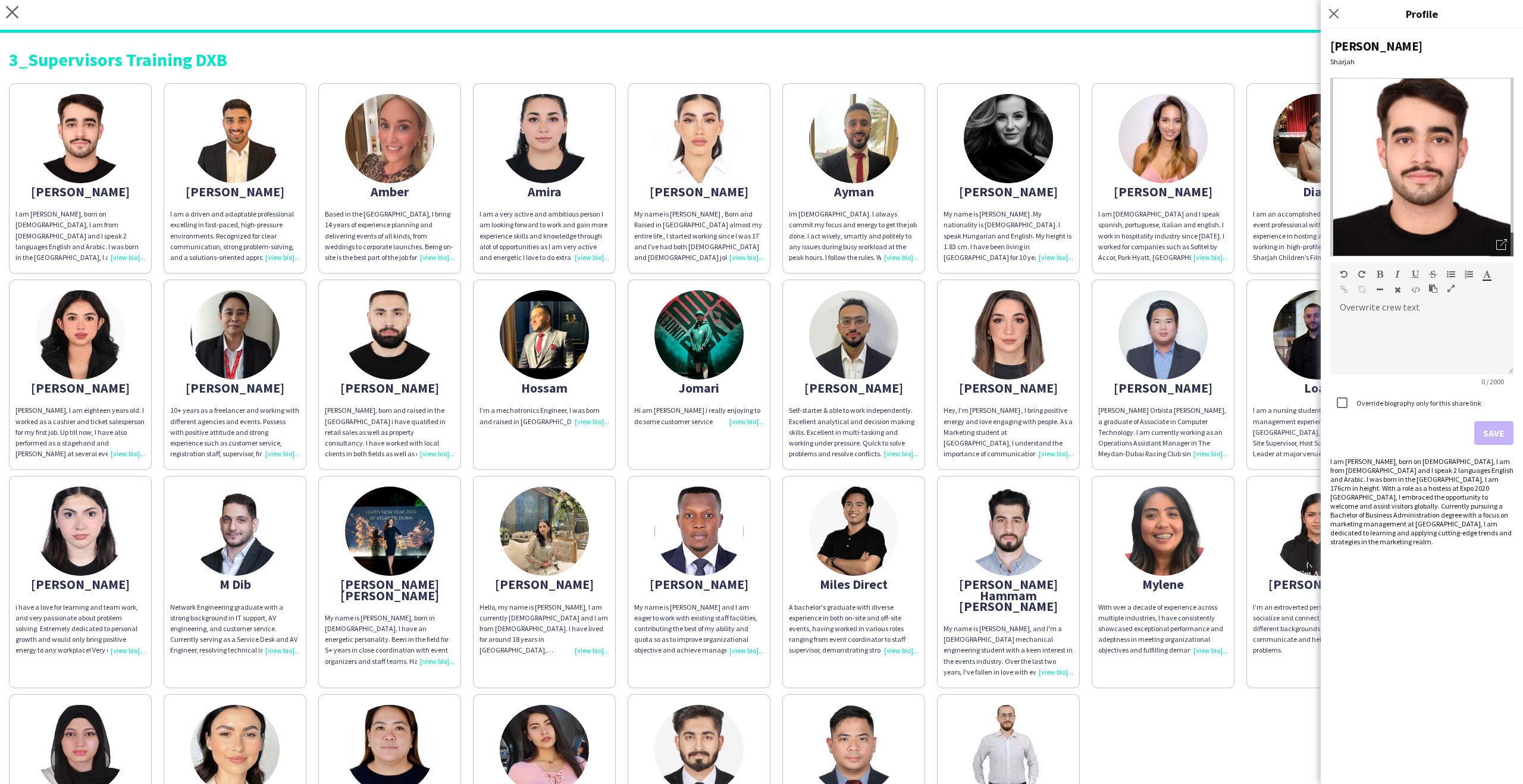
click at [265, 241] on div "I am a driven and adaptable professional excelling in fast-paced, high-pressure…" at bounding box center [235, 236] width 130 height 54
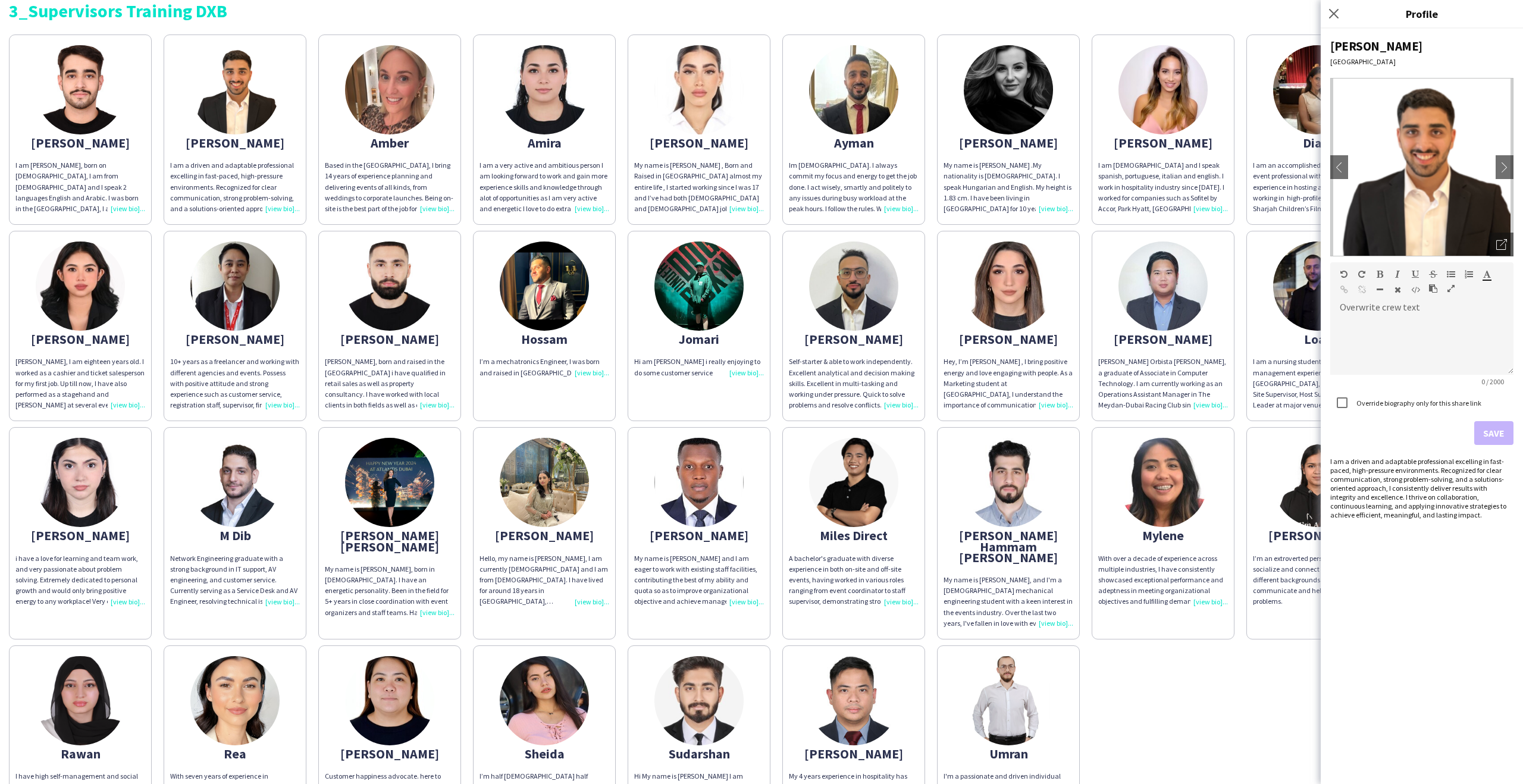
scroll to position [143, 0]
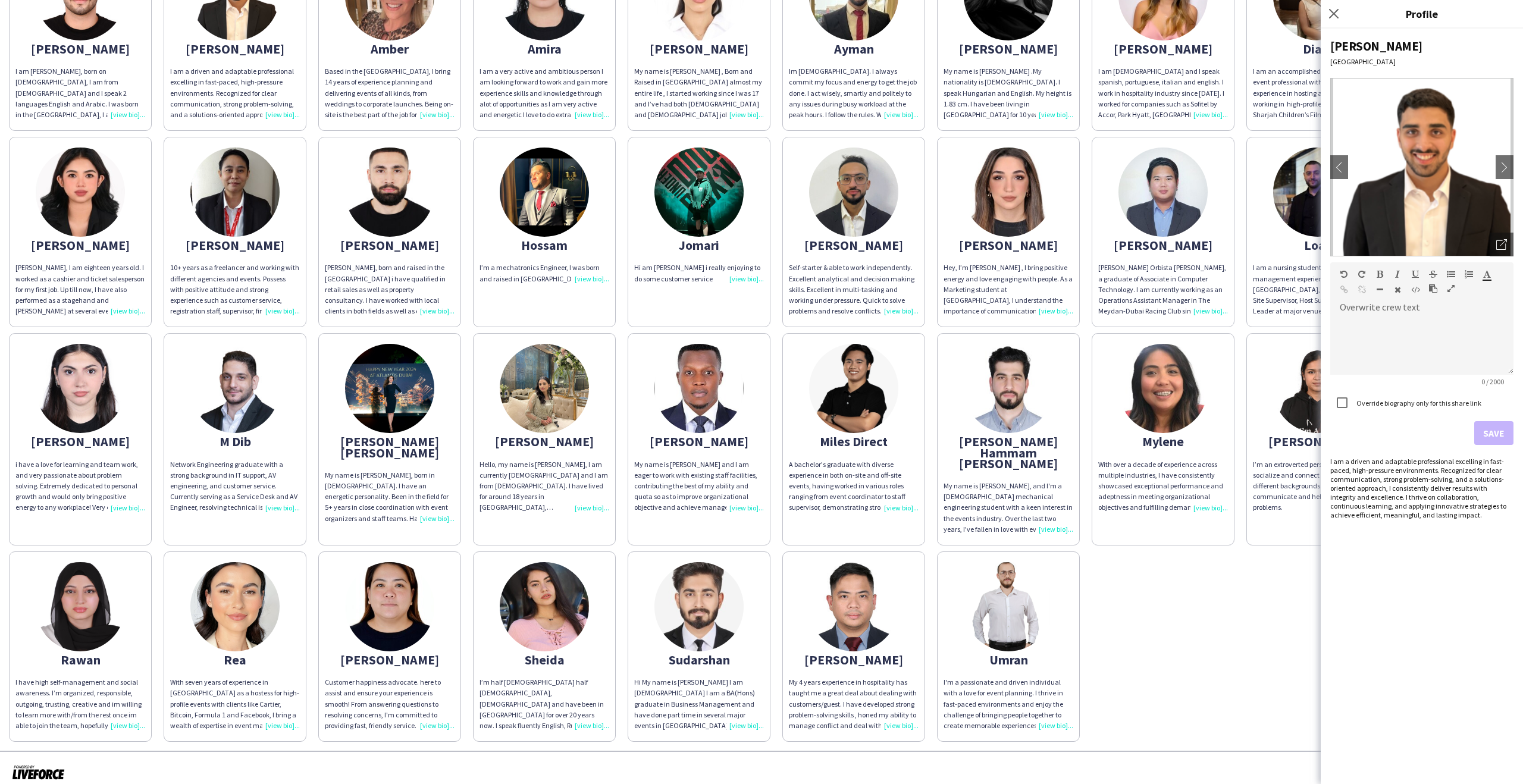
click at [958, 480] on div "My name is [PERSON_NAME], and I'm a [DEMOGRAPHIC_DATA] mechanical engineering s…" at bounding box center [1009, 507] width 130 height 54
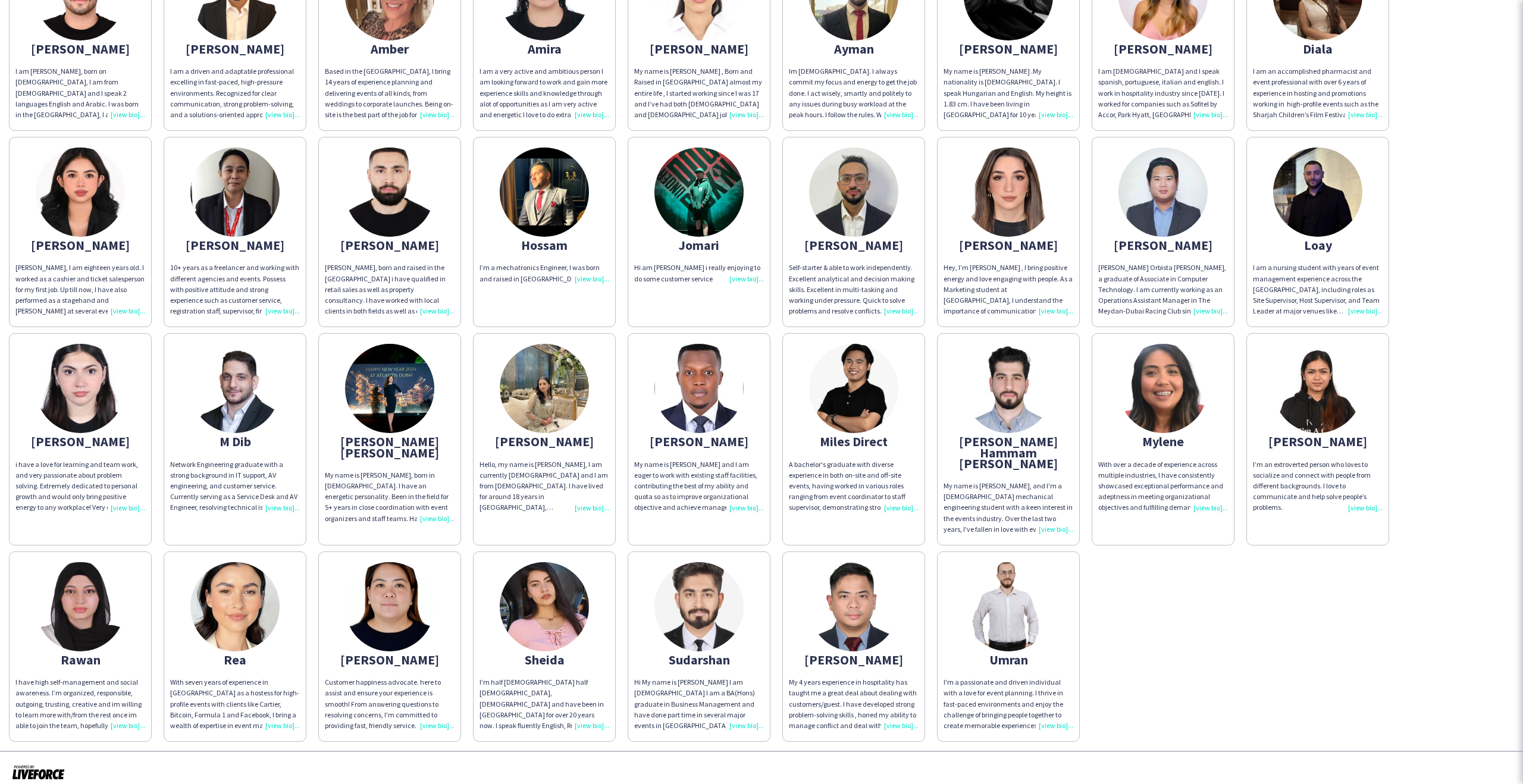
click at [1045, 593] on img at bounding box center [1009, 607] width 89 height 89
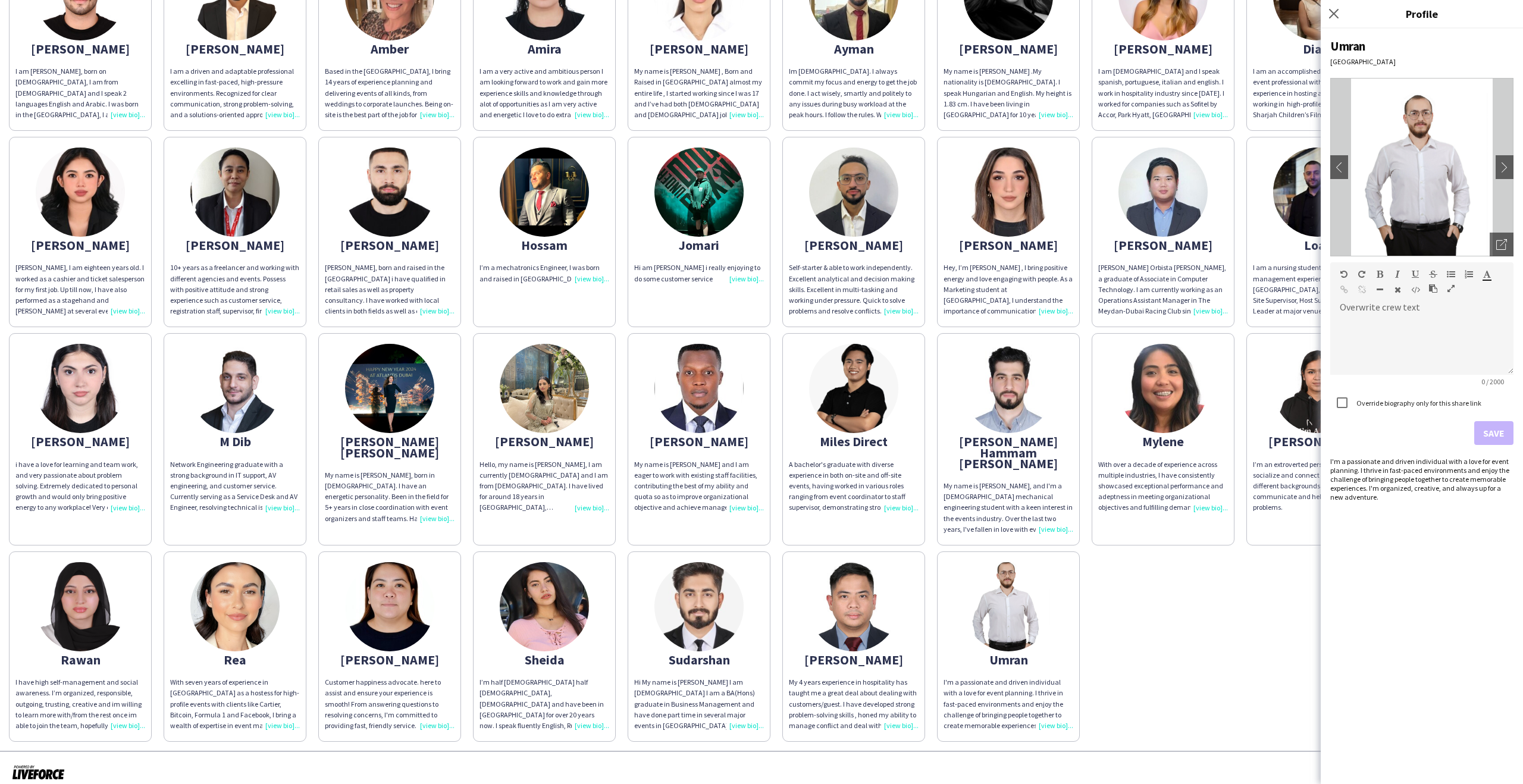
click at [850, 625] on img at bounding box center [854, 607] width 89 height 89
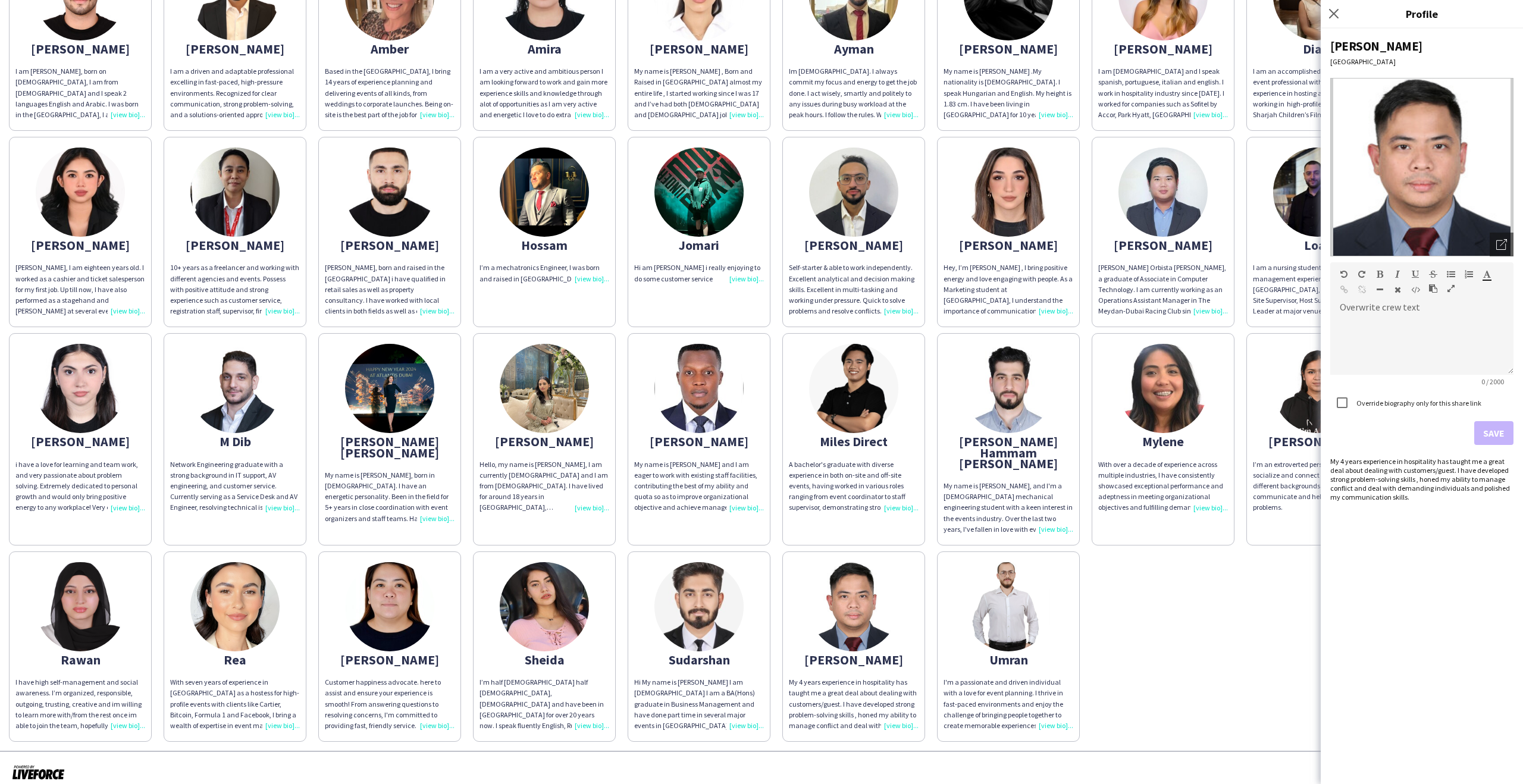
click at [634, 624] on app-share-pages-crew-card "Sudarshan Hi My name is [PERSON_NAME] I am [DEMOGRAPHIC_DATA] I am a BA(Hons) g…" at bounding box center [699, 646] width 143 height 190
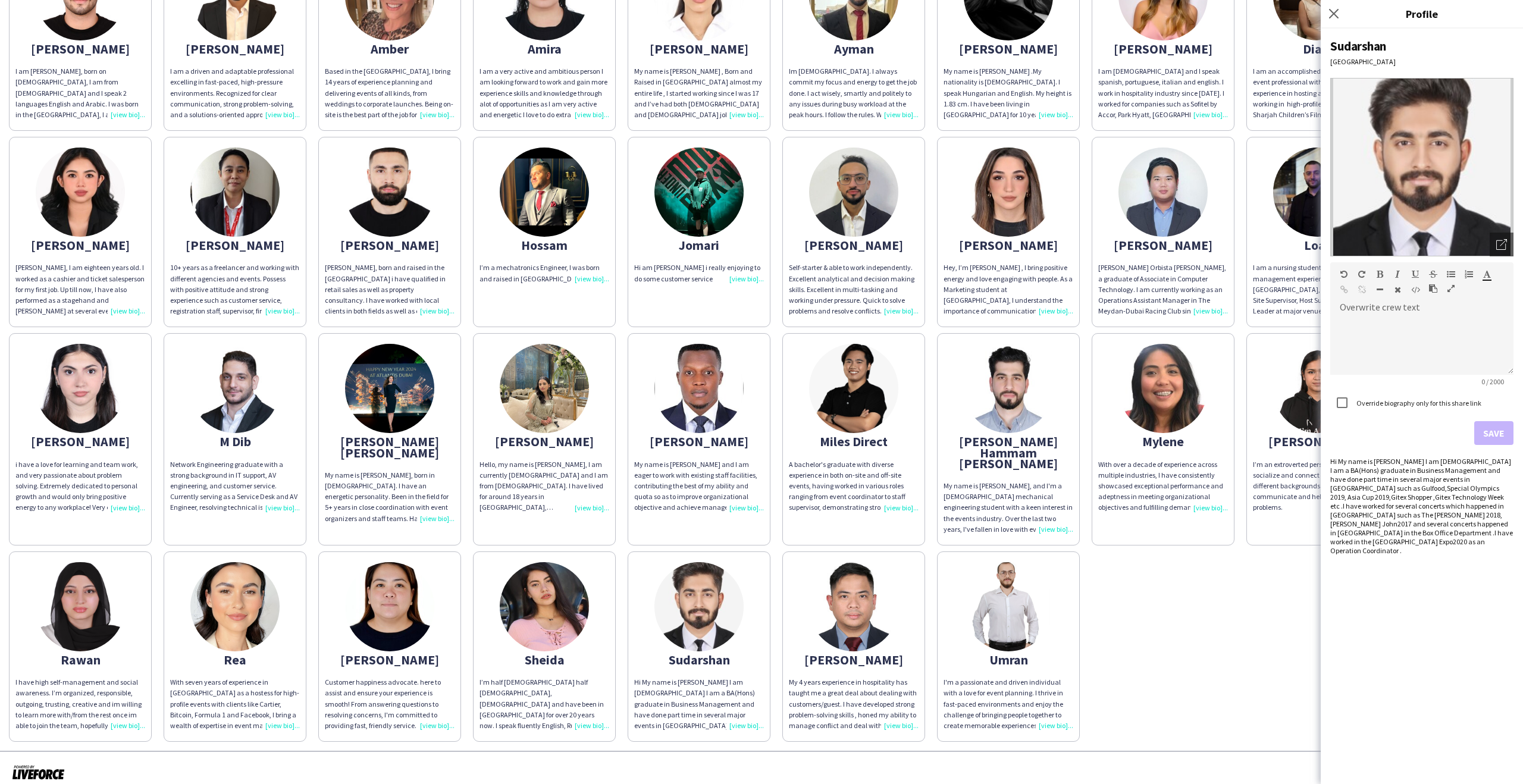
click at [491, 624] on app-share-pages-crew-card "[PERSON_NAME]’m half [DEMOGRAPHIC_DATA] half [DEMOGRAPHIC_DATA], [DEMOGRAPHIC_D…" at bounding box center [544, 646] width 143 height 190
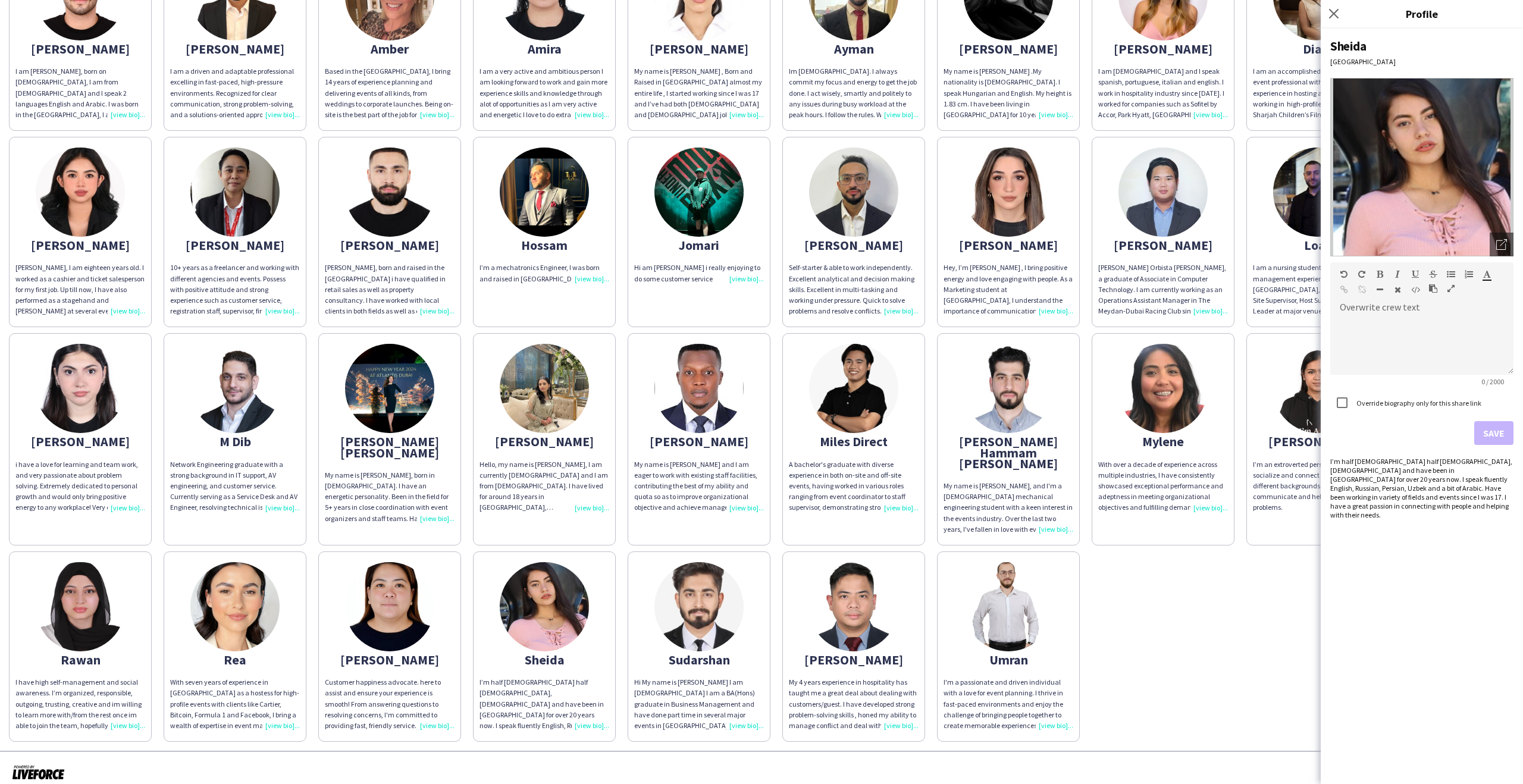
click at [362, 621] on img at bounding box center [389, 607] width 89 height 89
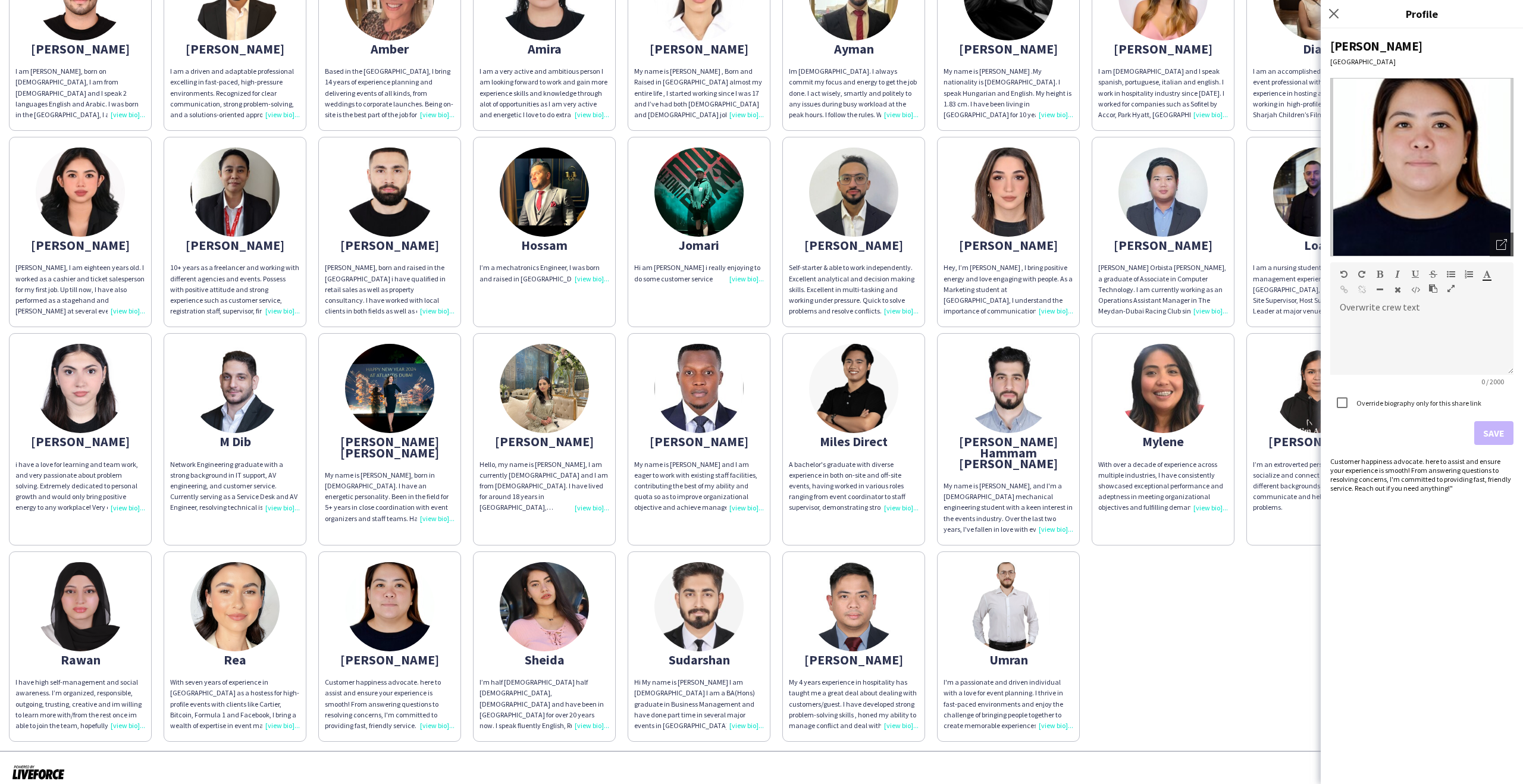
click at [263, 614] on img at bounding box center [235, 607] width 89 height 89
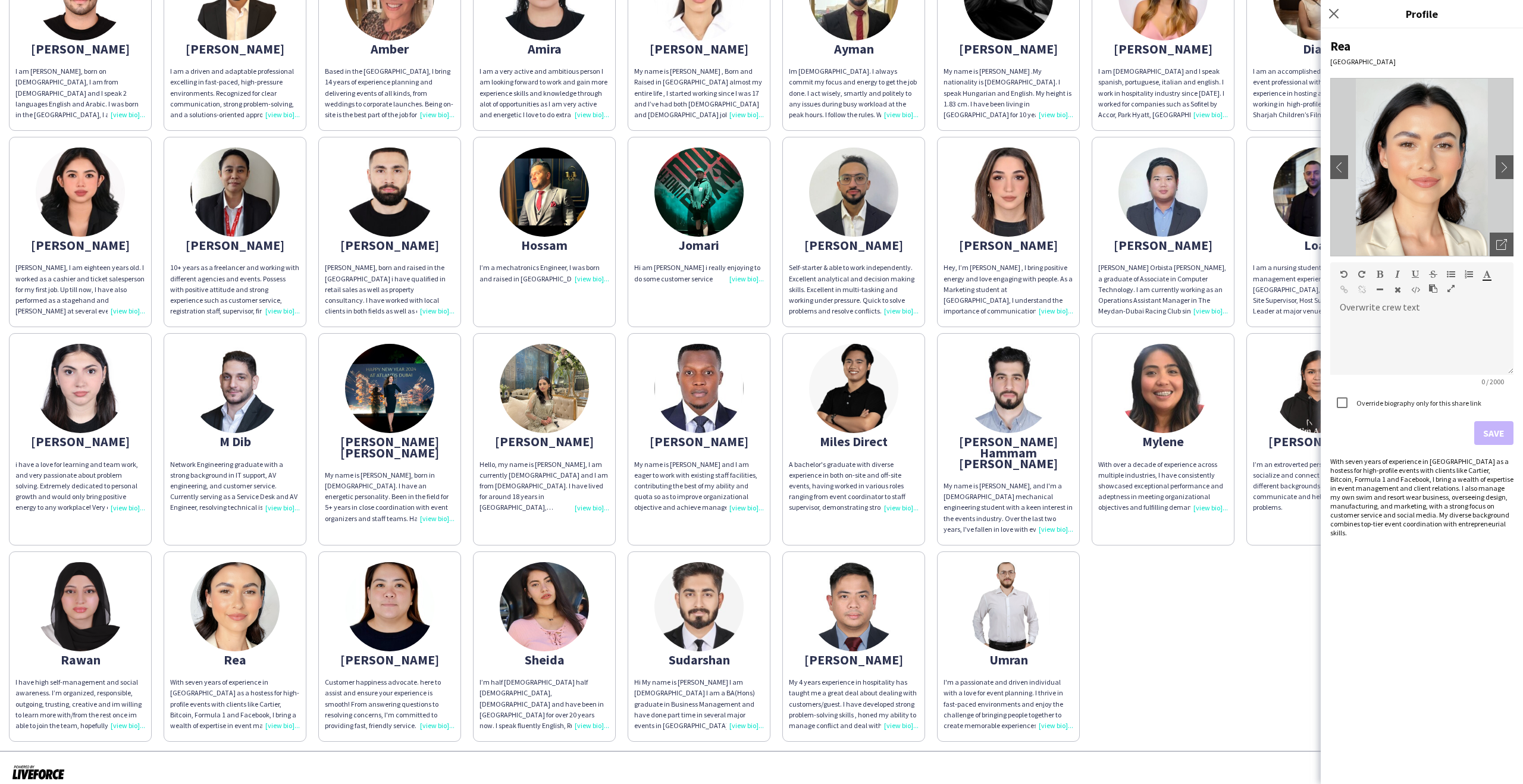
click at [198, 610] on img at bounding box center [235, 607] width 89 height 89
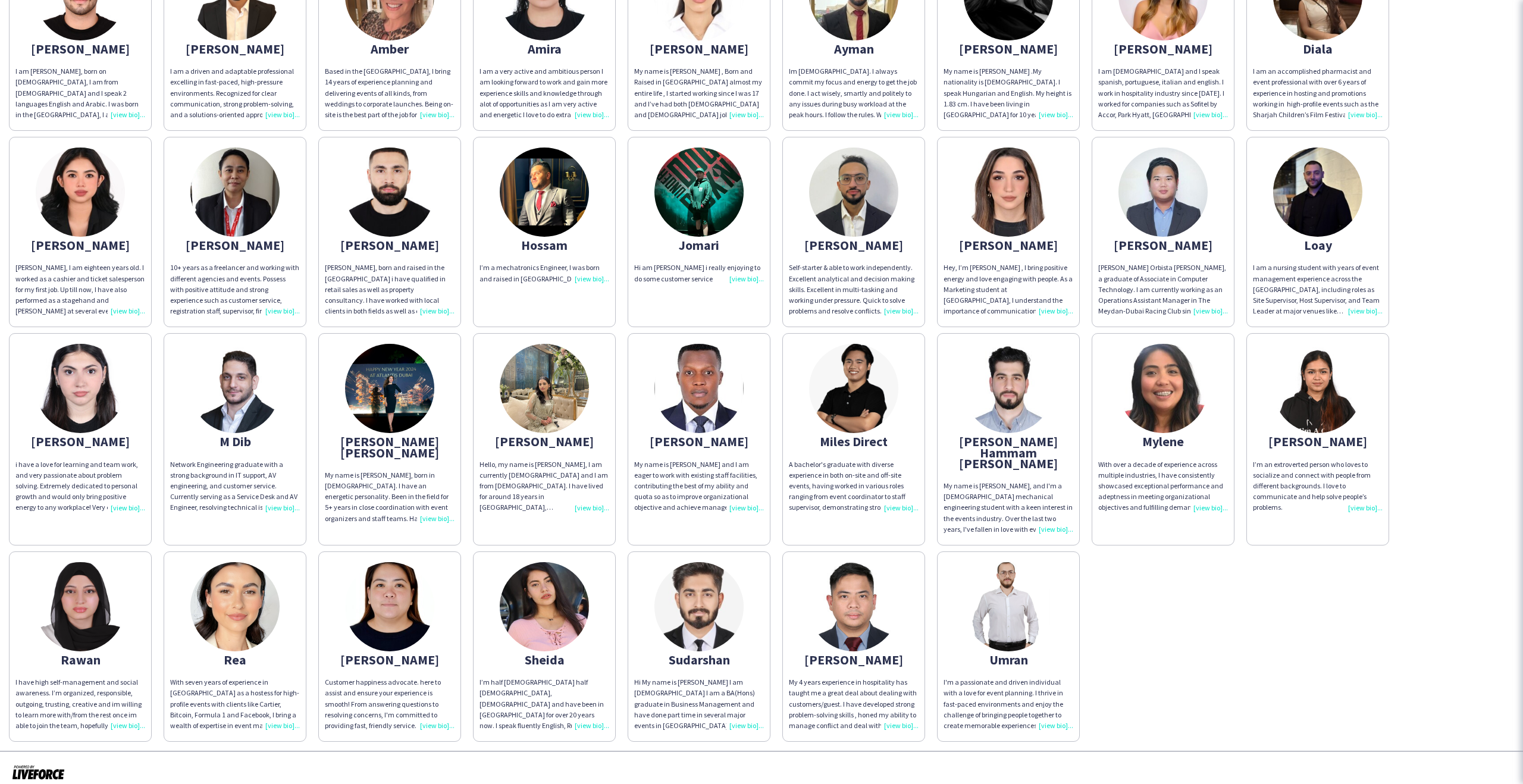
click at [105, 597] on img at bounding box center [80, 607] width 89 height 89
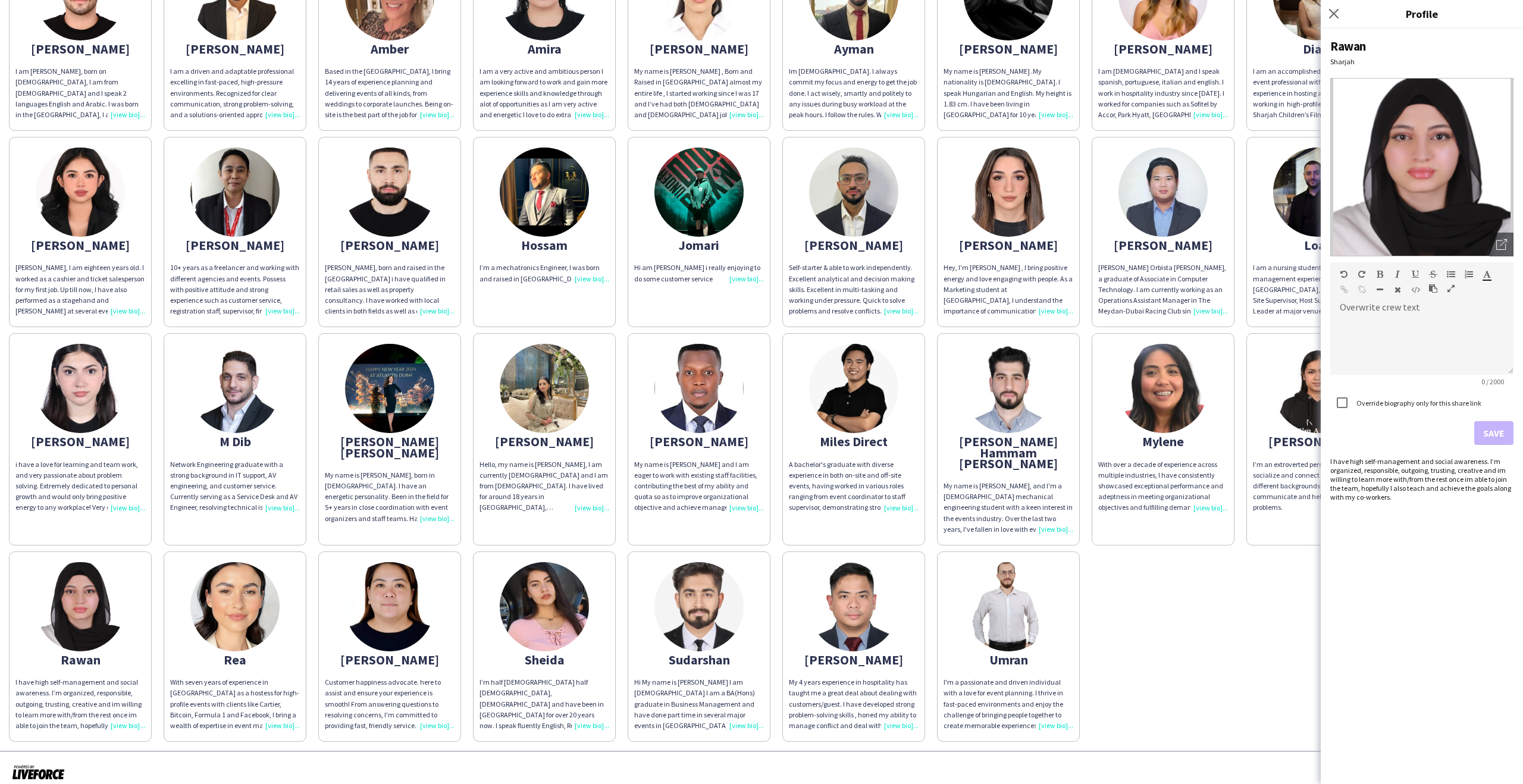
drag, startPoint x: 119, startPoint y: 478, endPoint x: 170, endPoint y: 459, distance: 54.4
click at [119, 478] on div "i have a love for learning and team work, and very passionate about problem sol…" at bounding box center [80, 486] width 130 height 54
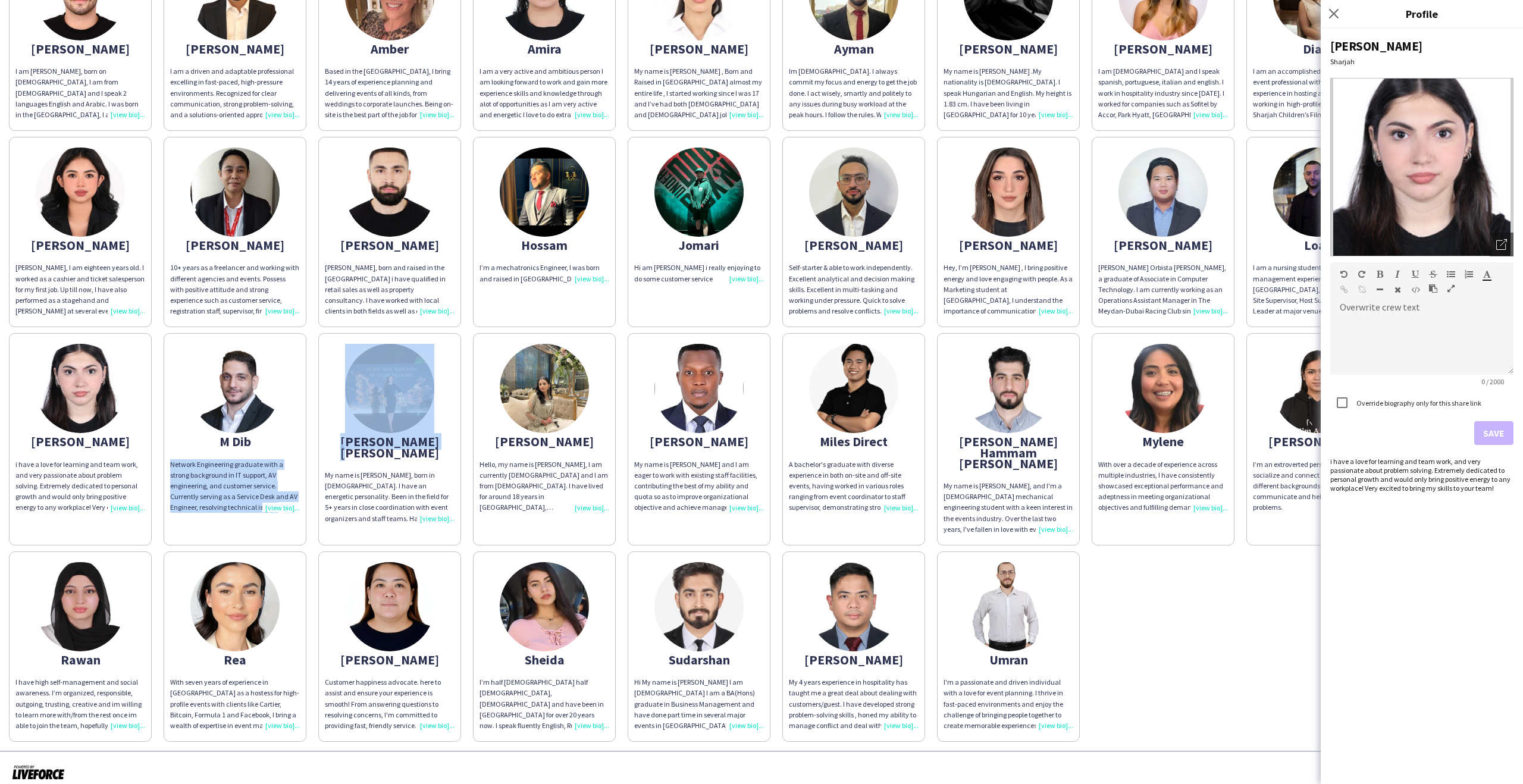
click at [334, 453] on div "[PERSON_NAME] am [PERSON_NAME], born on [DEMOGRAPHIC_DATA], I am from [DEMOGRAP…" at bounding box center [762, 338] width 1505 height 807
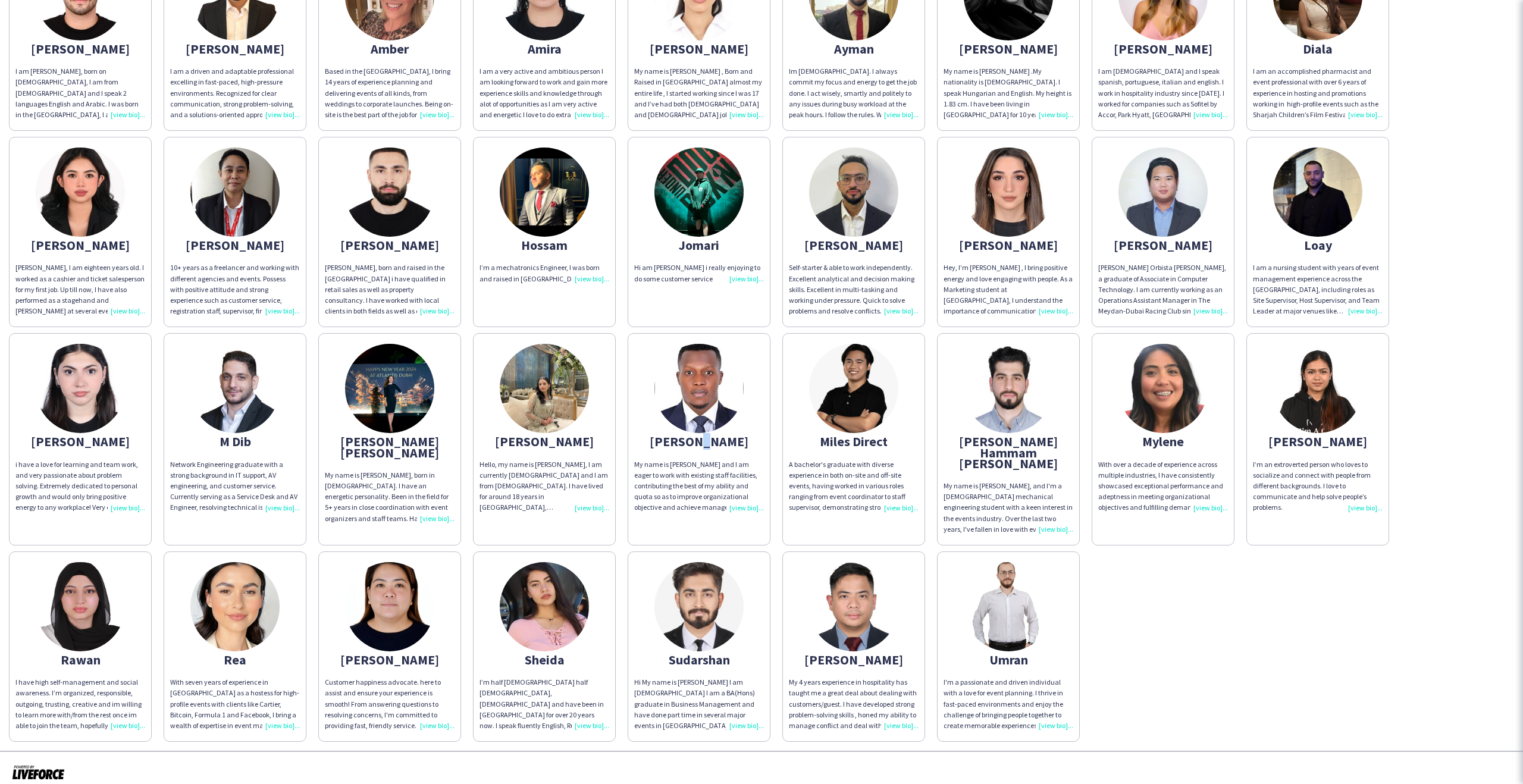
click at [743, 442] on app-share-pages-crew-card "[PERSON_NAME] My name is [PERSON_NAME] and I am eager to work with existing sta…" at bounding box center [699, 439] width 143 height 212
drag, startPoint x: 1014, startPoint y: 436, endPoint x: 1186, endPoint y: 418, distance: 172.9
click at [1025, 432] on app-share-pages-crew-card "Mohammed Hammam Fadel My name is Humam, and I'm a 23-year-old mechanical engine…" at bounding box center [1008, 439] width 143 height 212
click at [1268, 416] on app-share-pages-crew-card "Preethika I’m an extroverted person who loves to socialize and connect with peo…" at bounding box center [1317, 439] width 143 height 212
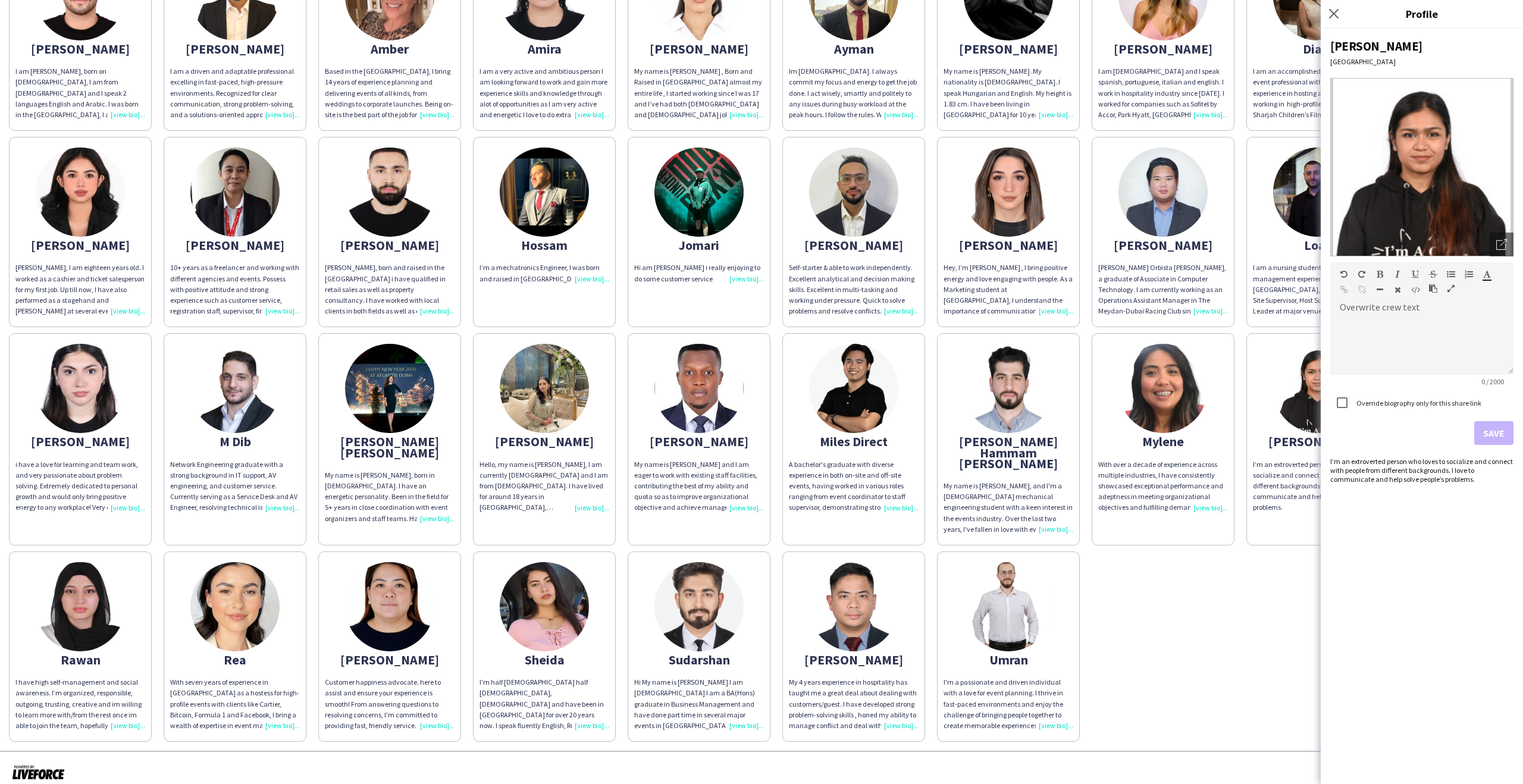
click at [1254, 278] on div "I am a nursing student with years of event management experience across the UAE…" at bounding box center [1318, 289] width 130 height 54
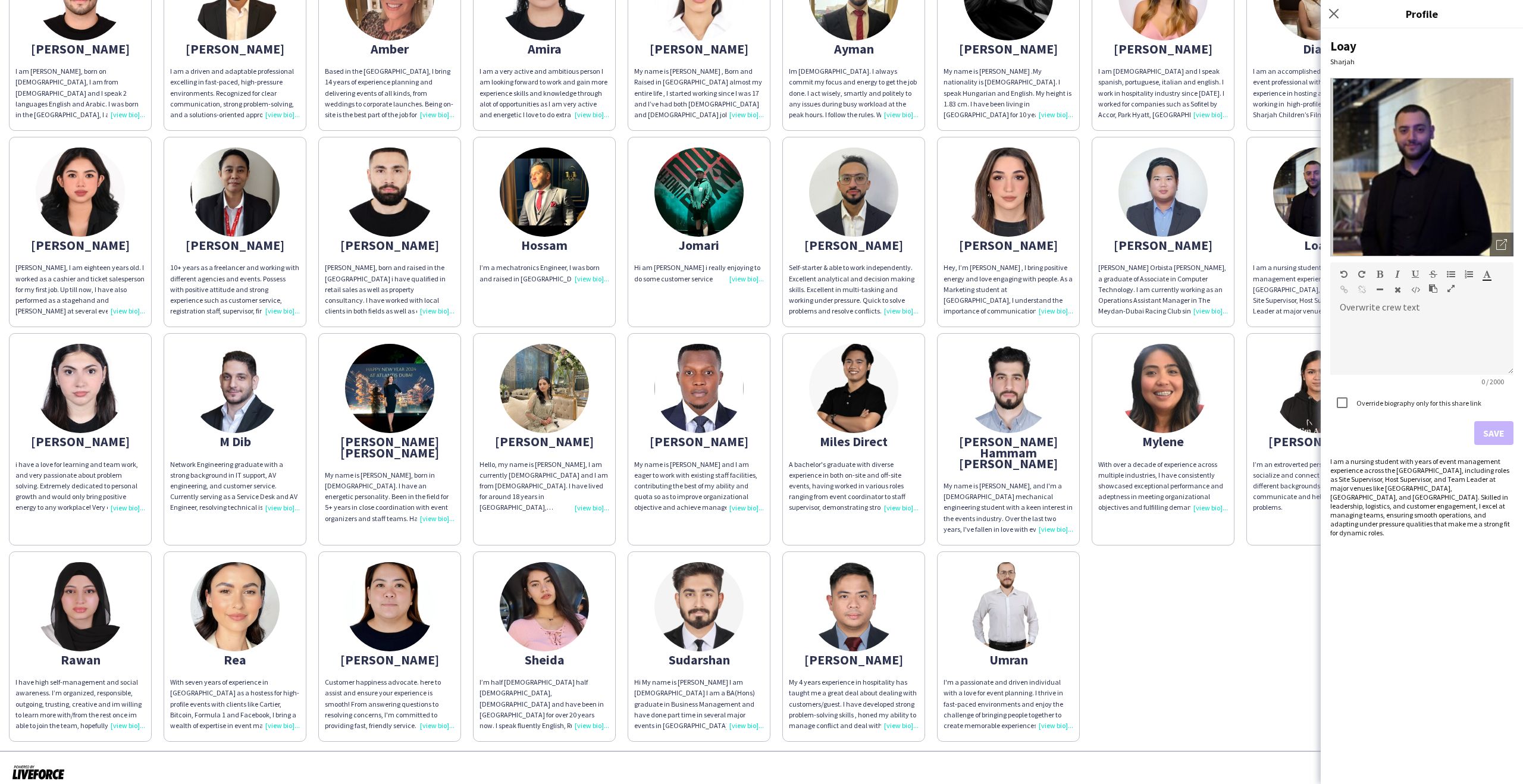
click at [1160, 278] on div "Lionel Orbista Paule, a graduate of Associate in Computer Technology. I am curr…" at bounding box center [1163, 289] width 130 height 54
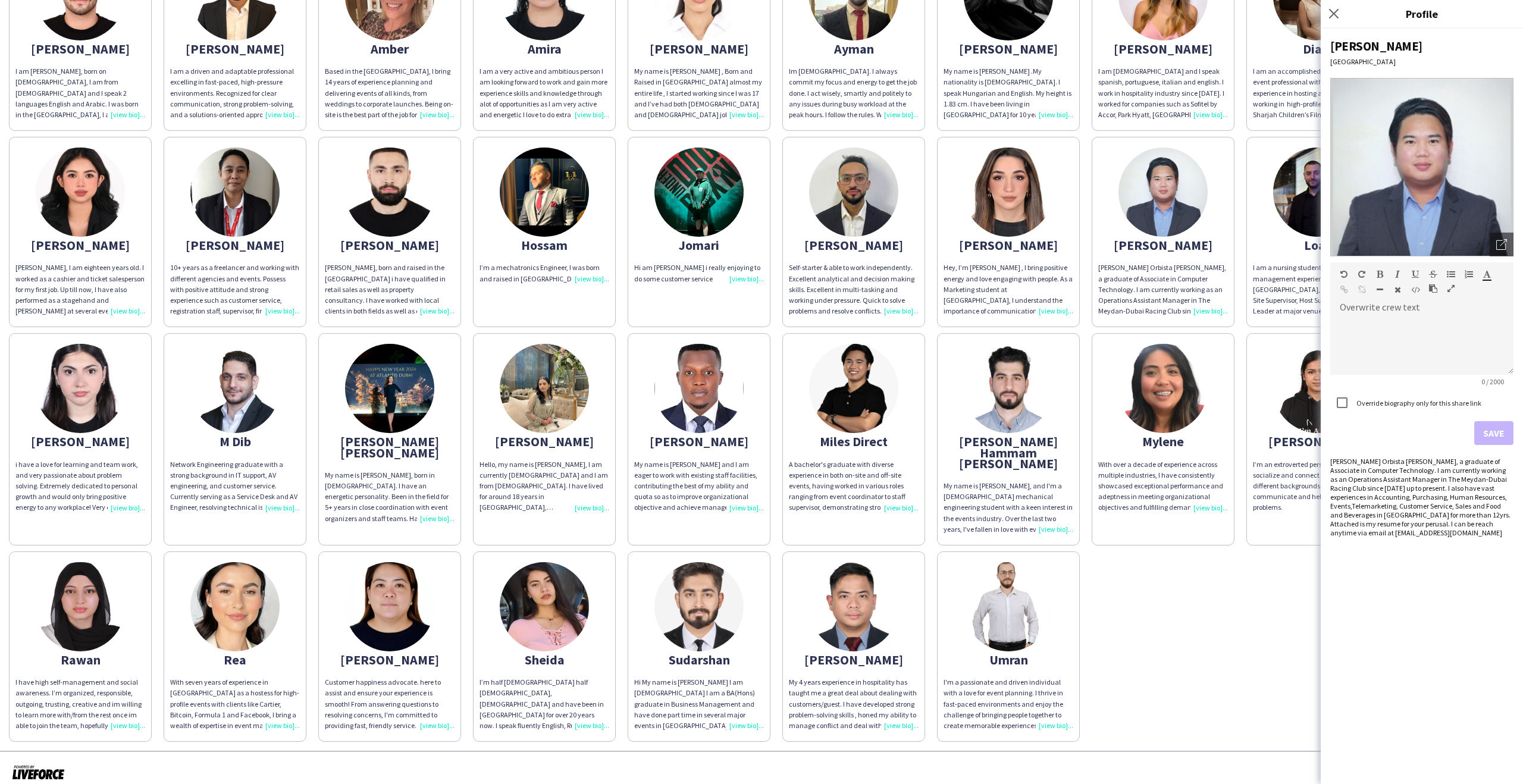
click at [989, 278] on div "Hey, I’m Lin , I bring positive energy and love engaging with people. As a Mark…" at bounding box center [1009, 289] width 130 height 54
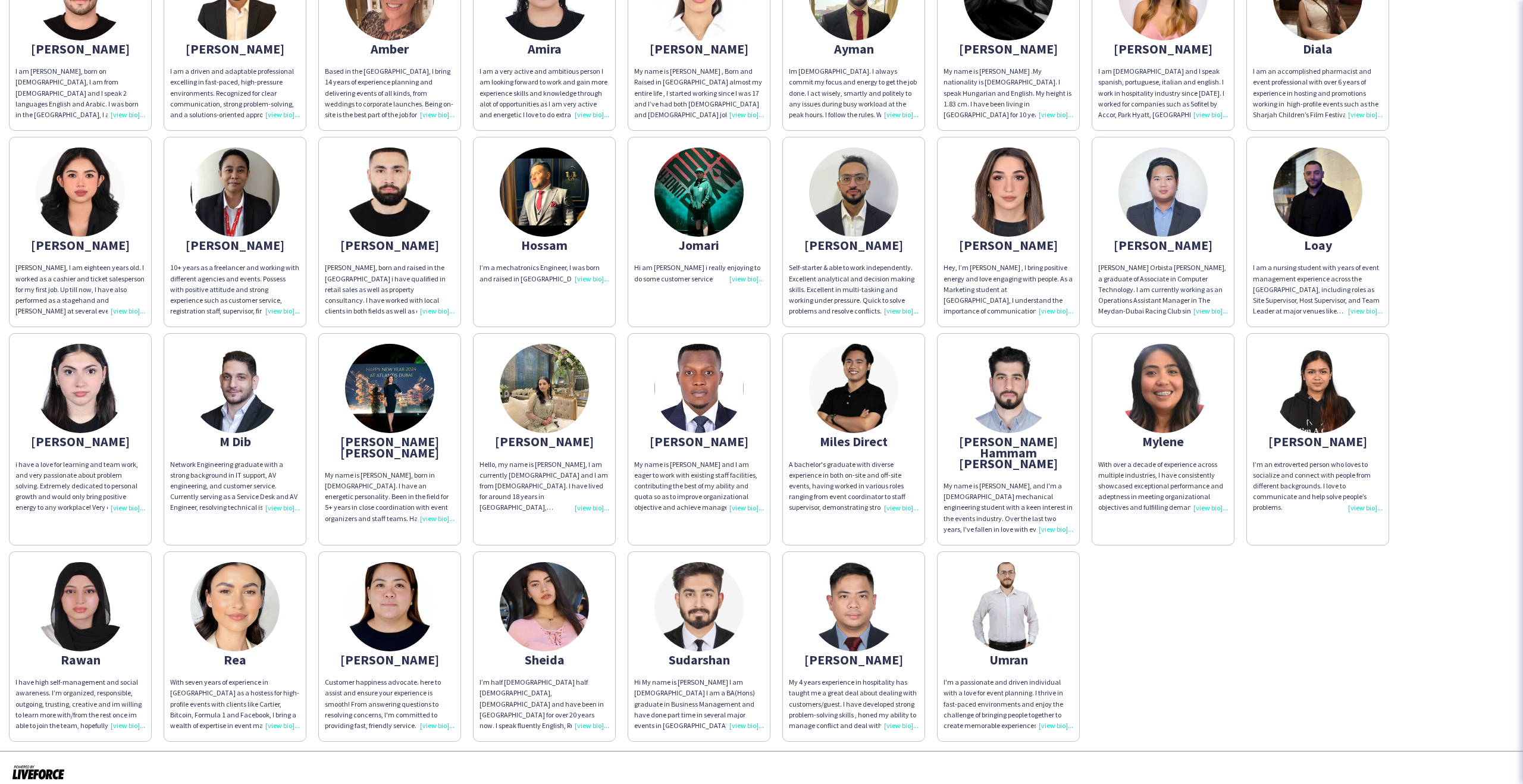
drag, startPoint x: 918, startPoint y: 277, endPoint x: 794, endPoint y: 273, distance: 124.1
click at [918, 277] on div "Self-starter & able to work independently. Excellent analytical and decision ma…" at bounding box center [854, 289] width 130 height 54
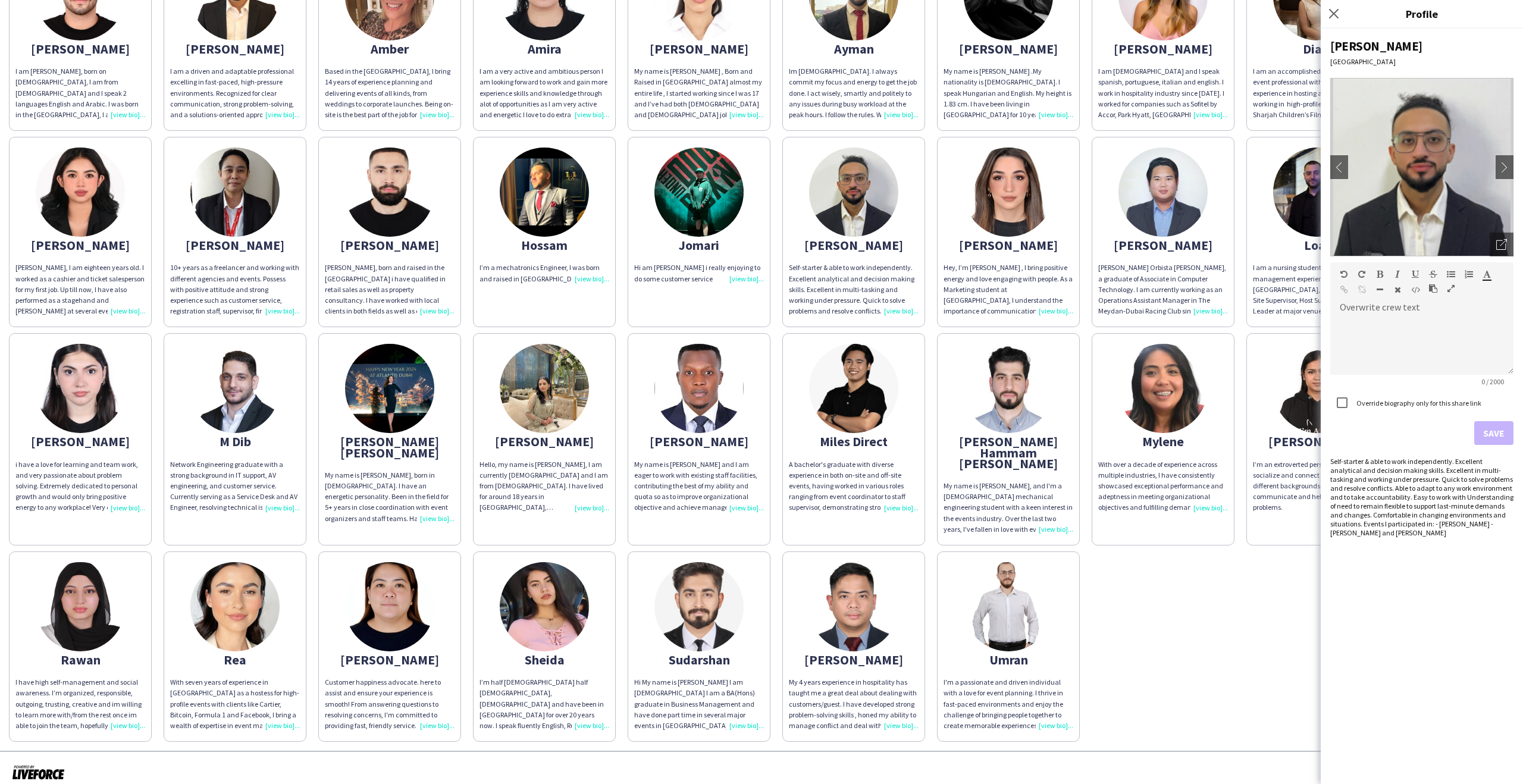
click at [787, 273] on app-share-pages-crew-card "Khalid Self-starter & able to work independently. Excellent analytical and deci…" at bounding box center [854, 231] width 143 height 190
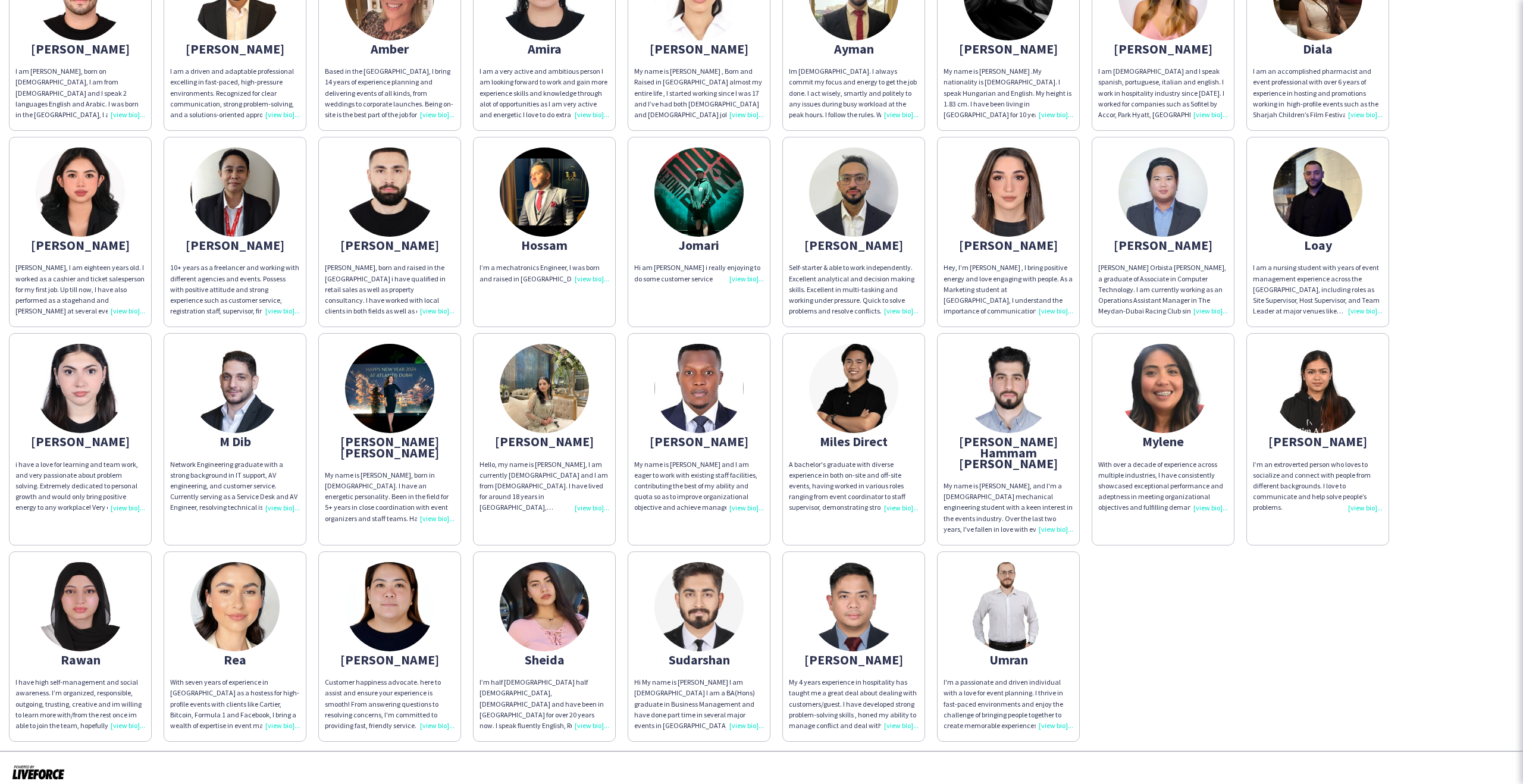
click at [658, 270] on div "Hi am jomari monteverde i really enjoying to do some customer service" at bounding box center [699, 273] width 130 height 22
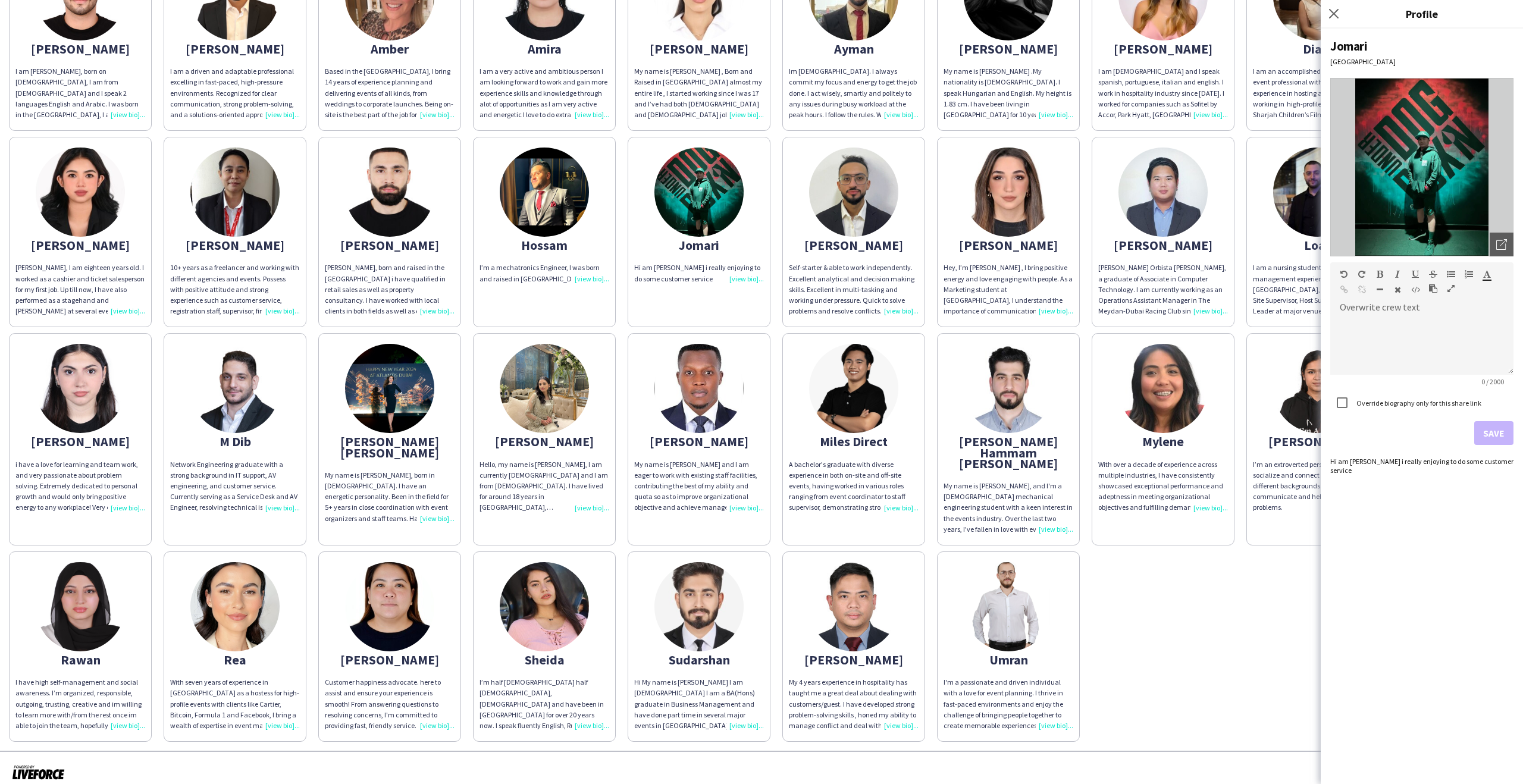
drag, startPoint x: 504, startPoint y: 258, endPoint x: 460, endPoint y: 257, distance: 44.0
click at [504, 258] on app-share-pages-crew-card "Hossam I’m a mechatronics Engineer, I was born and raised in Abu Dhabi" at bounding box center [544, 231] width 143 height 190
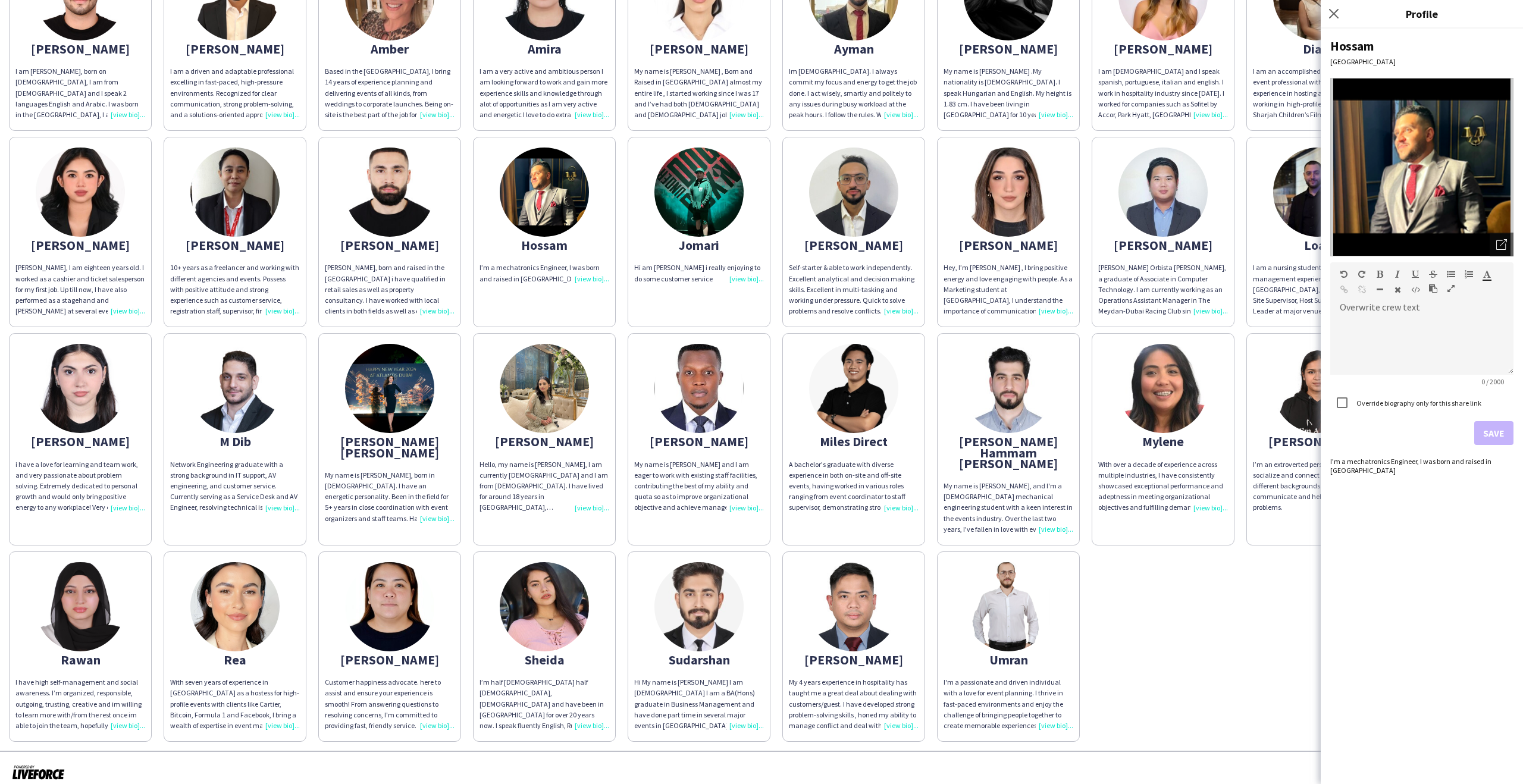
drag, startPoint x: 318, startPoint y: 247, endPoint x: 145, endPoint y: 247, distance: 173.0
click at [318, 247] on app-share-pages-crew-card "Haitham Haitham, born and raised in the uae i have qualified in retail sales as…" at bounding box center [389, 231] width 143 height 190
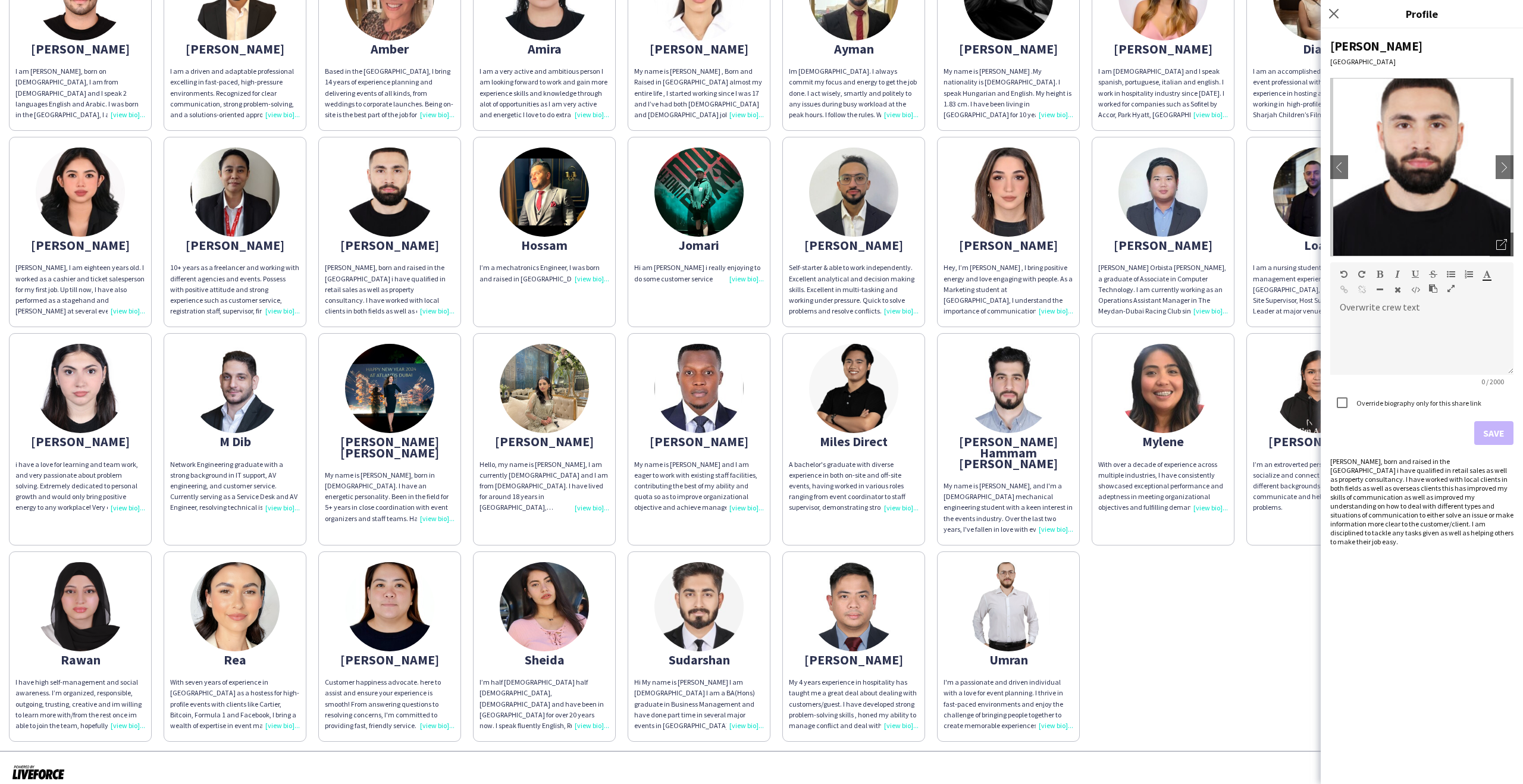
click at [143, 247] on div "Eliyah Dane" at bounding box center [80, 245] width 130 height 11
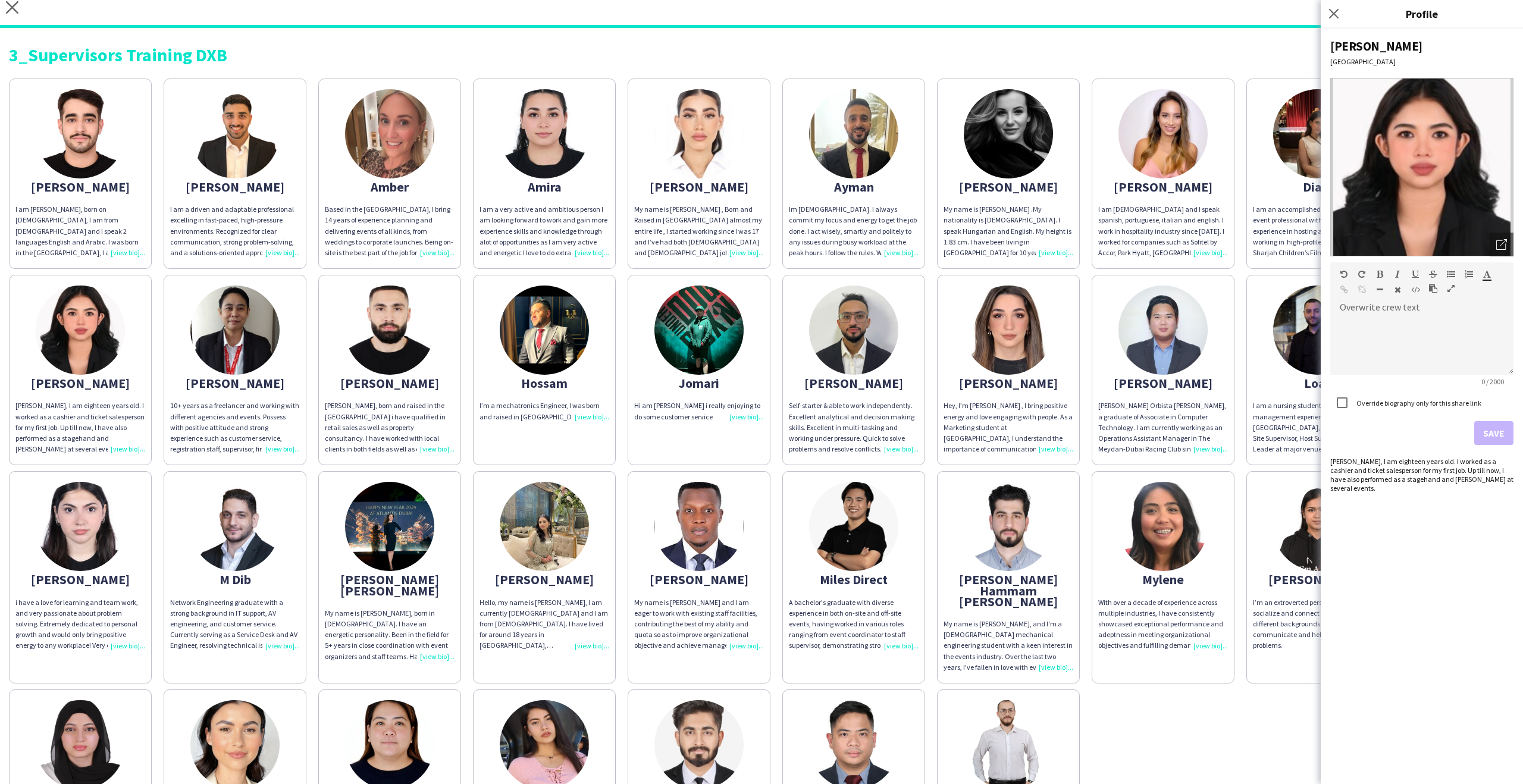
scroll to position [0, 0]
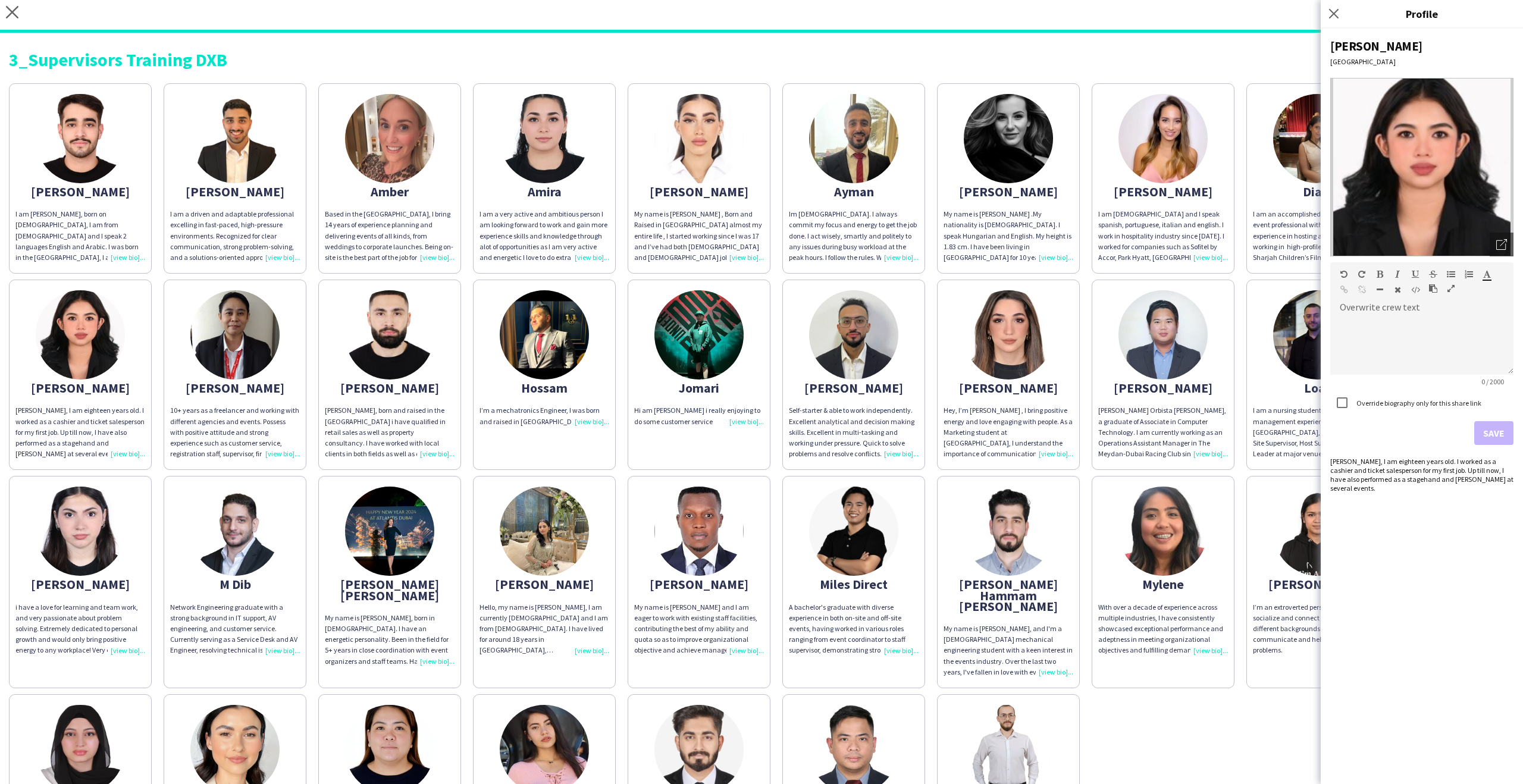
drag, startPoint x: 181, startPoint y: 186, endPoint x: 290, endPoint y: 181, distance: 109.1
click at [181, 186] on div "[PERSON_NAME]" at bounding box center [235, 191] width 130 height 11
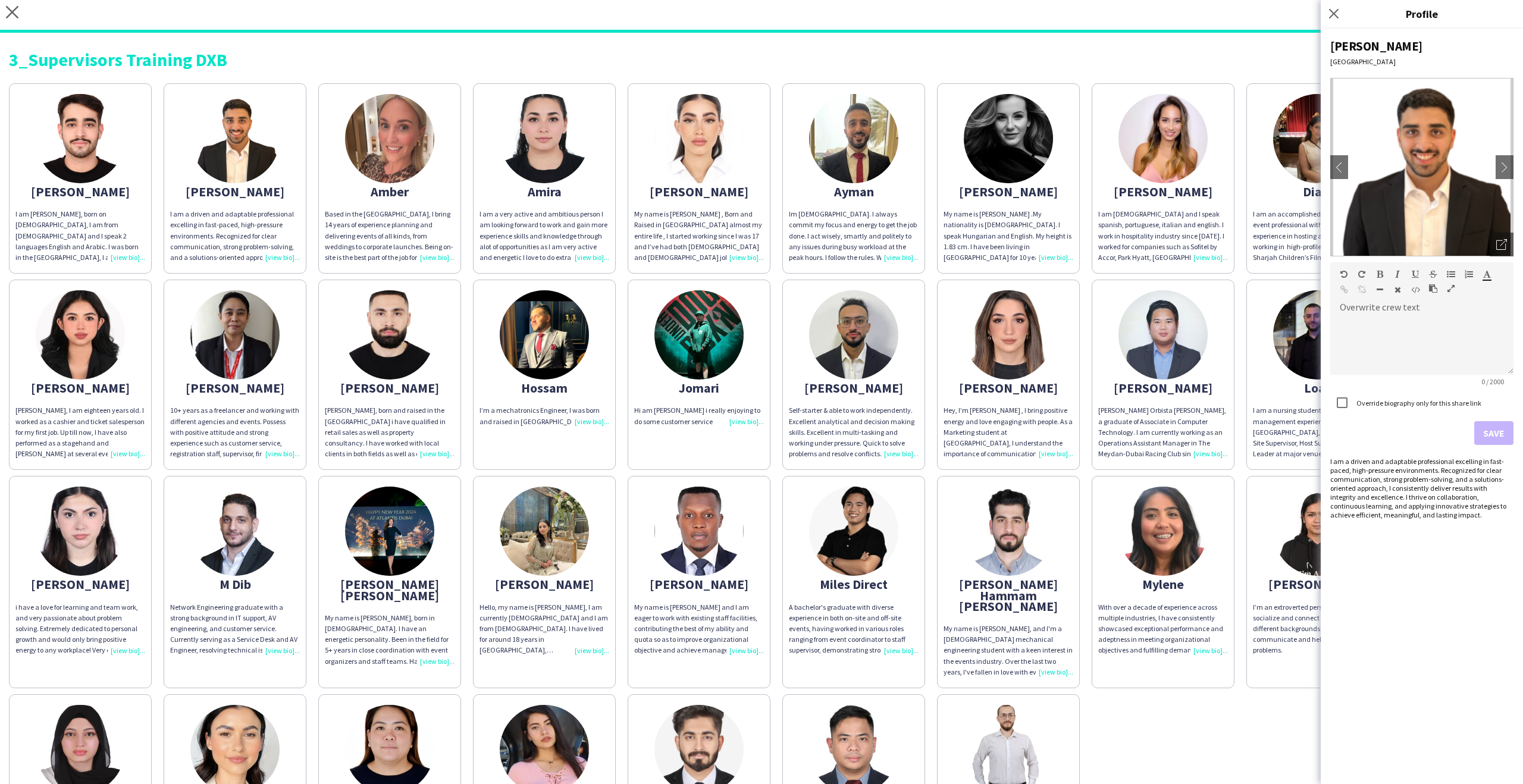
click at [883, 177] on app-share-pages-crew-card "Ayman Im 24 years old. I always commit my focus and energy to get the job done.…" at bounding box center [854, 178] width 143 height 190
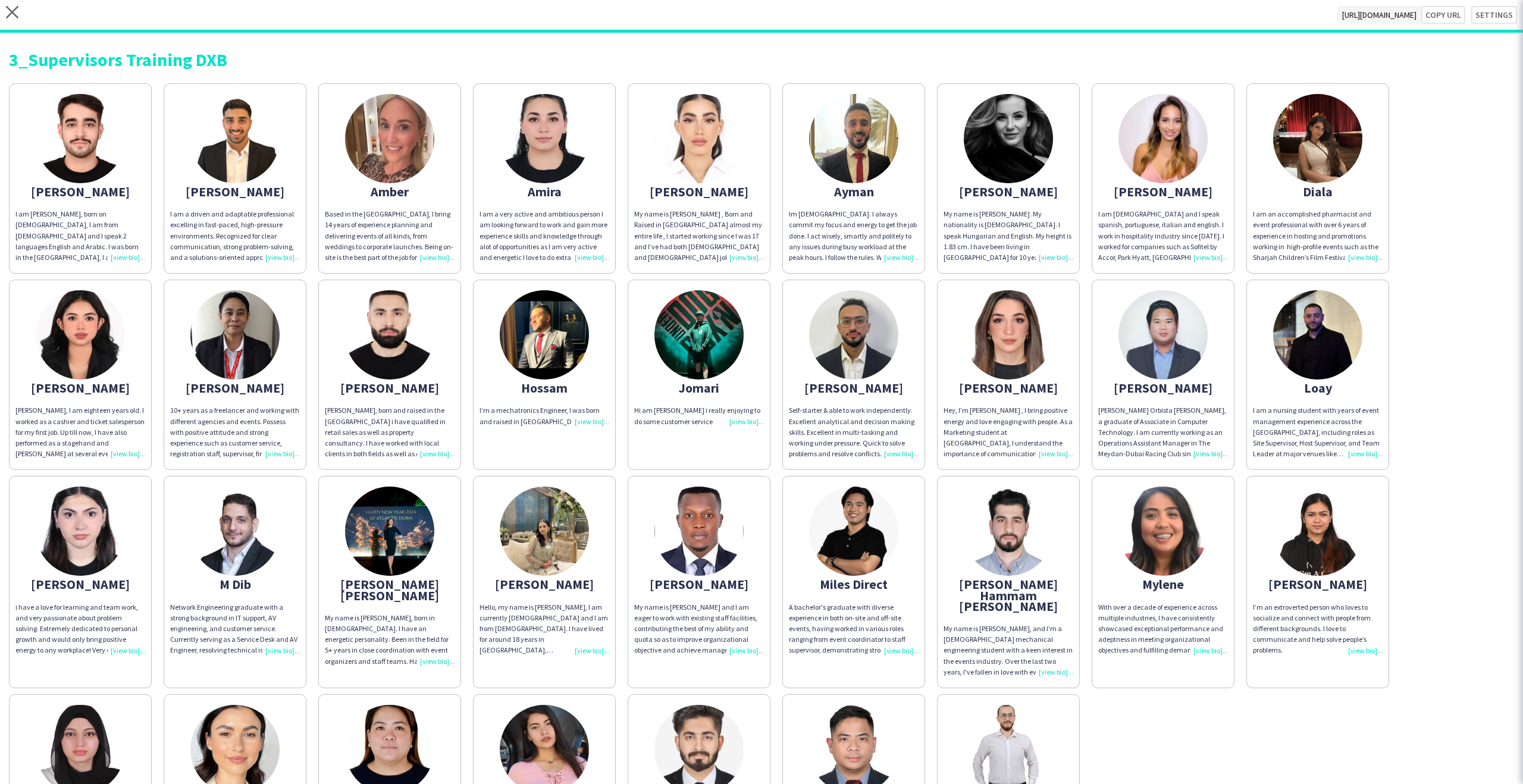
click at [1113, 149] on app-share-pages-crew-card "Carla I am argentinean and I speak spanish, portuguese, italian and english. I …" at bounding box center [1163, 178] width 143 height 190
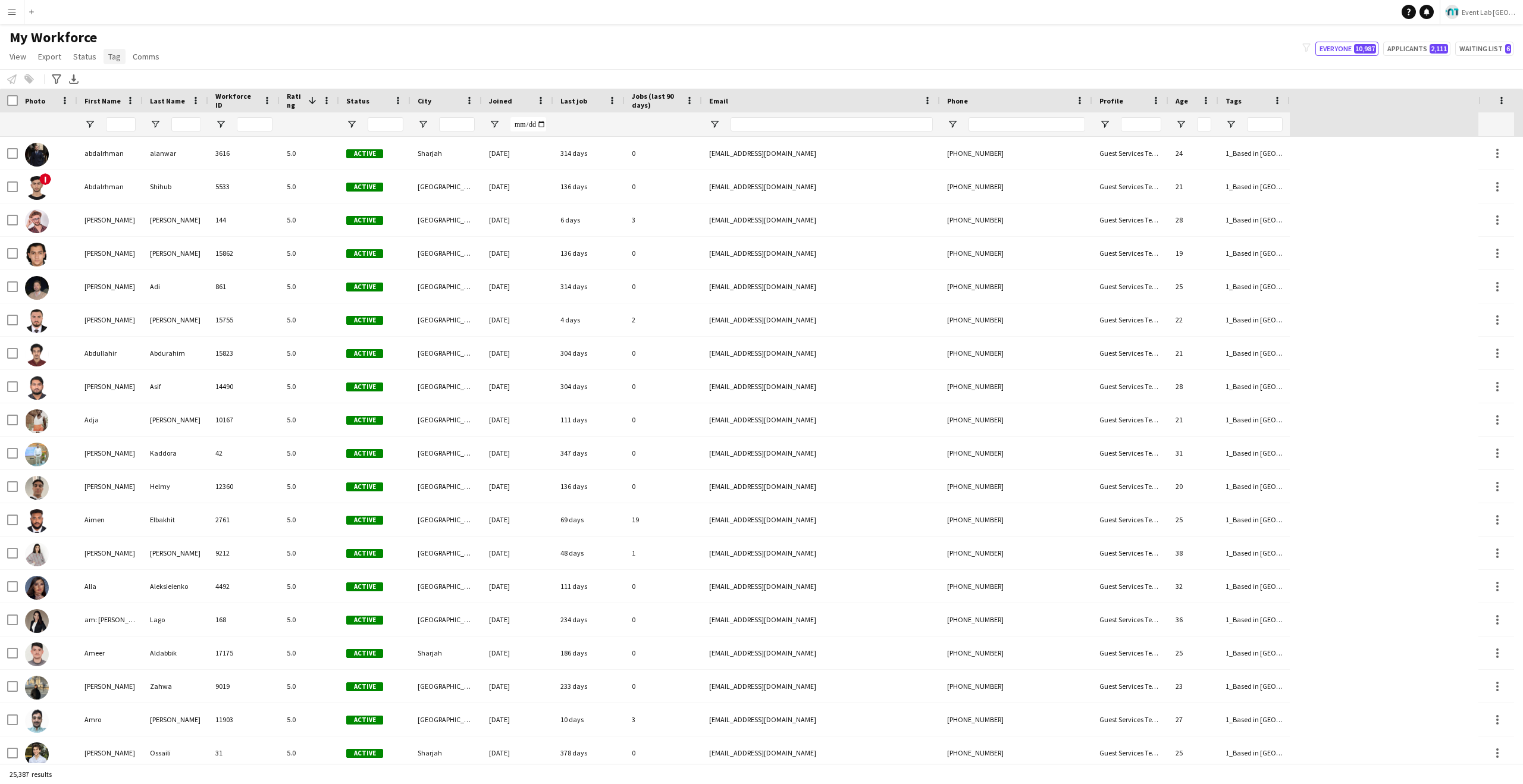
click at [122, 63] on link "Tag" at bounding box center [114, 56] width 22 height 15
click at [551, 35] on div "My Workforce View Views Default view New view Update view Delete view Edit name…" at bounding box center [761, 49] width 1523 height 40
click at [808, 15] on app-navbar "Menu Boards Boards Boards All jobs Status Workforce Workforce My Workforce Recr…" at bounding box center [761, 12] width 1523 height 24
click at [110, 54] on span "Tag" at bounding box center [114, 56] width 12 height 11
click at [682, 49] on div "My Workforce View Views Default view New view Update view Delete view Edit name…" at bounding box center [761, 49] width 1523 height 40
